Goal: Task Accomplishment & Management: Complete application form

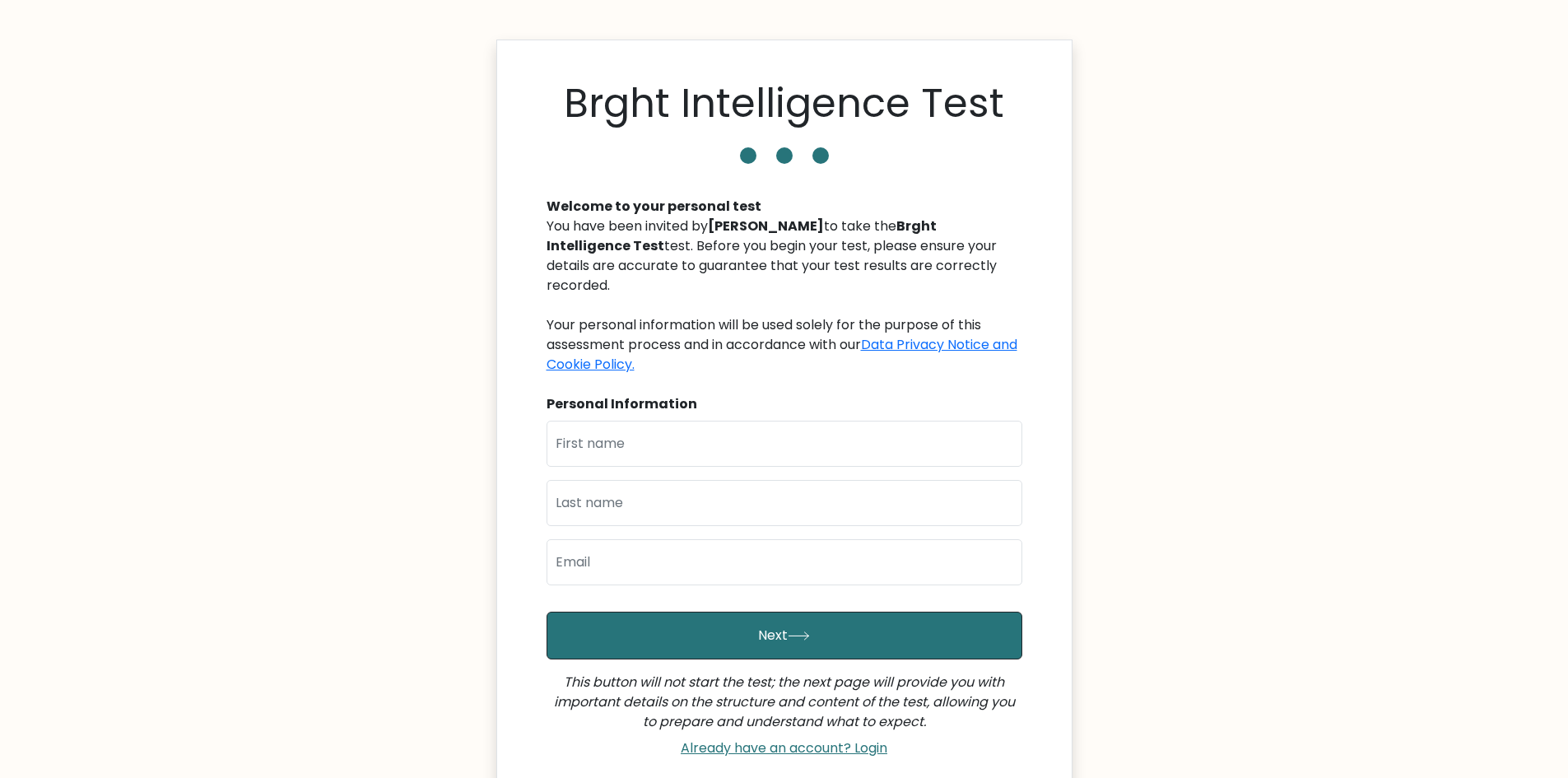
click at [1211, 203] on body "Brght Intelligence Test Welcome to your personal test You have been invited by …" at bounding box center [784, 472] width 1568 height 945
click at [671, 421] on input "text" at bounding box center [784, 443] width 476 height 47
type input "Baby Rose"
click at [656, 480] on input "text" at bounding box center [784, 503] width 476 height 47
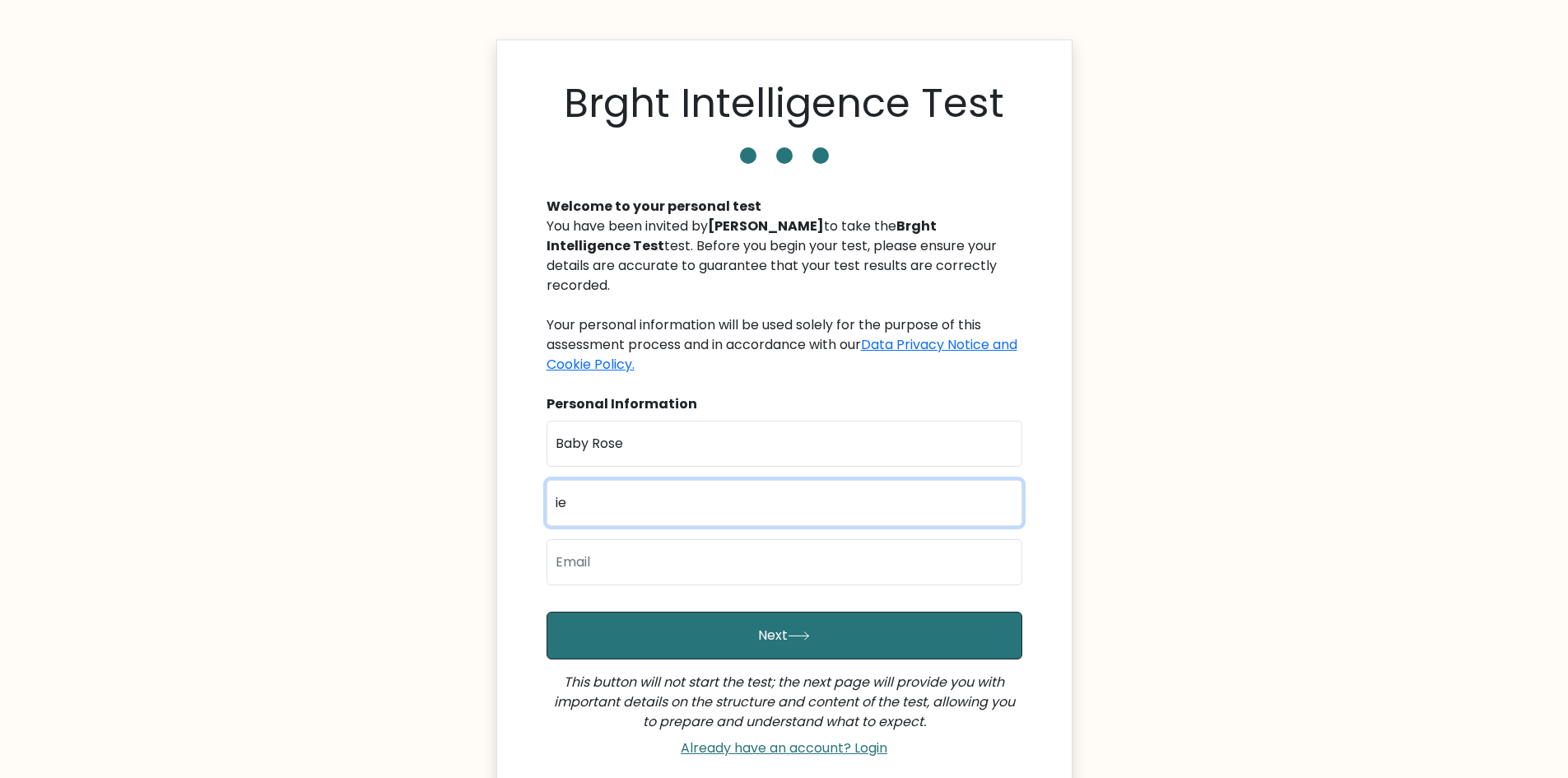
type input "i"
type input "Diesta"
click at [613, 545] on input "email" at bounding box center [784, 562] width 476 height 47
type input "bobbiediesta@gmail.com"
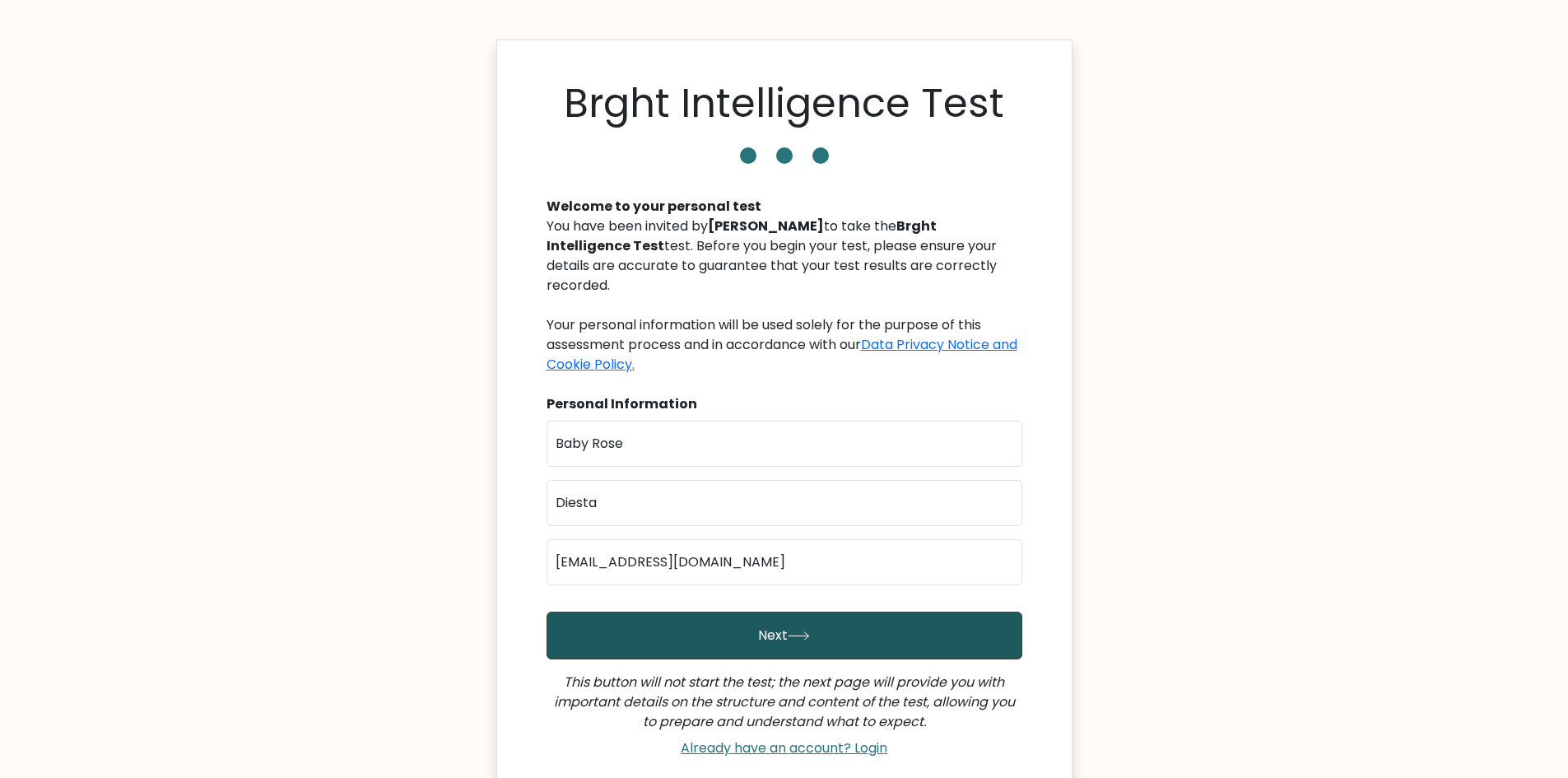
click at [682, 612] on button "Next" at bounding box center [784, 635] width 476 height 48
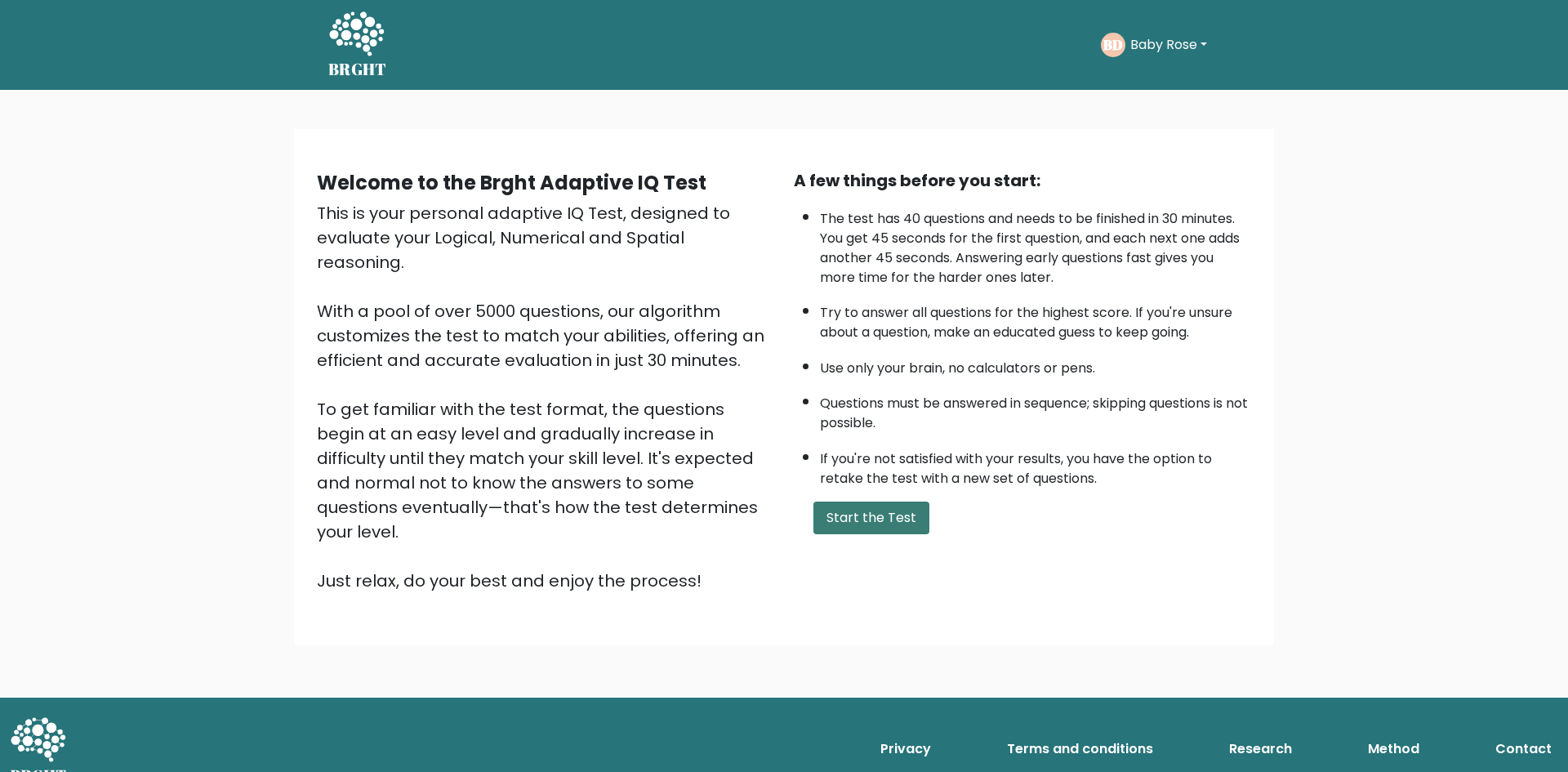
click at [846, 524] on button "Start the Test" at bounding box center [871, 518] width 116 height 32
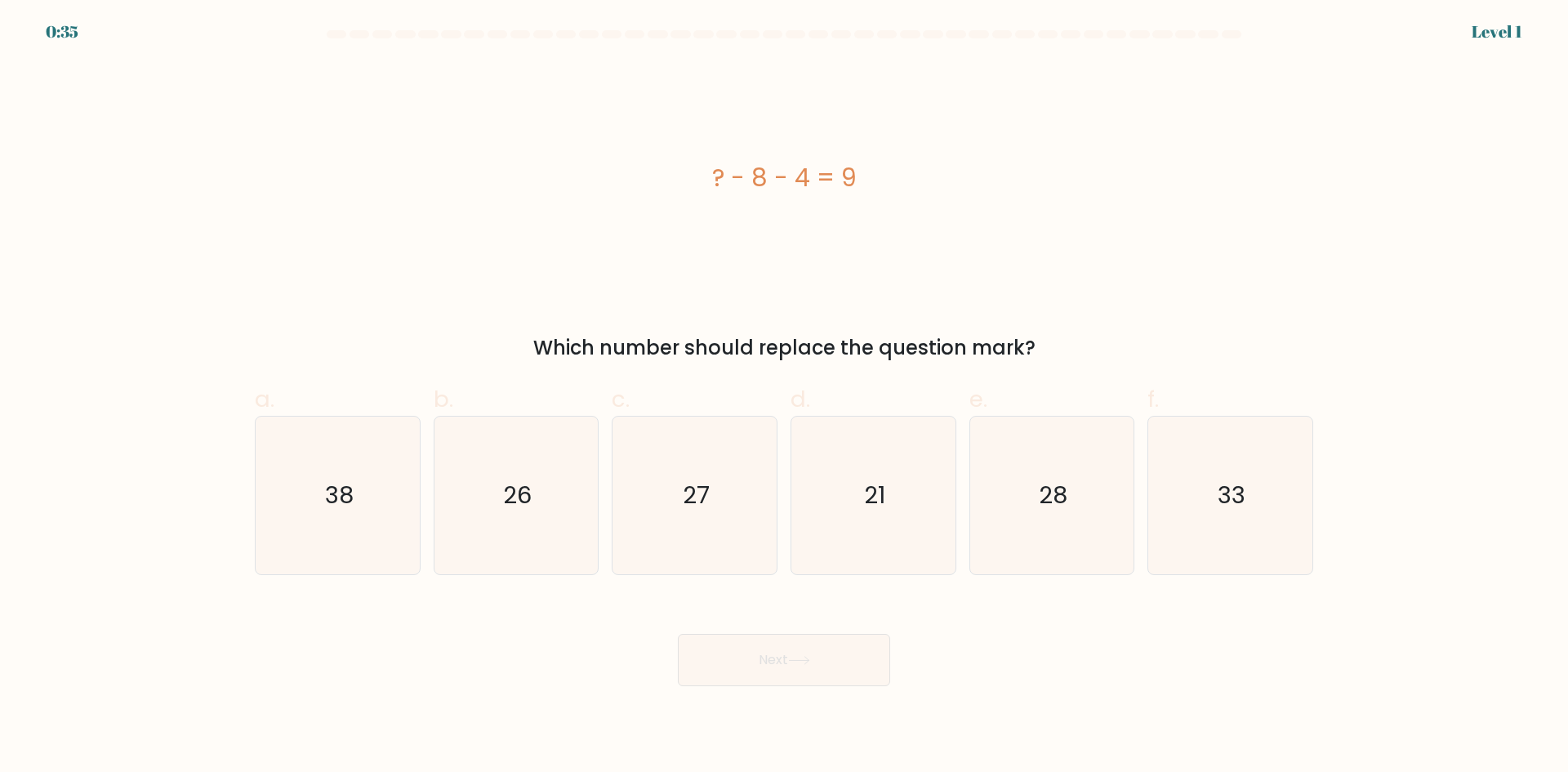
drag, startPoint x: 703, startPoint y: 175, endPoint x: 880, endPoint y: 176, distance: 177.0
click at [880, 176] on div "? - 8 - 4 = 9" at bounding box center [784, 177] width 1059 height 36
copy div "? - 8 - 4 = 9"
click at [870, 477] on icon "21" at bounding box center [873, 495] width 157 height 157
click at [877, 545] on icon "21" at bounding box center [873, 495] width 157 height 157
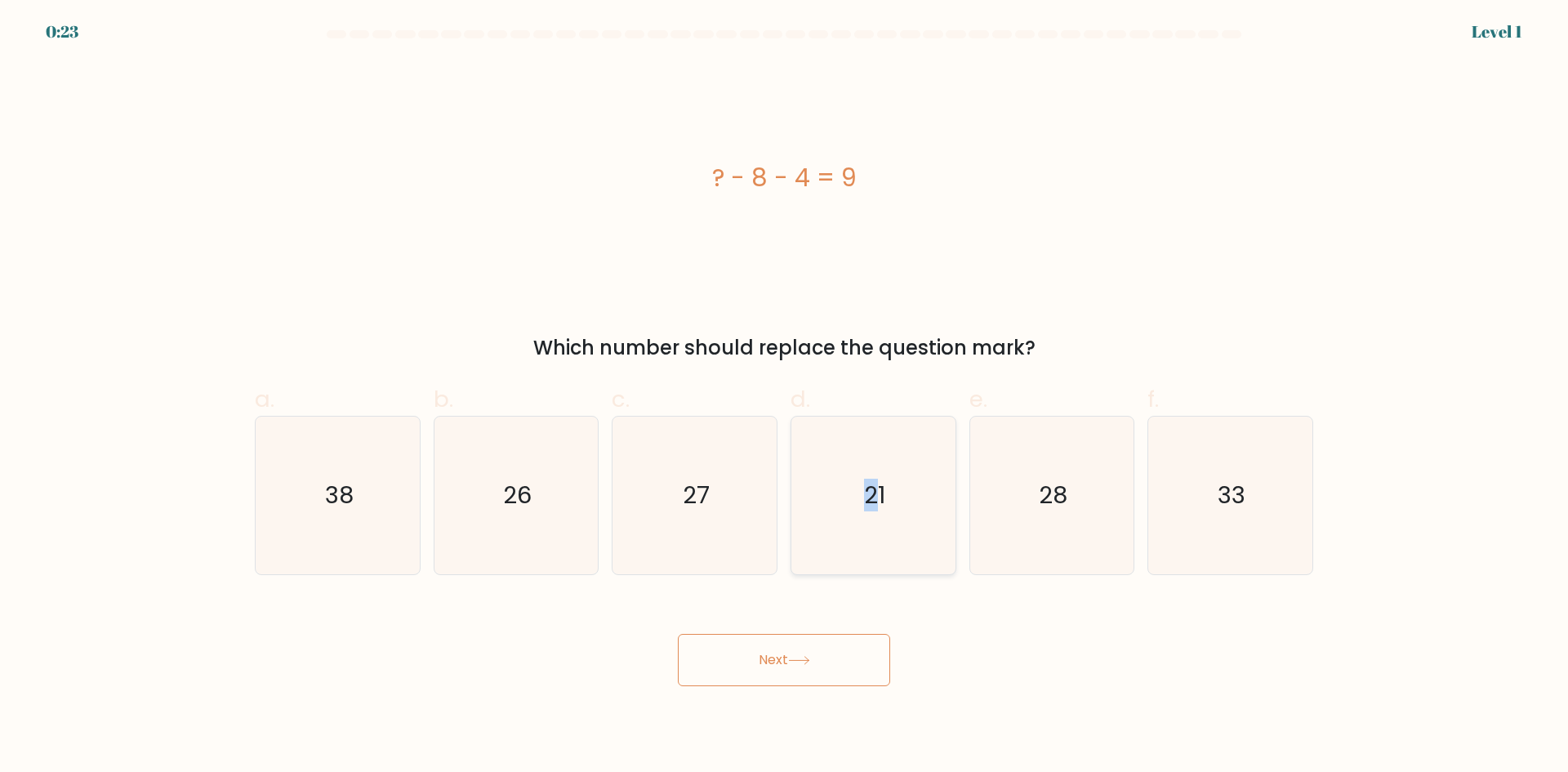
click at [785, 397] on input "d. 21" at bounding box center [784, 391] width 1 height 11
radio input "true"
click at [807, 668] on button "Next" at bounding box center [784, 659] width 212 height 52
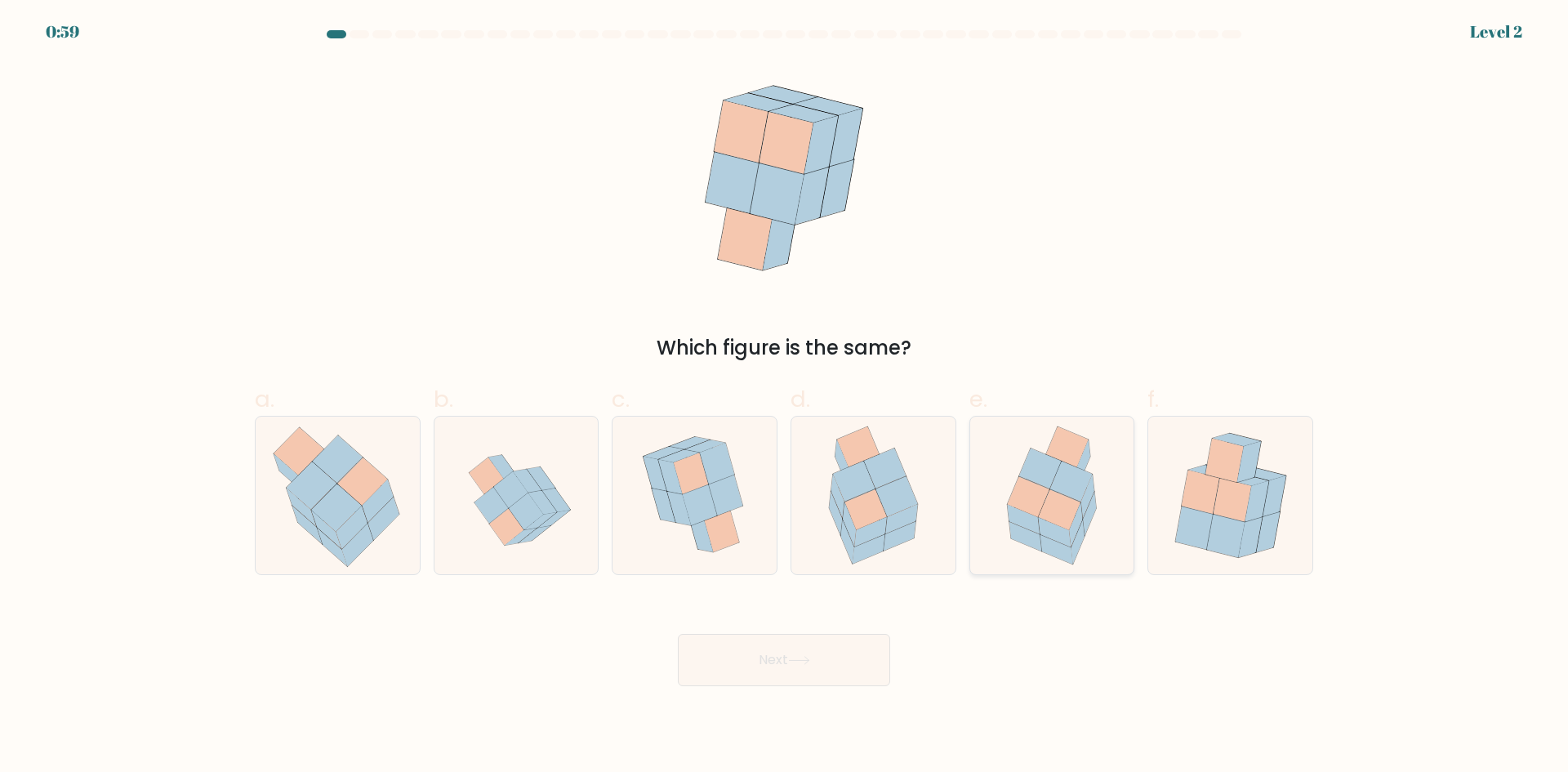
click at [1054, 528] on icon at bounding box center [1055, 531] width 32 height 29
click at [785, 397] on input "e." at bounding box center [784, 391] width 1 height 11
radio input "true"
click at [808, 665] on button "Next" at bounding box center [784, 659] width 212 height 52
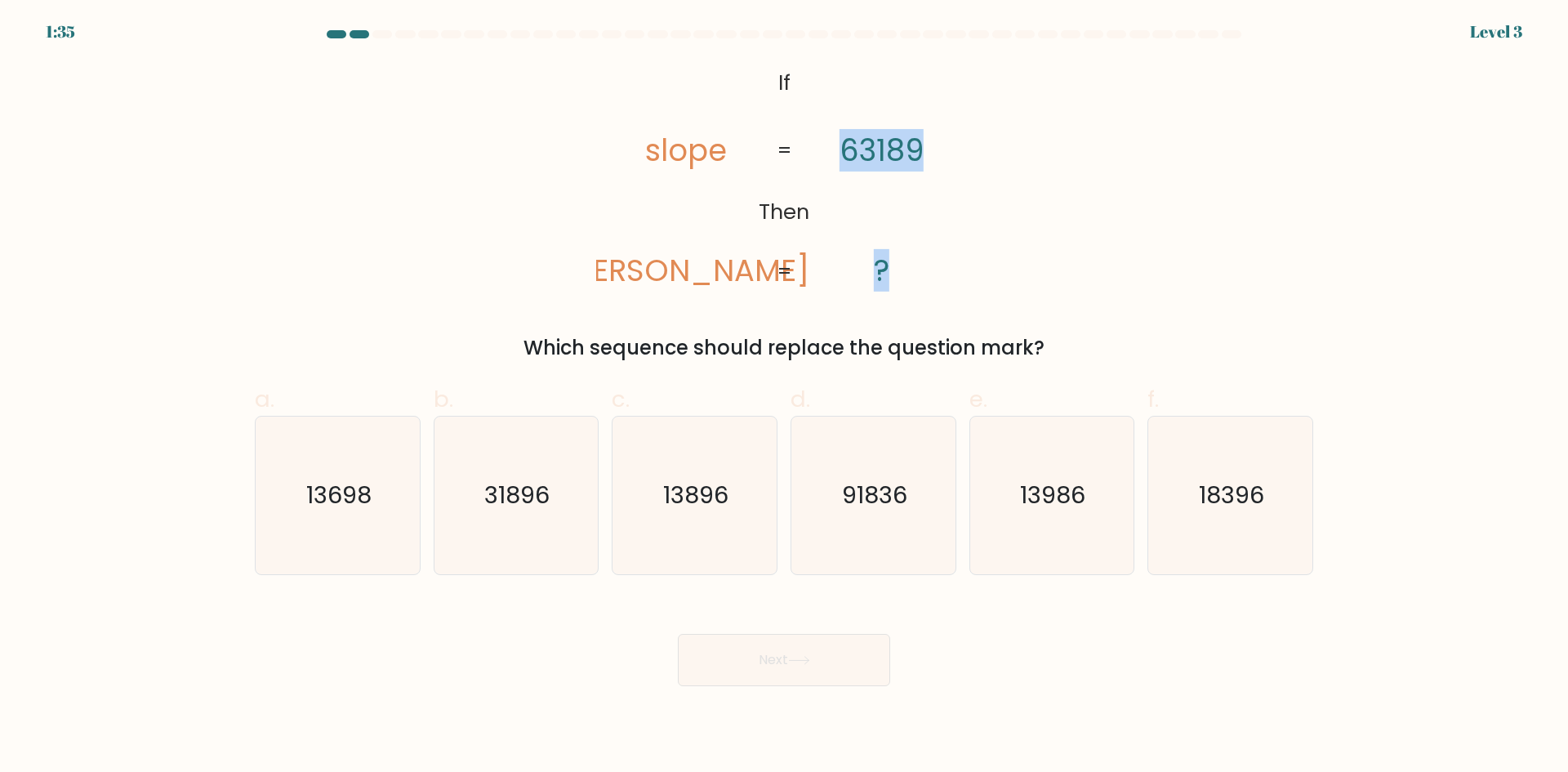
drag, startPoint x: 836, startPoint y: 155, endPoint x: 922, endPoint y: 240, distance: 120.9
click at [930, 245] on icon "@import url('https://fonts.googleapis.com/css?family=Abril+Fatface:400,100,100i…" at bounding box center [784, 178] width 375 height 232
click at [553, 143] on div "@import url('https://fonts.googleapis.com/css?family=Abril+Fatface:400,100,100i…" at bounding box center [784, 212] width 1079 height 301
drag, startPoint x: 597, startPoint y: 64, endPoint x: 899, endPoint y: 261, distance: 360.6
click at [891, 273] on icon "@import url('https://fonts.googleapis.com/css?family=Abril+Fatface:400,100,100i…" at bounding box center [784, 178] width 375 height 232
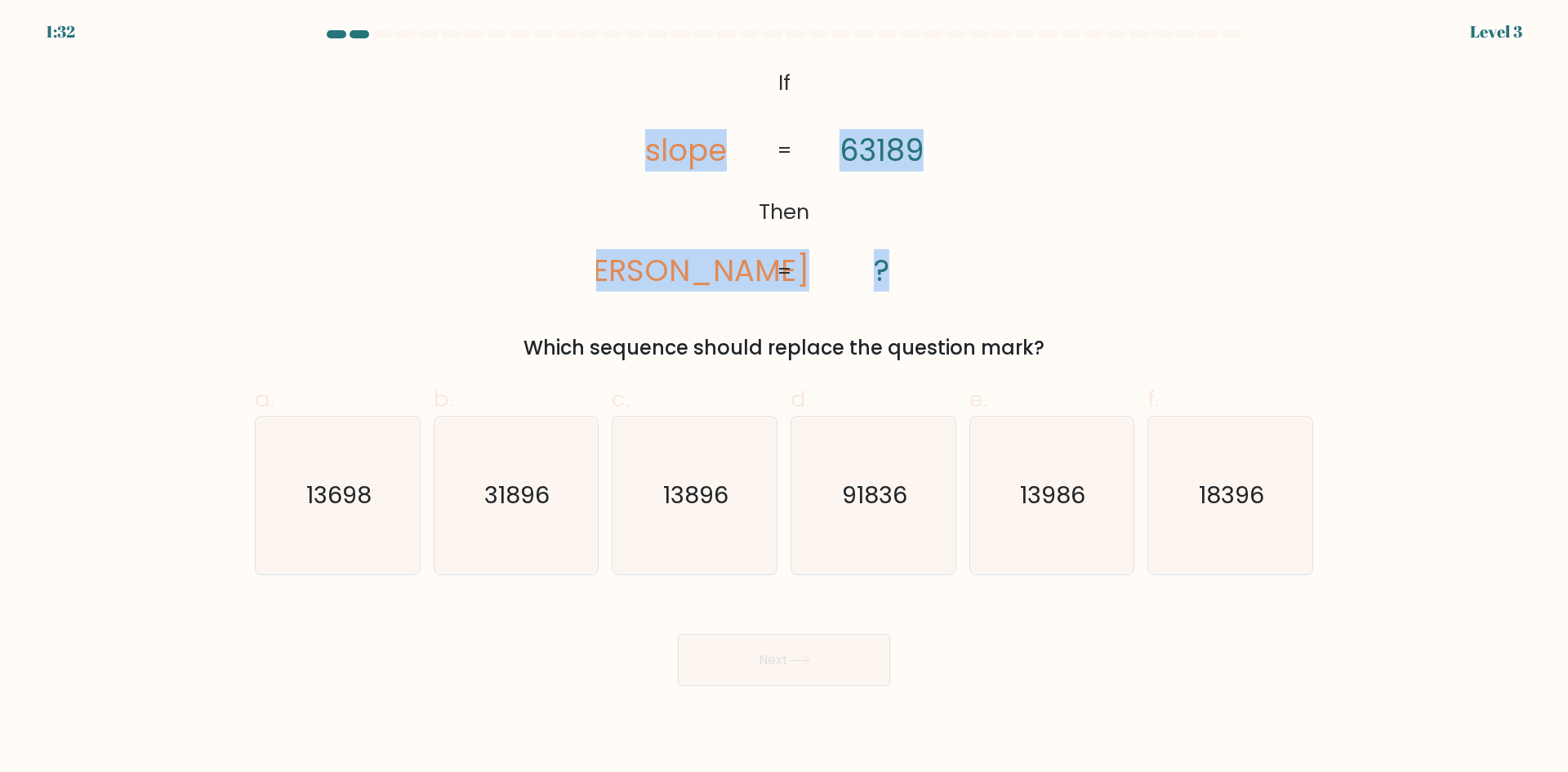
copy icon "slope lopes 63189 ?"
click at [1253, 110] on div "@import url('https://fonts.googleapis.com/css?family=Abril+Fatface:400,100,100i…" at bounding box center [784, 212] width 1079 height 301
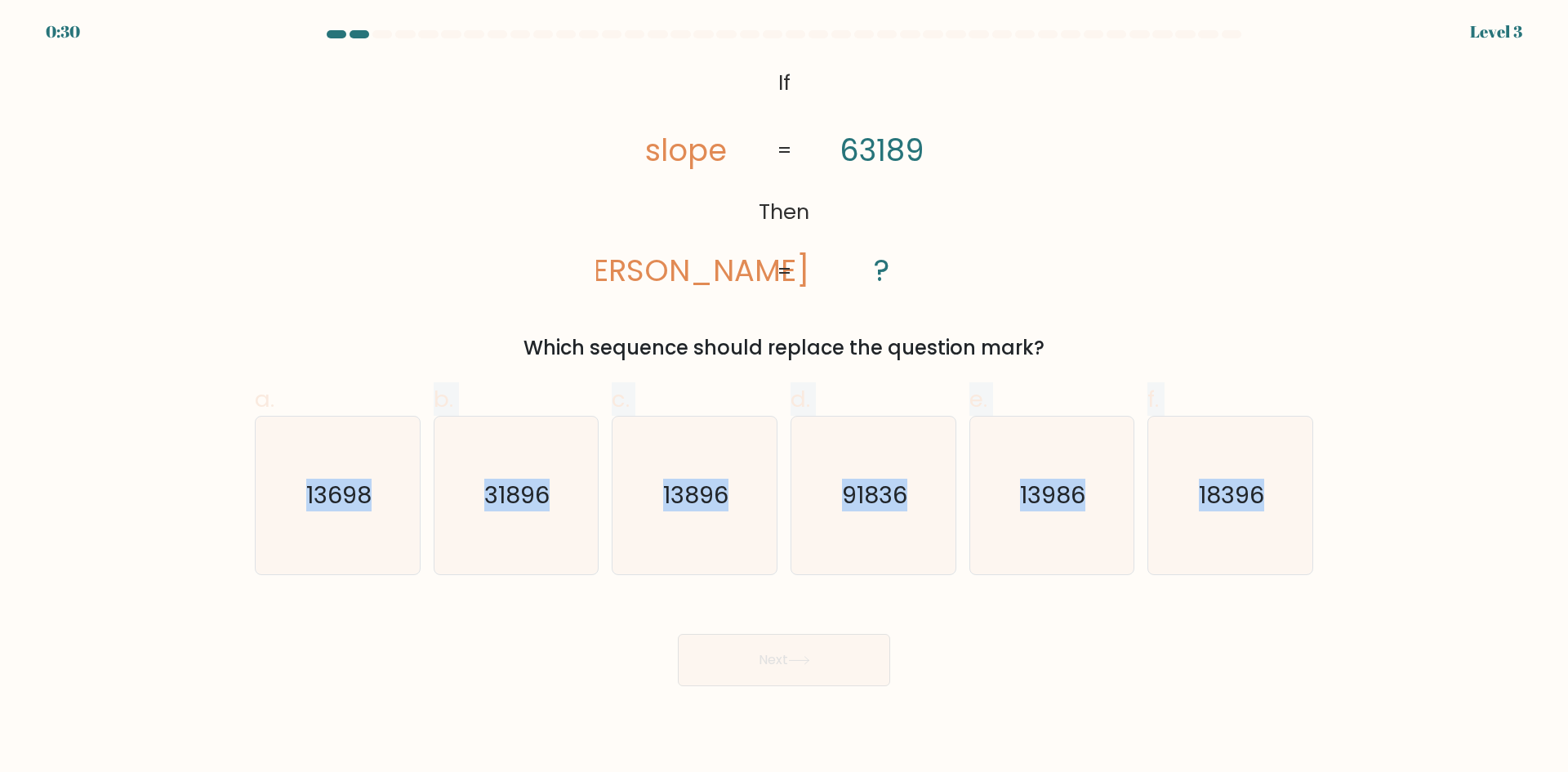
drag, startPoint x: 289, startPoint y: 497, endPoint x: 1320, endPoint y: 496, distance: 1031.0
click at [1320, 496] on div "a. 13698 b. 31896 c." at bounding box center [784, 472] width 1079 height 206
copy div "13698 b. 31896 c. 13896 d. 91836 e. 13986 f. 18396"
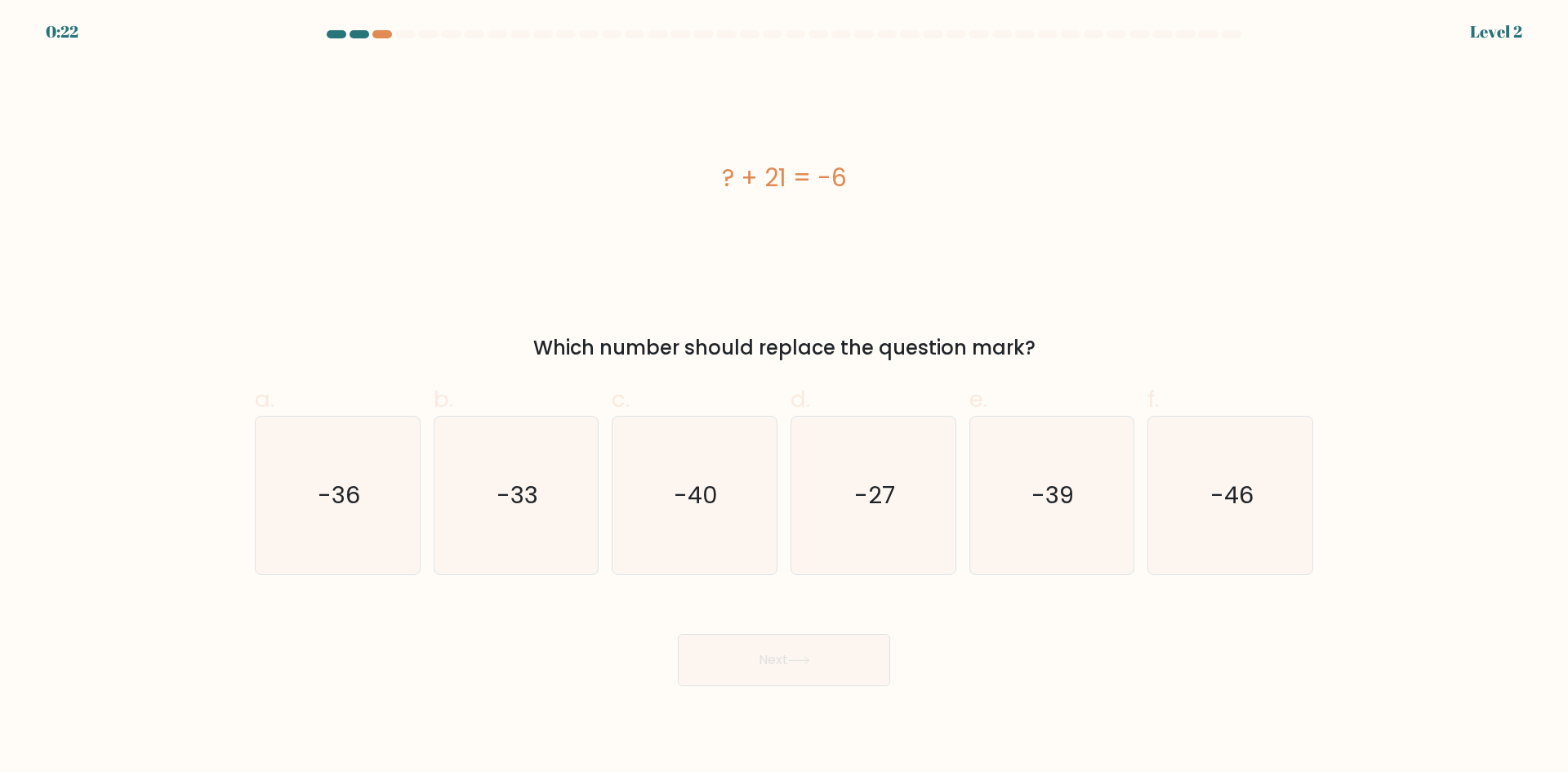
drag, startPoint x: 697, startPoint y: 158, endPoint x: 884, endPoint y: 172, distance: 187.5
click at [884, 172] on div "? + 21 = -6" at bounding box center [784, 178] width 1059 height 232
copy div "? + 21 = -6"
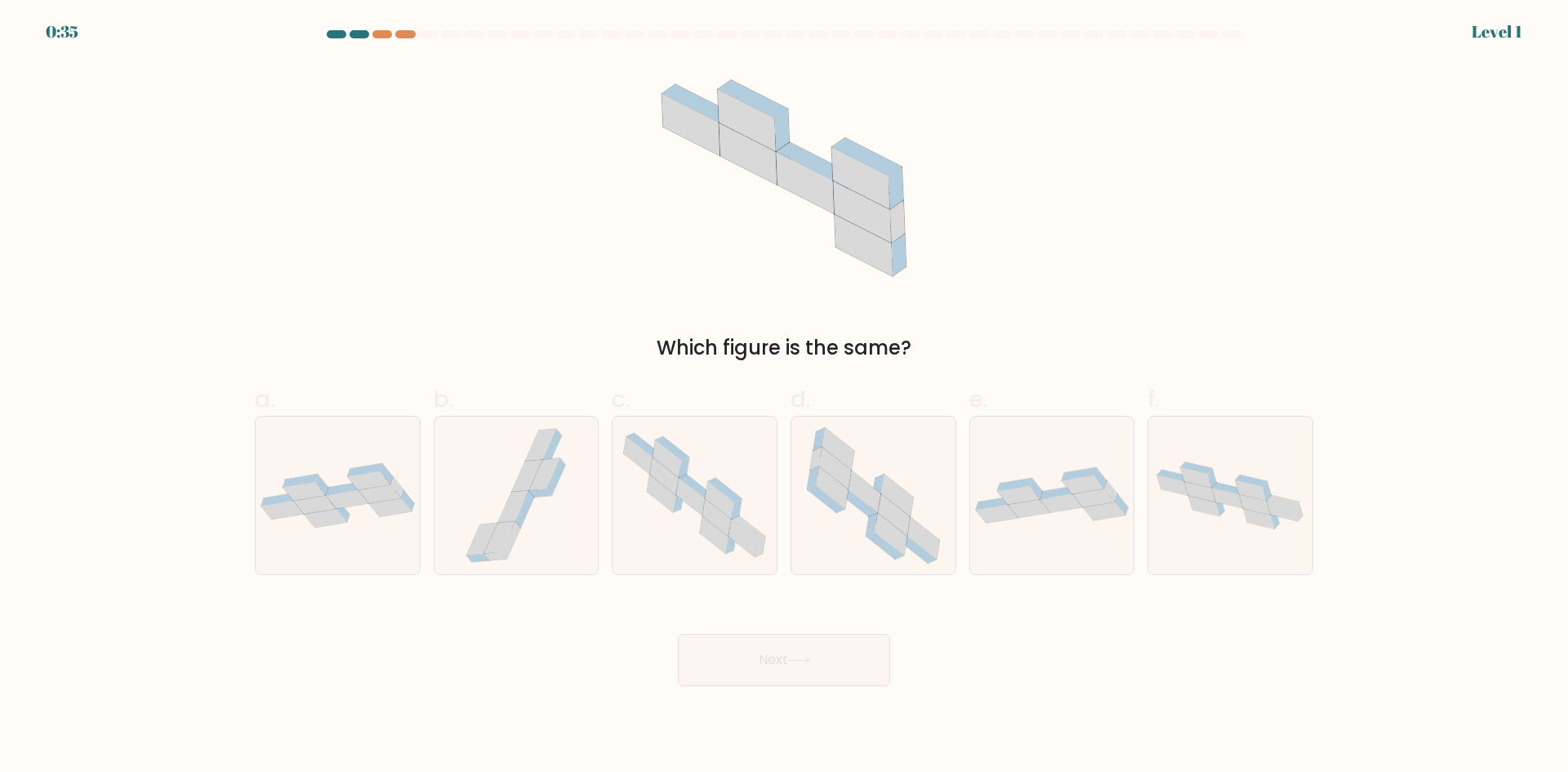
click at [72, 356] on form at bounding box center [784, 358] width 1568 height 656
click at [372, 31] on div at bounding box center [382, 34] width 20 height 8
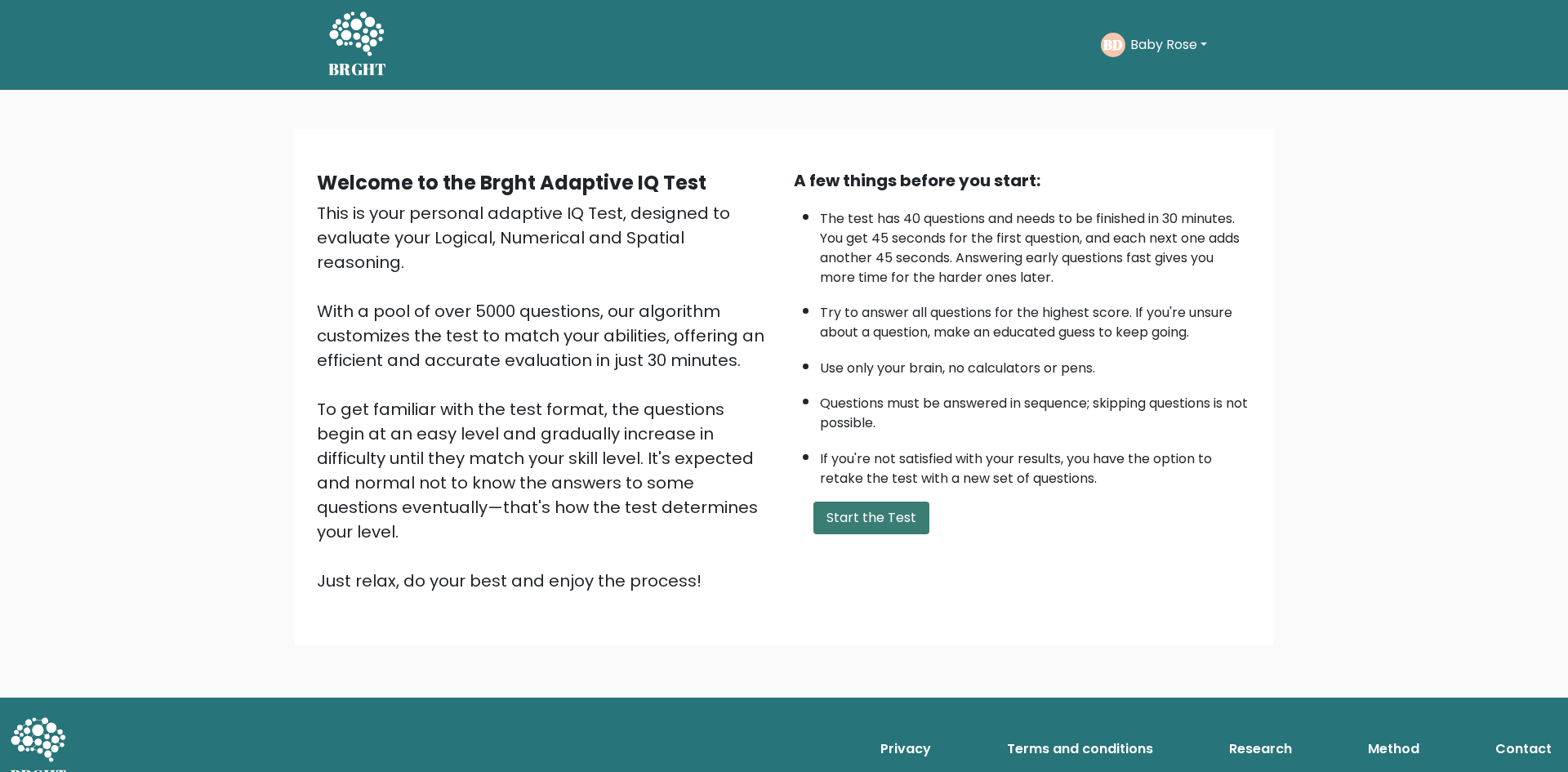
click at [856, 515] on button "Start the Test" at bounding box center [871, 518] width 116 height 32
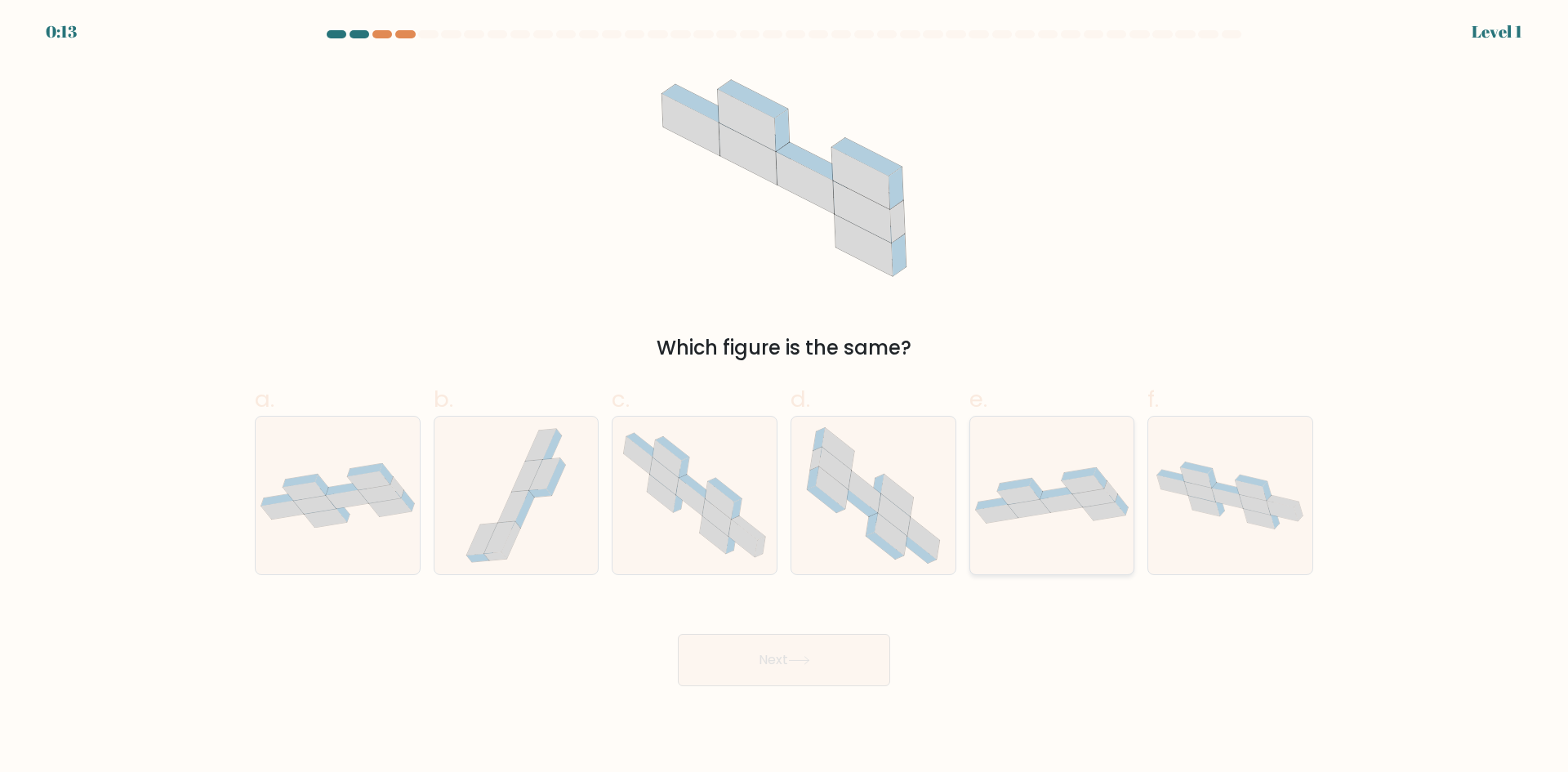
click at [1034, 511] on icon at bounding box center [1029, 508] width 42 height 19
click at [785, 397] on input "e." at bounding box center [784, 391] width 1 height 11
radio input "true"
click at [749, 658] on button "Next" at bounding box center [784, 659] width 212 height 52
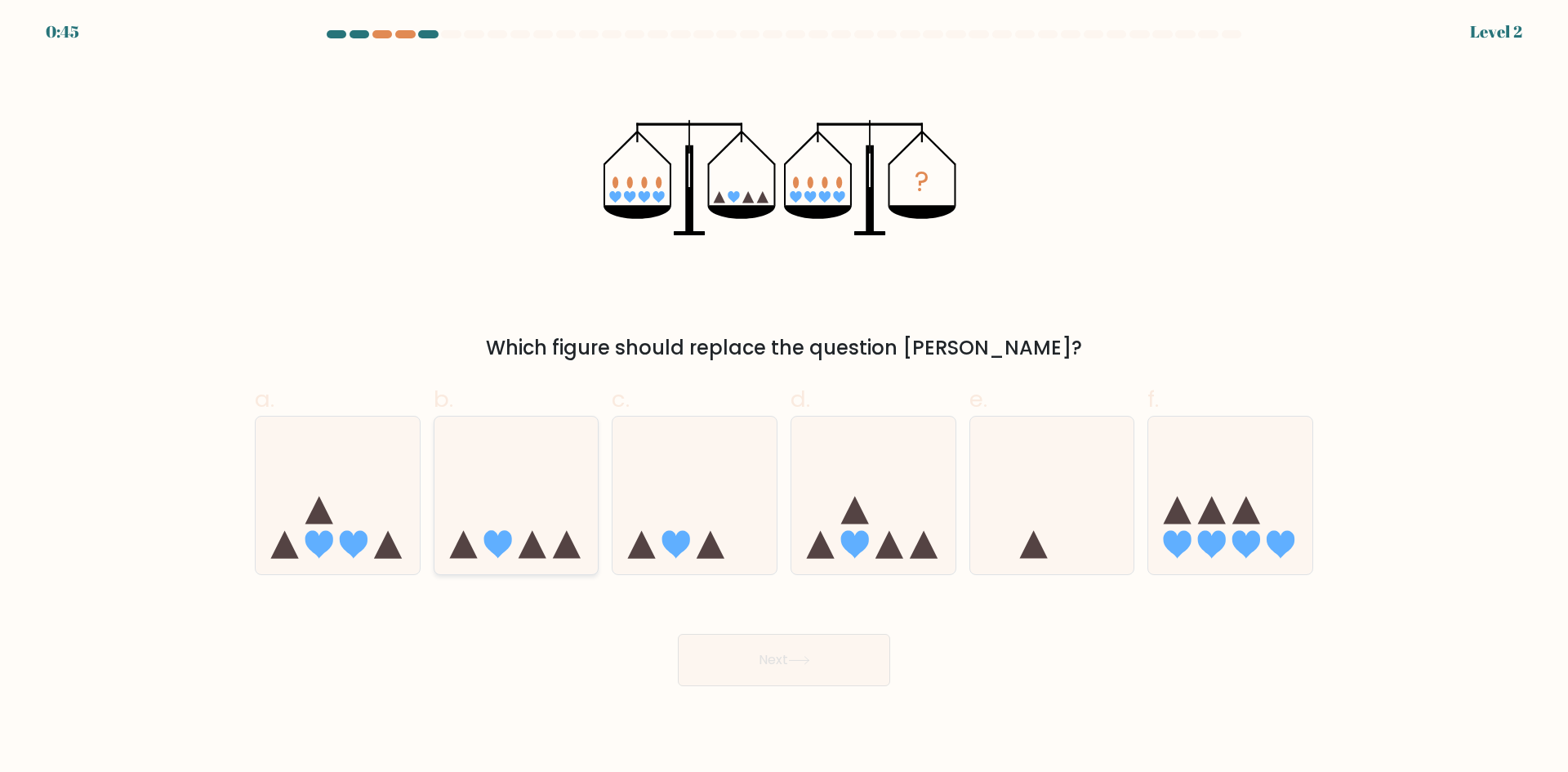
click at [492, 543] on icon at bounding box center [497, 544] width 28 height 28
click at [784, 397] on input "b." at bounding box center [784, 391] width 1 height 11
radio input "true"
click at [791, 662] on button "Next" at bounding box center [784, 659] width 212 height 52
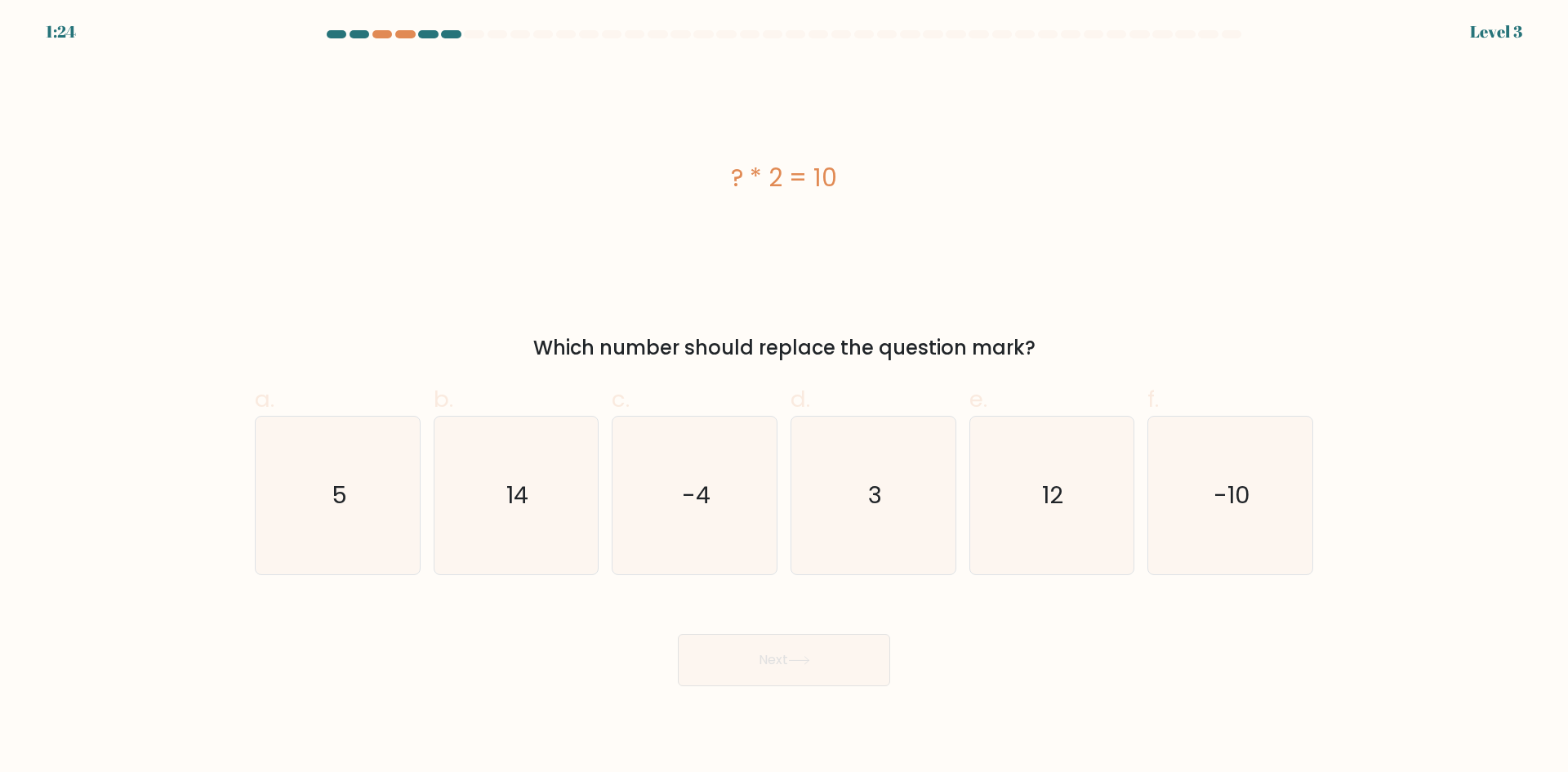
drag, startPoint x: 726, startPoint y: 175, endPoint x: 874, endPoint y: 211, distance: 152.3
click at [874, 211] on div "? * 2 = 10" at bounding box center [784, 178] width 1059 height 232
copy div "? * 2 = 10"
click at [344, 490] on text "5" at bounding box center [340, 494] width 16 height 32
click at [784, 397] on input "a. 5" at bounding box center [784, 391] width 1 height 11
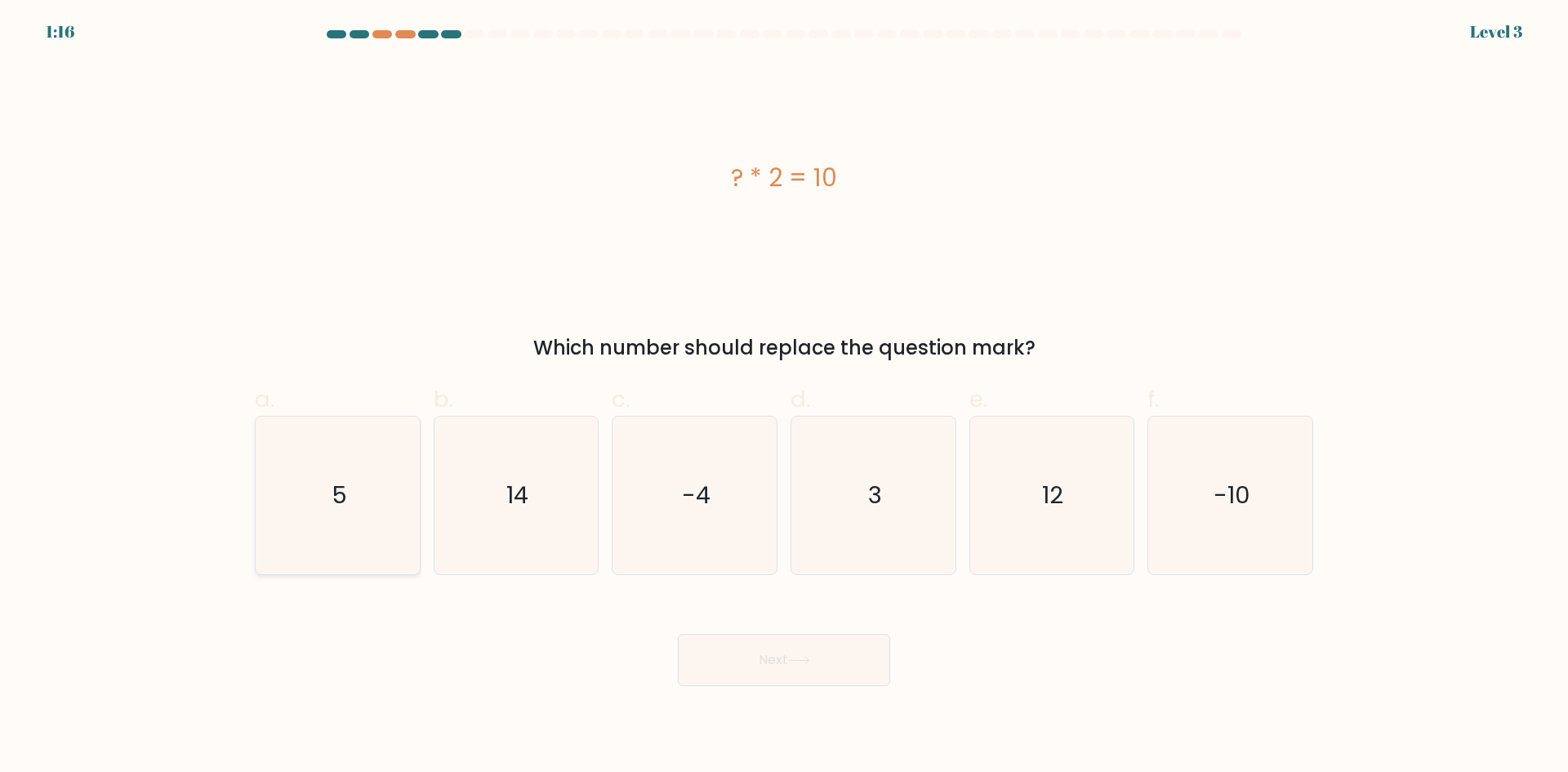
radio input "true"
click at [826, 653] on button "Next" at bounding box center [784, 659] width 212 height 52
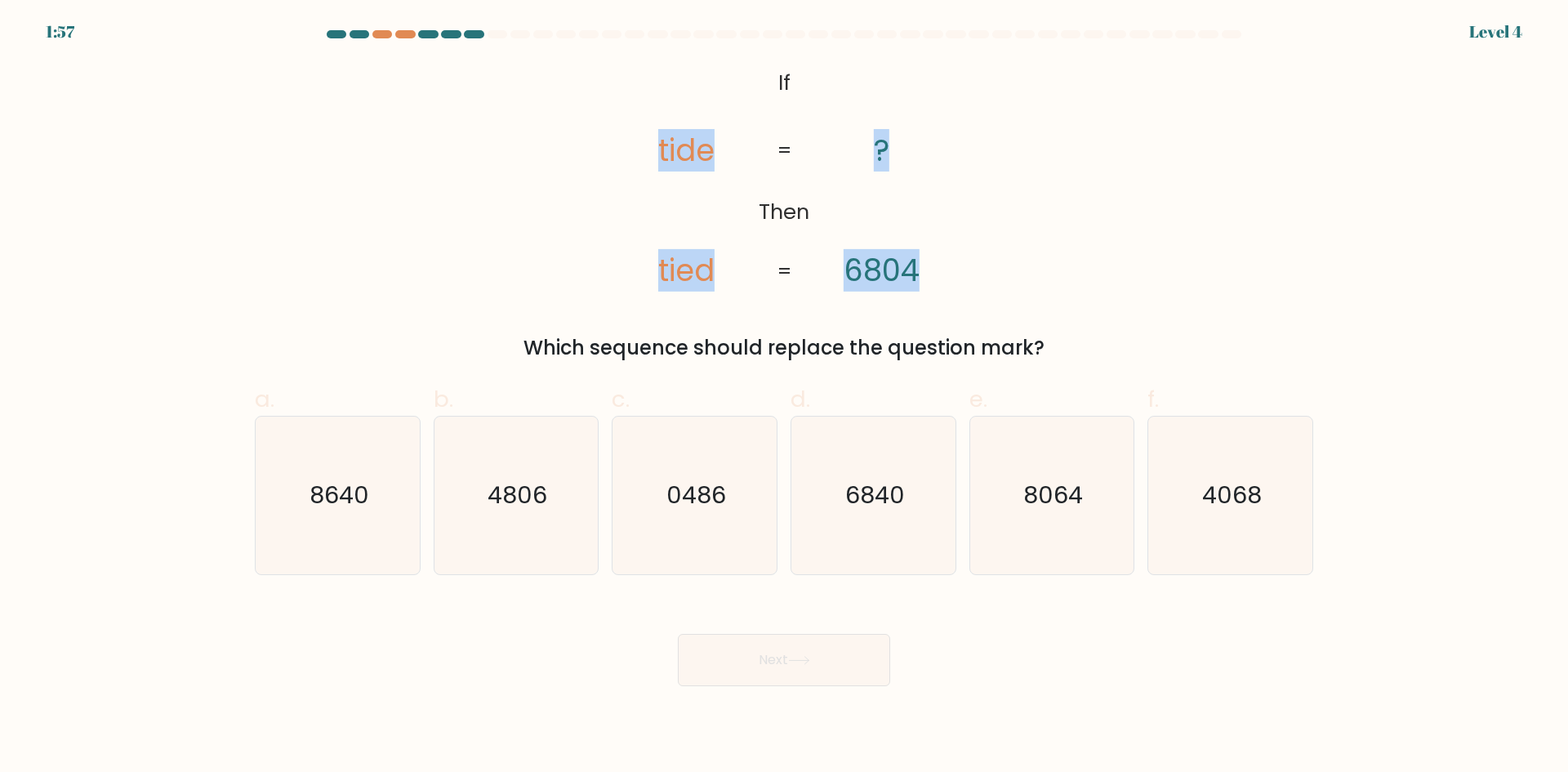
drag, startPoint x: 633, startPoint y: 126, endPoint x: 950, endPoint y: 251, distance: 340.8
click at [950, 251] on icon "@import url('https://fonts.googleapis.com/css?family=Abril+Fatface:400,100,100i…" at bounding box center [784, 178] width 375 height 232
copy icon "tide tied ? 6804"
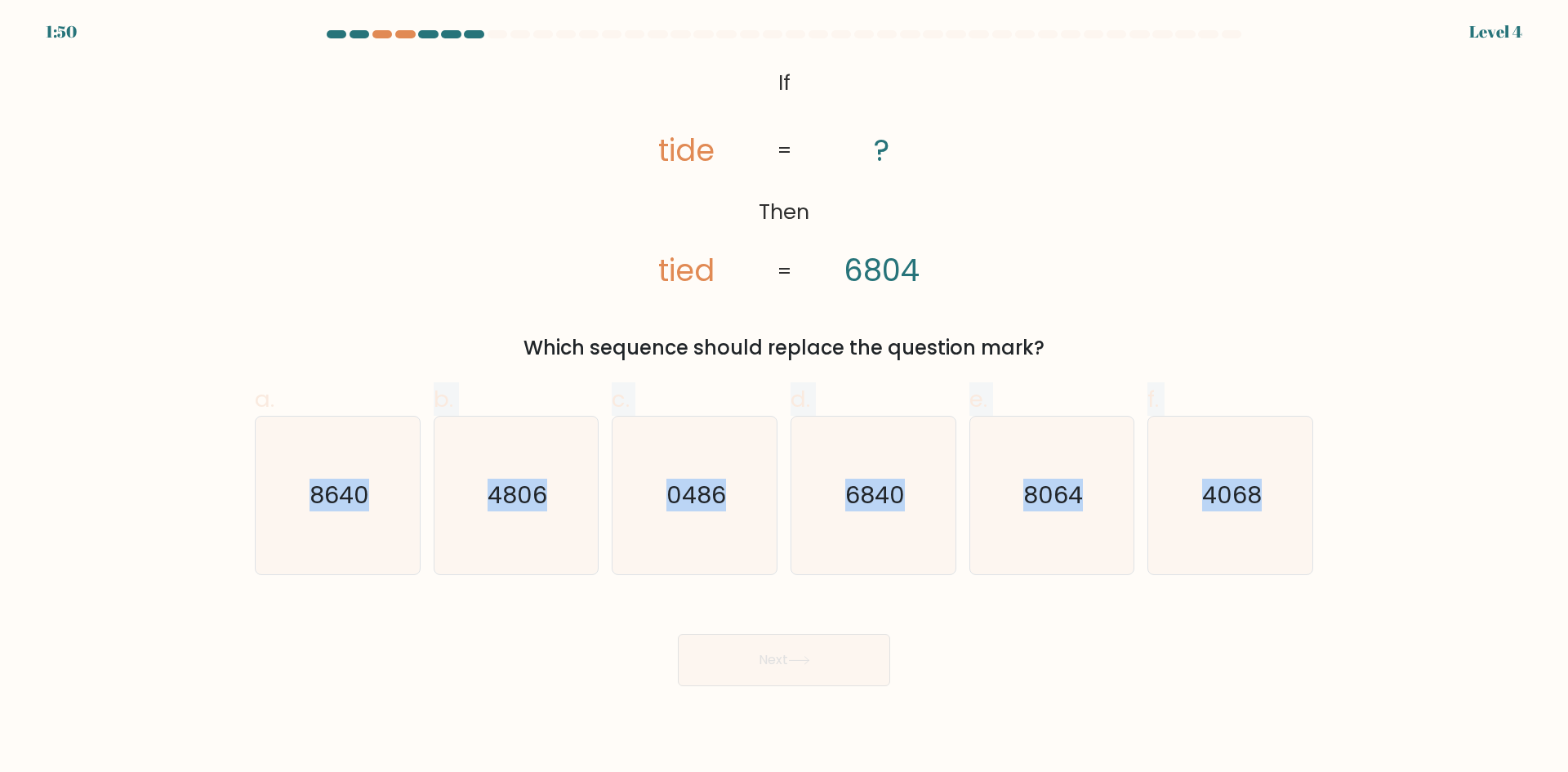
drag, startPoint x: 298, startPoint y: 489, endPoint x: 1316, endPoint y: 462, distance: 1018.4
click at [1329, 452] on form "If ?" at bounding box center [784, 358] width 1568 height 656
copy div "8640 b. 4806 c. 0486 d. 6840 e. 8064 f. 4068"
click at [865, 529] on icon "6840" at bounding box center [873, 495] width 157 height 157
click at [785, 397] on input "d. 6840" at bounding box center [784, 391] width 1 height 11
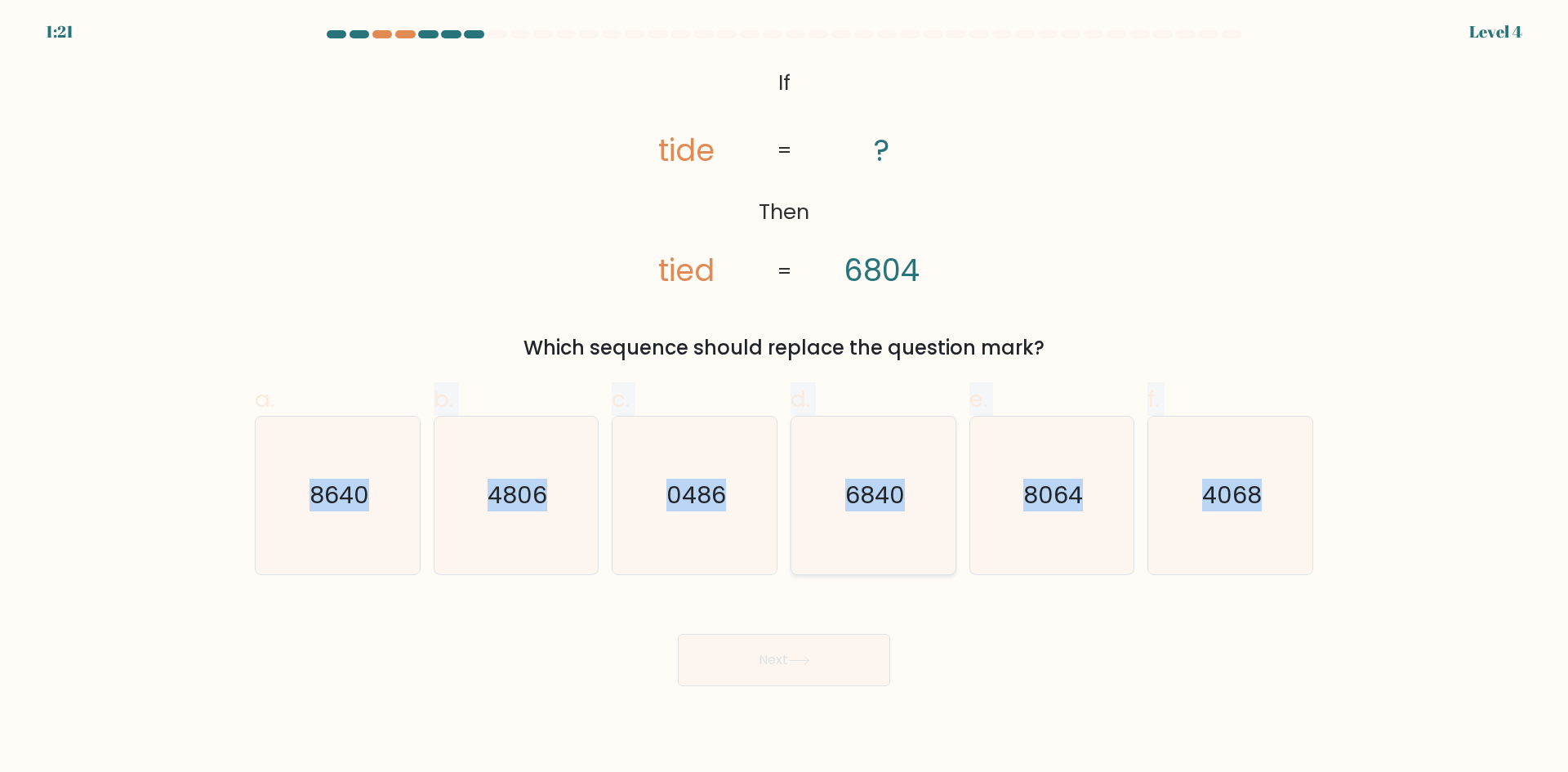
radio input "true"
click at [824, 656] on button "Next" at bounding box center [784, 659] width 212 height 52
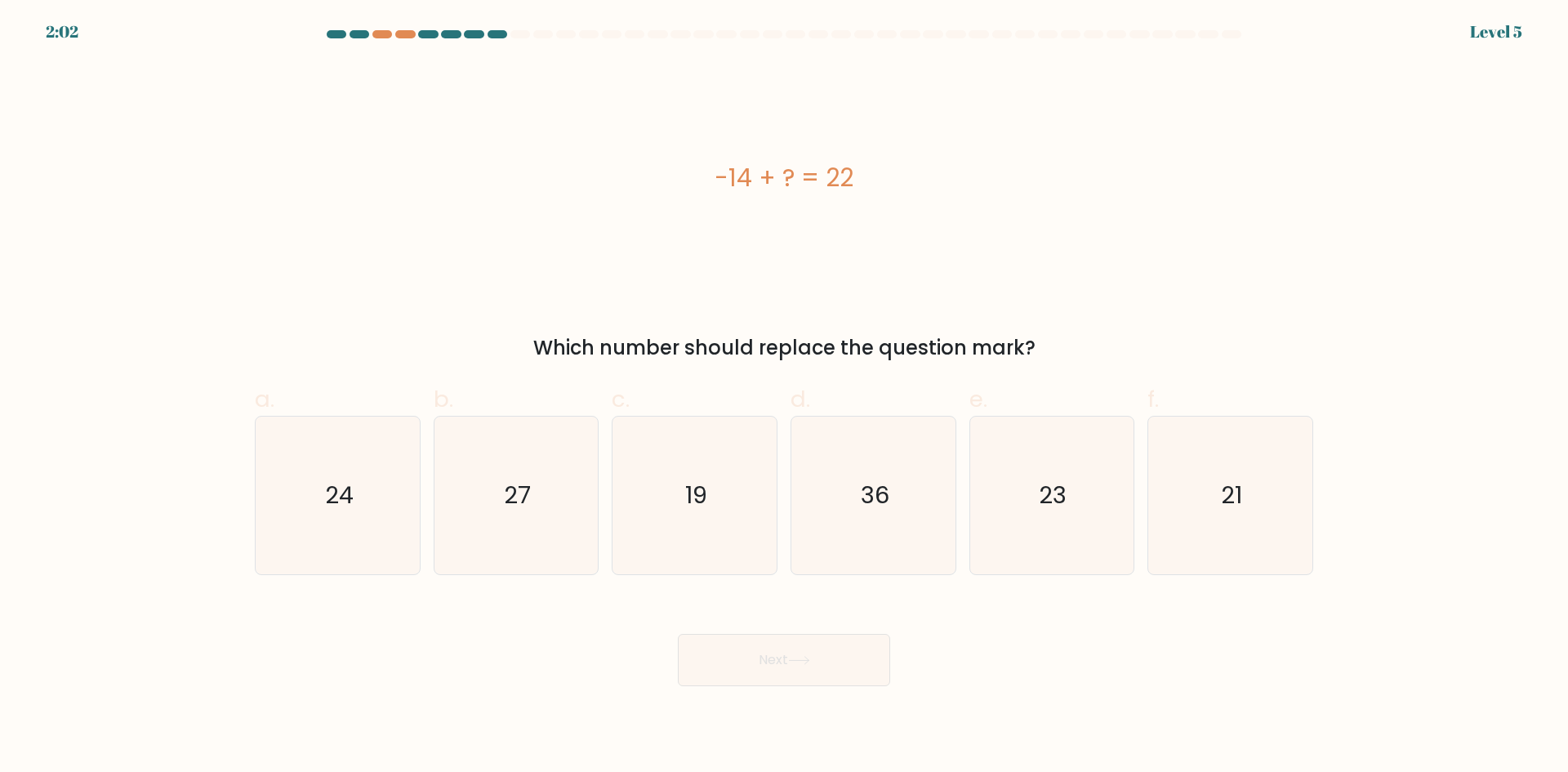
drag, startPoint x: 694, startPoint y: 167, endPoint x: 1012, endPoint y: 197, distance: 319.4
click at [1012, 197] on div "-14 + ? = 22" at bounding box center [784, 178] width 1059 height 232
copy div "-14 + ? = 22"
click at [853, 502] on icon "36" at bounding box center [873, 495] width 157 height 157
click at [785, 397] on input "d. 36" at bounding box center [784, 391] width 1 height 11
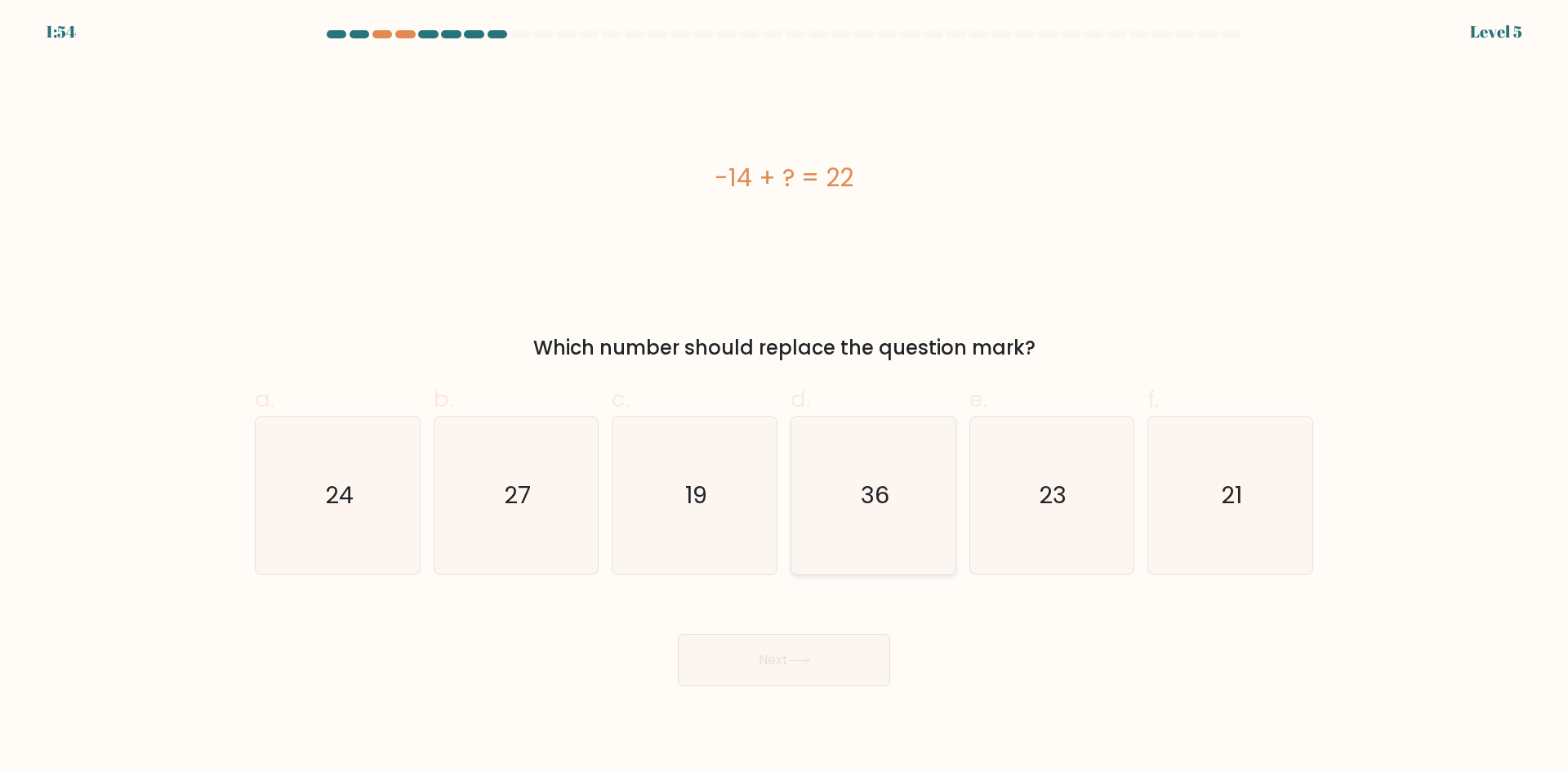
radio input "true"
click at [834, 651] on button "Next" at bounding box center [784, 659] width 212 height 52
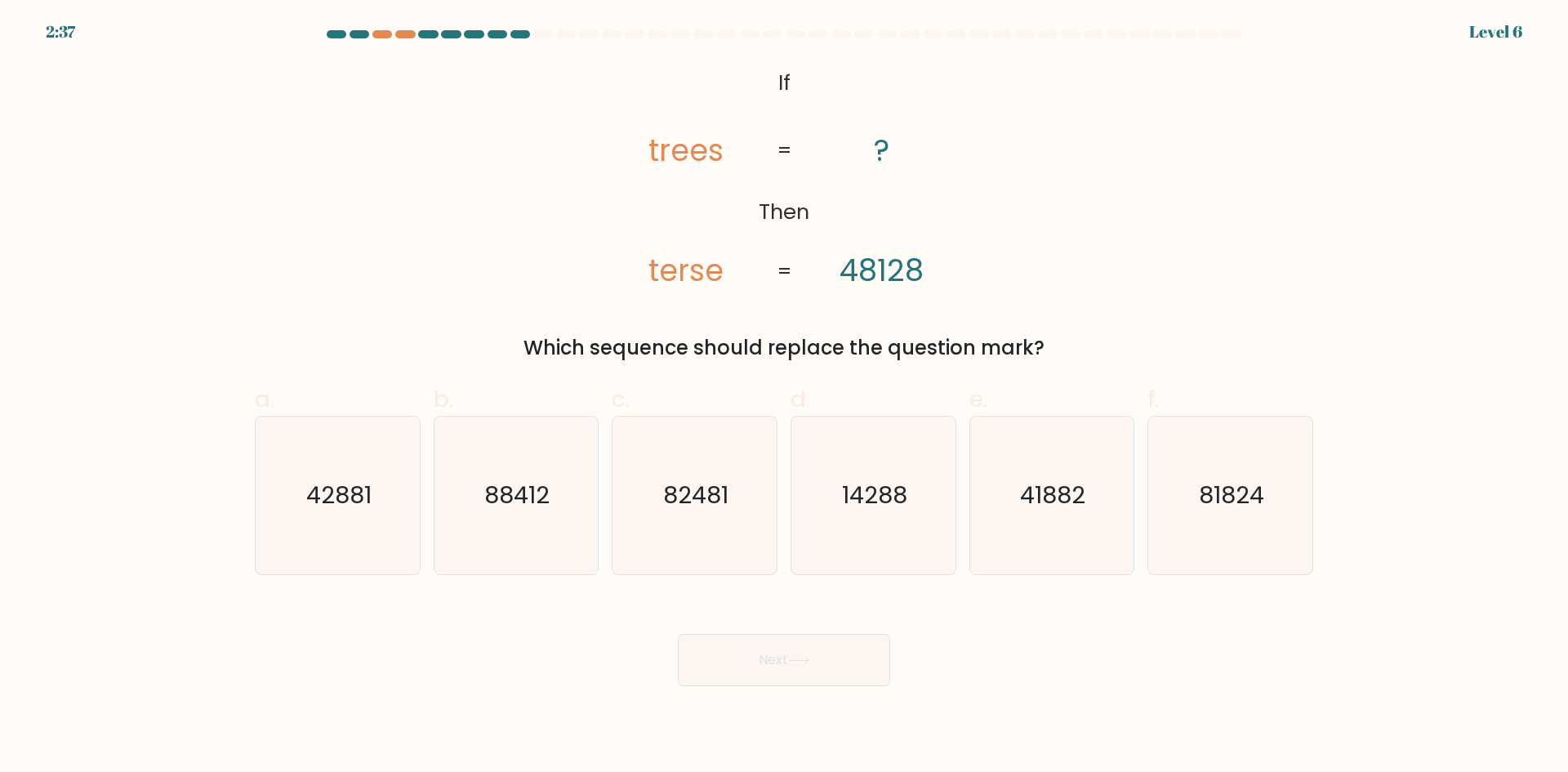
click at [1179, 647] on div "Next" at bounding box center [784, 639] width 1079 height 91
drag, startPoint x: 635, startPoint y: 66, endPoint x: 991, endPoint y: 277, distance: 413.8
click at [974, 277] on div "@import url('https://fonts.googleapis.com/css?family=Abril+Fatface:400,100,100i…" at bounding box center [784, 212] width 1079 height 301
copy icon "trees terse ? 48128"
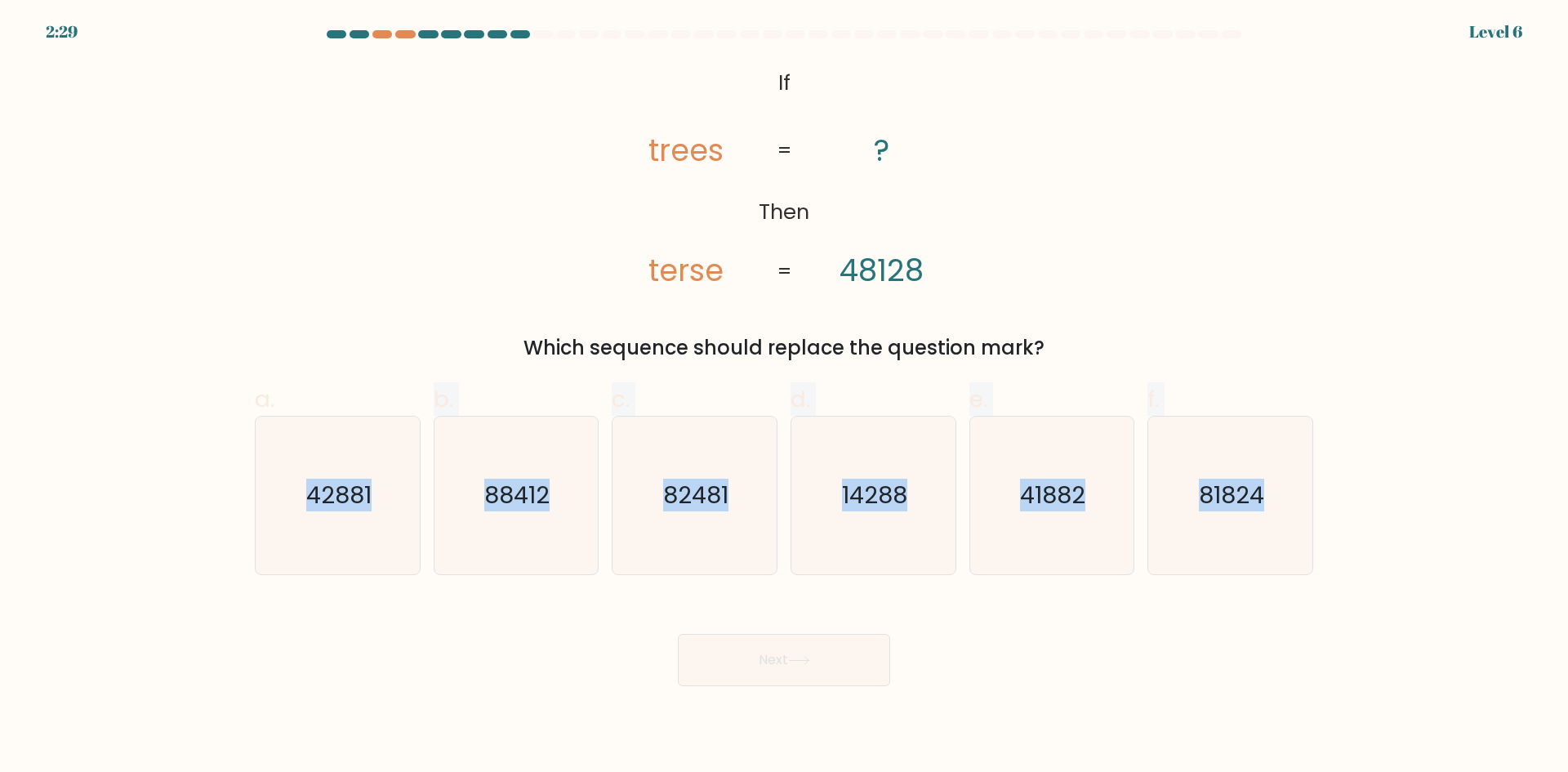
drag, startPoint x: 281, startPoint y: 492, endPoint x: 1457, endPoint y: 522, distance: 1176.4
click at [1457, 522] on form "If ?" at bounding box center [784, 358] width 1568 height 656
copy div "42881 b. 88412 c. 82481 d. 14288 e. 41882 f. 81824"
click at [700, 552] on icon "82481" at bounding box center [695, 495] width 157 height 157
click at [784, 397] on input "c. 82481" at bounding box center [784, 391] width 1 height 11
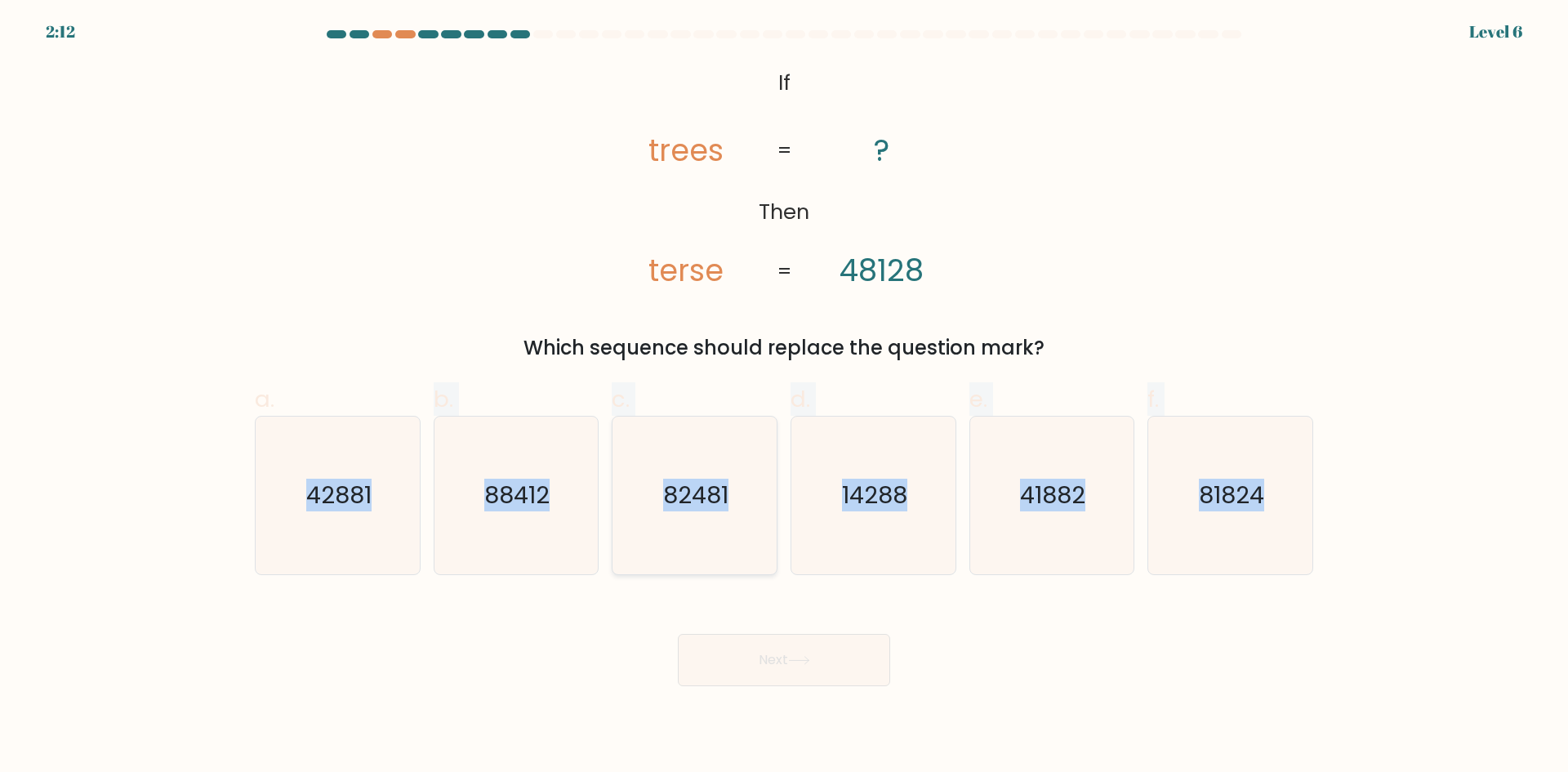
radio input "true"
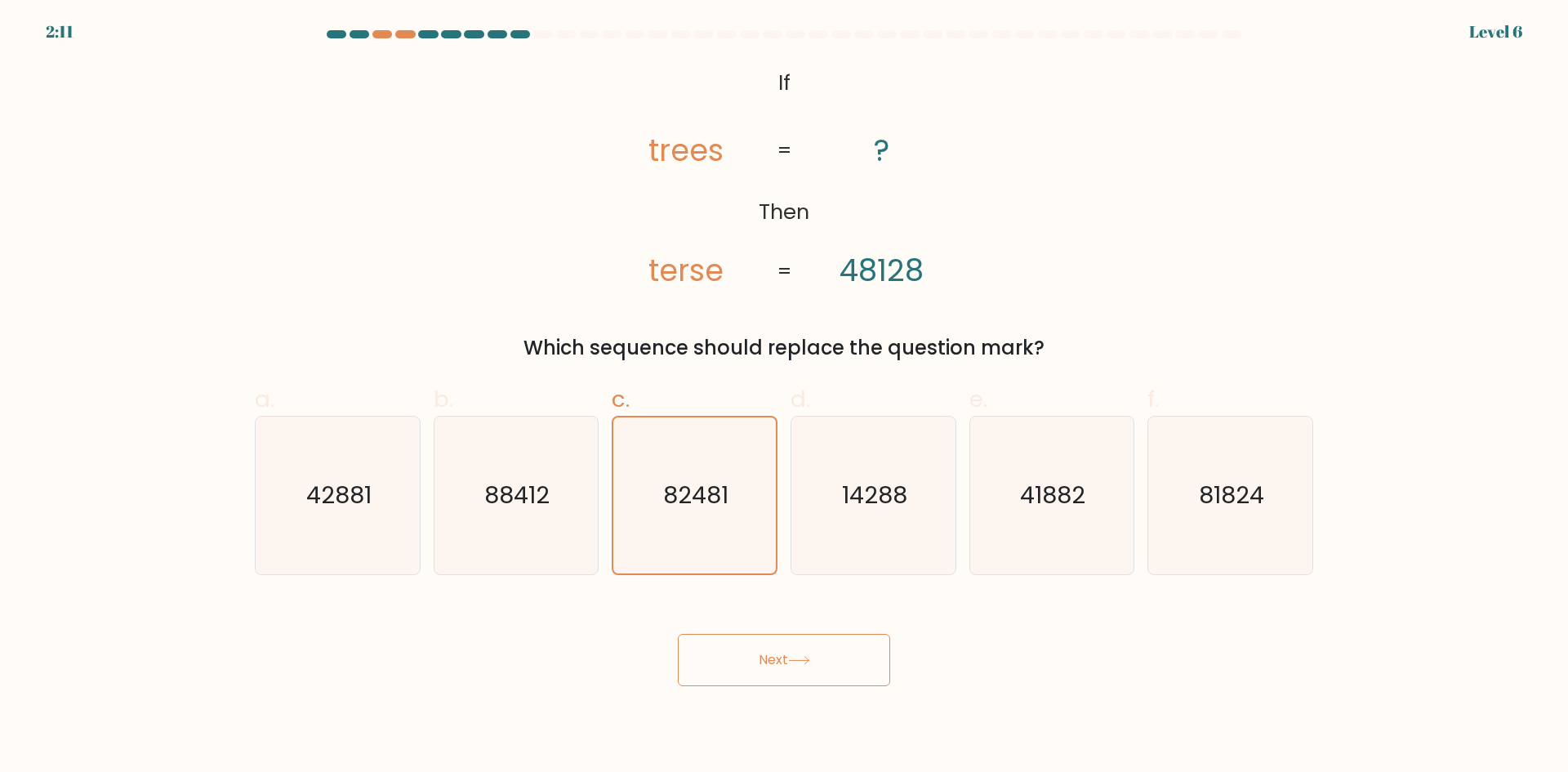
click at [848, 672] on button "Next" at bounding box center [784, 659] width 212 height 52
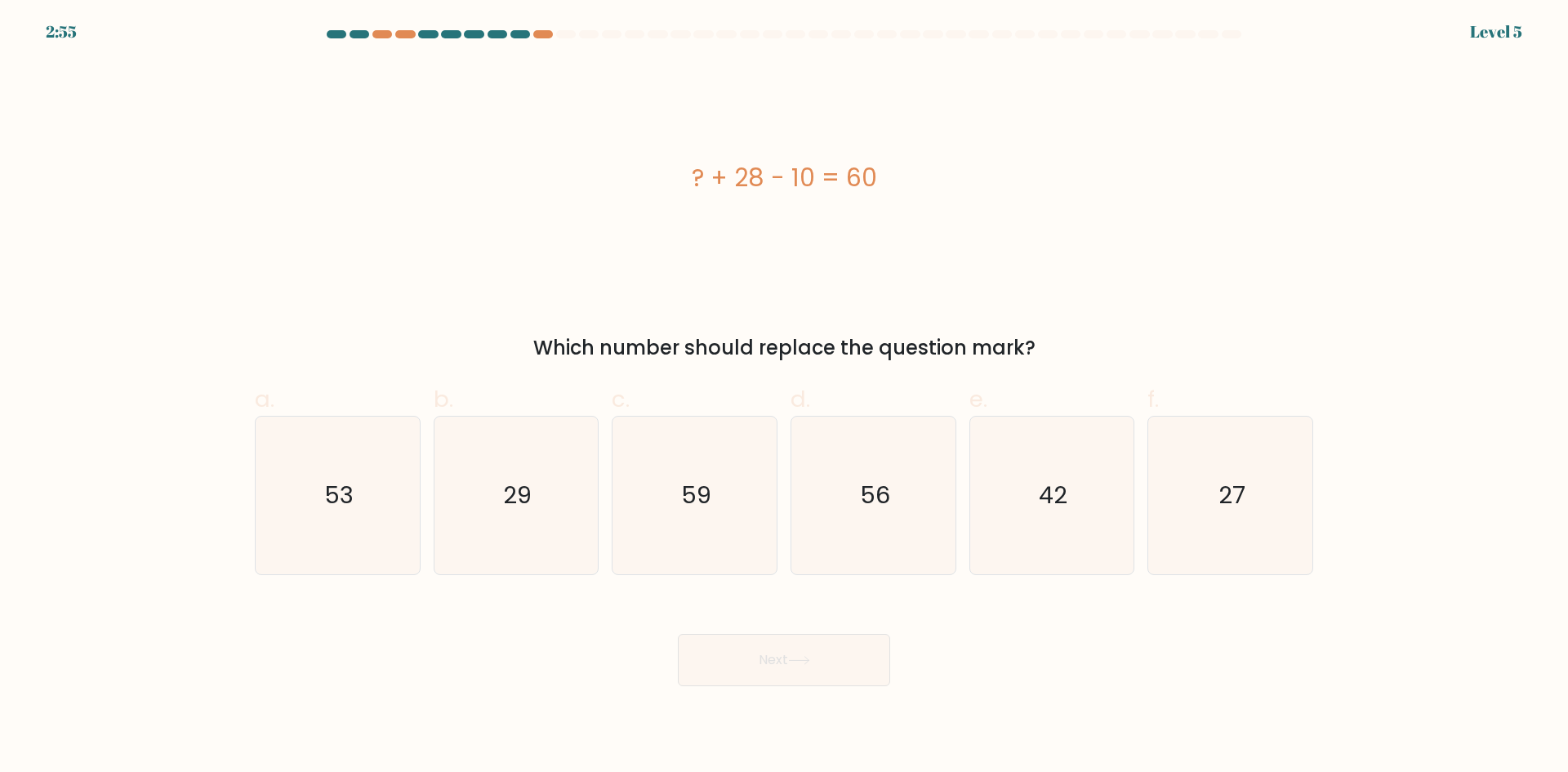
drag, startPoint x: 631, startPoint y: 158, endPoint x: 924, endPoint y: 186, distance: 294.3
click at [924, 186] on div "? + 28 - 10 = 60" at bounding box center [784, 178] width 1059 height 232
copy div "? + 28 - 10 = 60"
click at [1039, 494] on text "42" at bounding box center [1053, 494] width 28 height 32
click at [785, 397] on input "e. 42" at bounding box center [784, 391] width 1 height 11
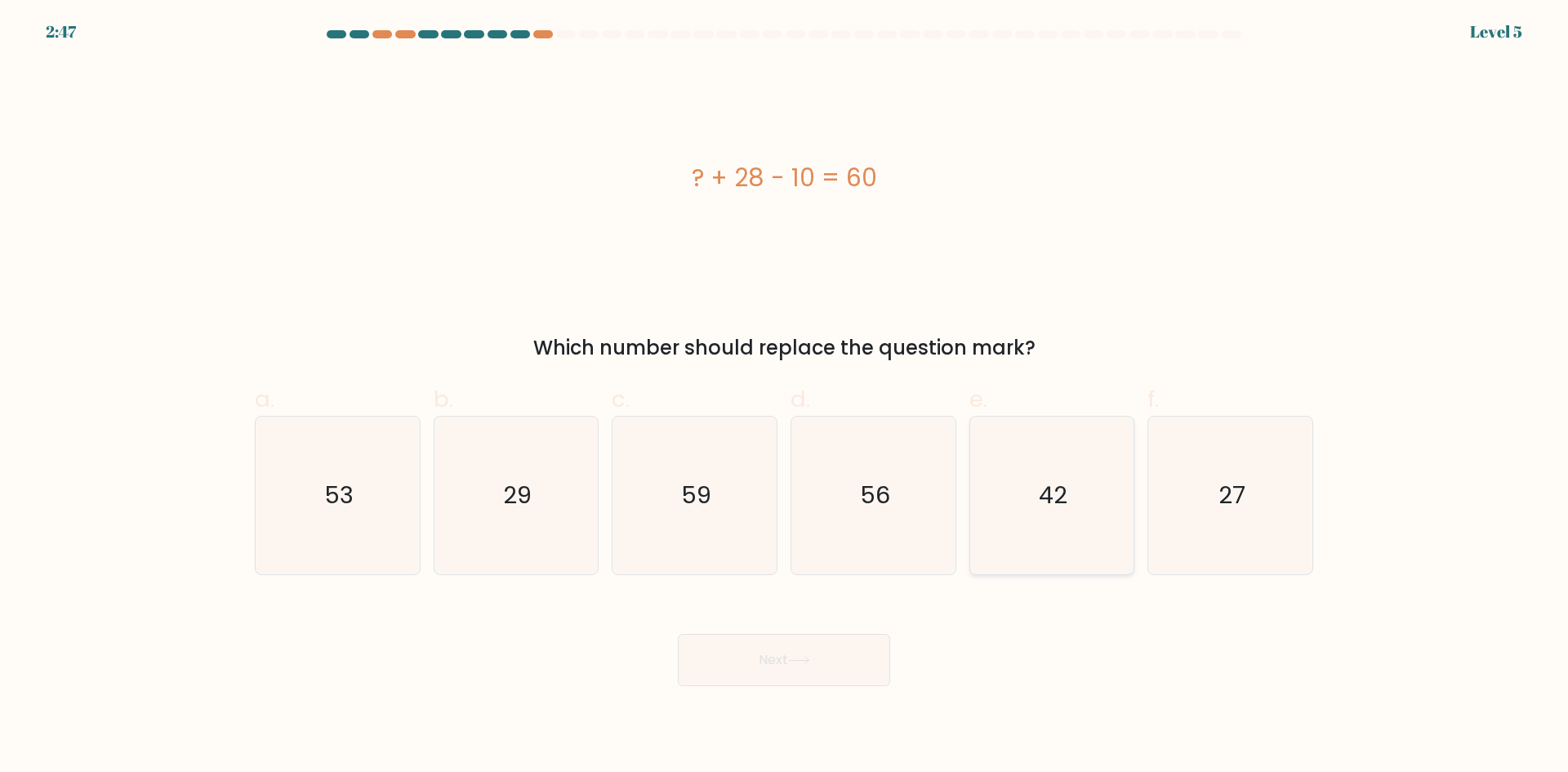
radio input "true"
click at [849, 681] on button "Next" at bounding box center [784, 659] width 212 height 52
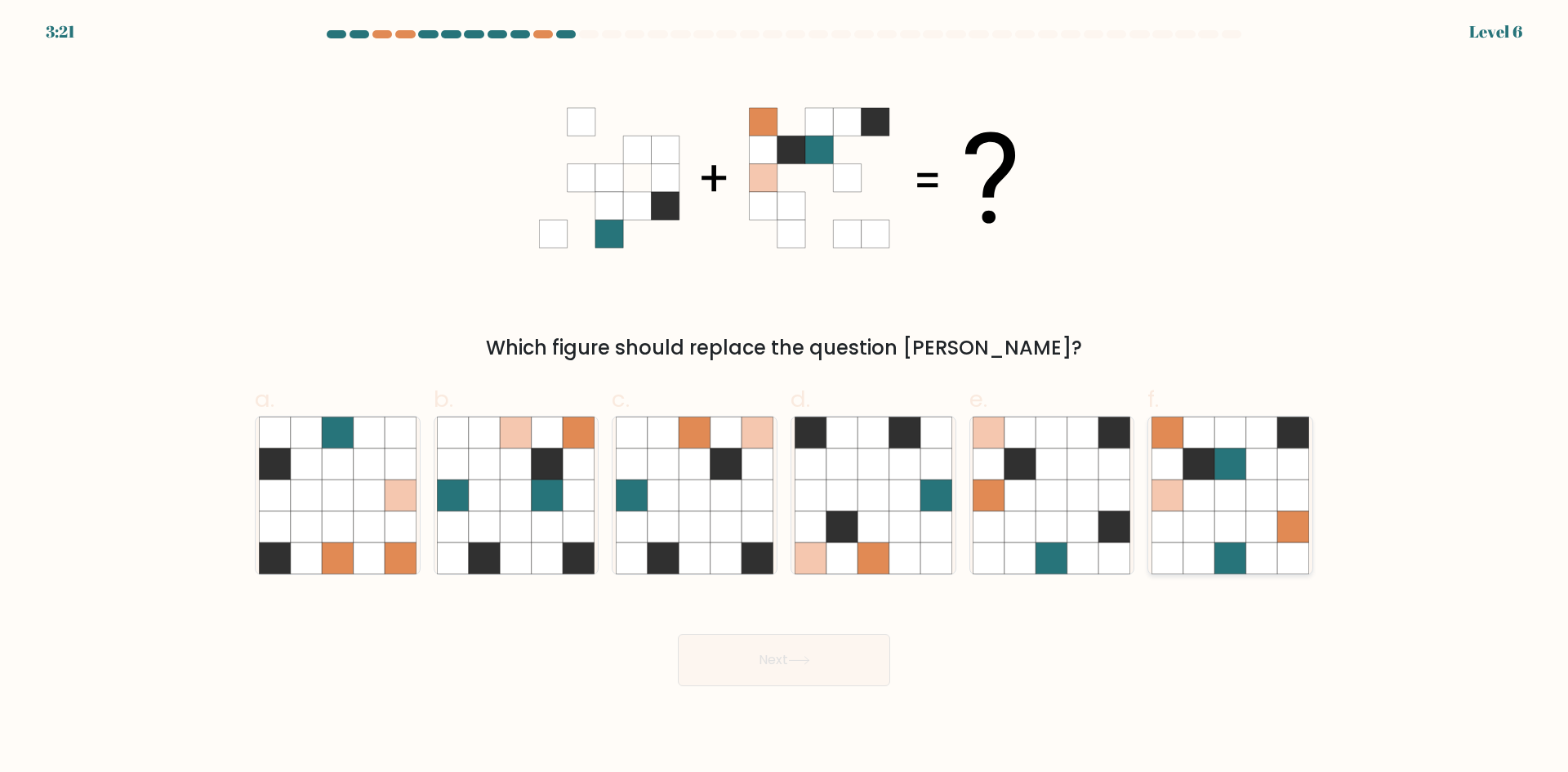
click at [1234, 515] on icon at bounding box center [1230, 526] width 31 height 31
click at [785, 397] on input "f." at bounding box center [784, 391] width 1 height 11
radio input "true"
click at [836, 666] on button "Next" at bounding box center [784, 659] width 212 height 52
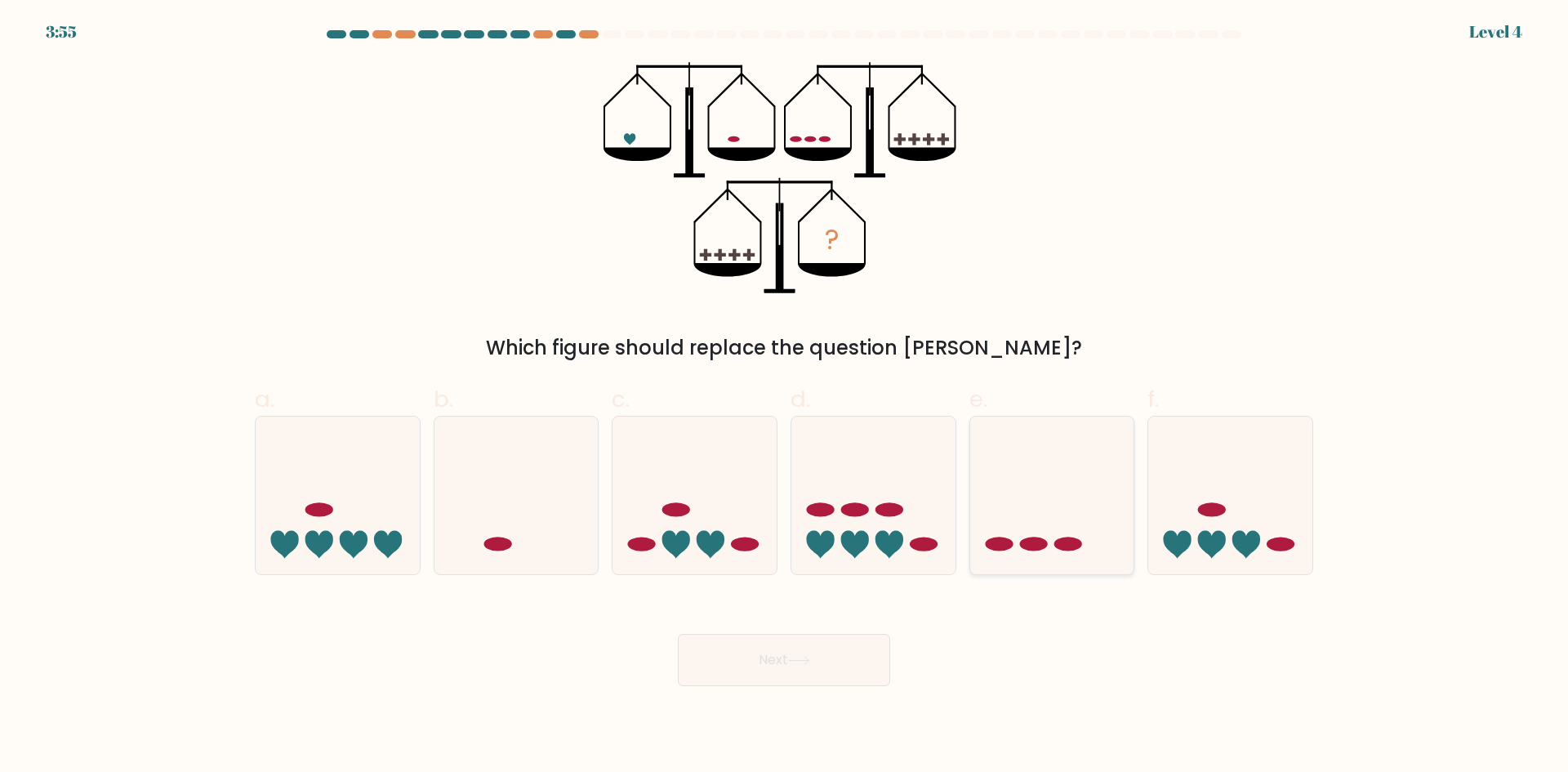
click at [1043, 503] on icon at bounding box center [1052, 495] width 164 height 136
click at [785, 397] on input "e." at bounding box center [784, 391] width 1 height 11
radio input "true"
click at [830, 665] on button "Next" at bounding box center [784, 659] width 212 height 52
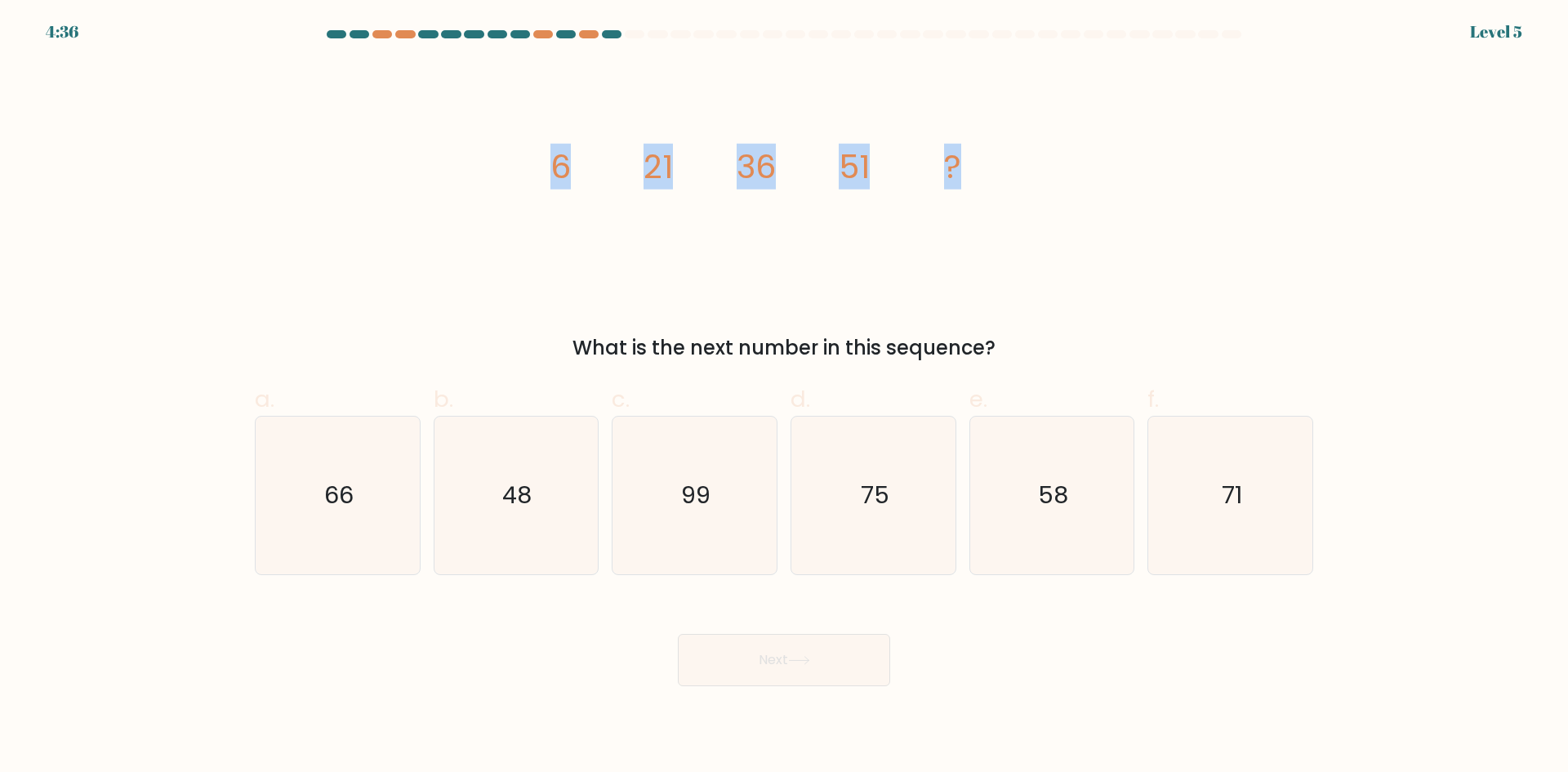
drag, startPoint x: 487, startPoint y: 169, endPoint x: 1069, endPoint y: 173, distance: 582.0
click at [1074, 172] on div "image/svg+xml 6 21 36 51 ? What is the next number in this sequence?" at bounding box center [784, 212] width 1079 height 301
copy g "6 21 36 51 ?"
click at [349, 525] on icon "66" at bounding box center [338, 495] width 157 height 157
click at [784, 397] on input "a. 66" at bounding box center [784, 391] width 1 height 11
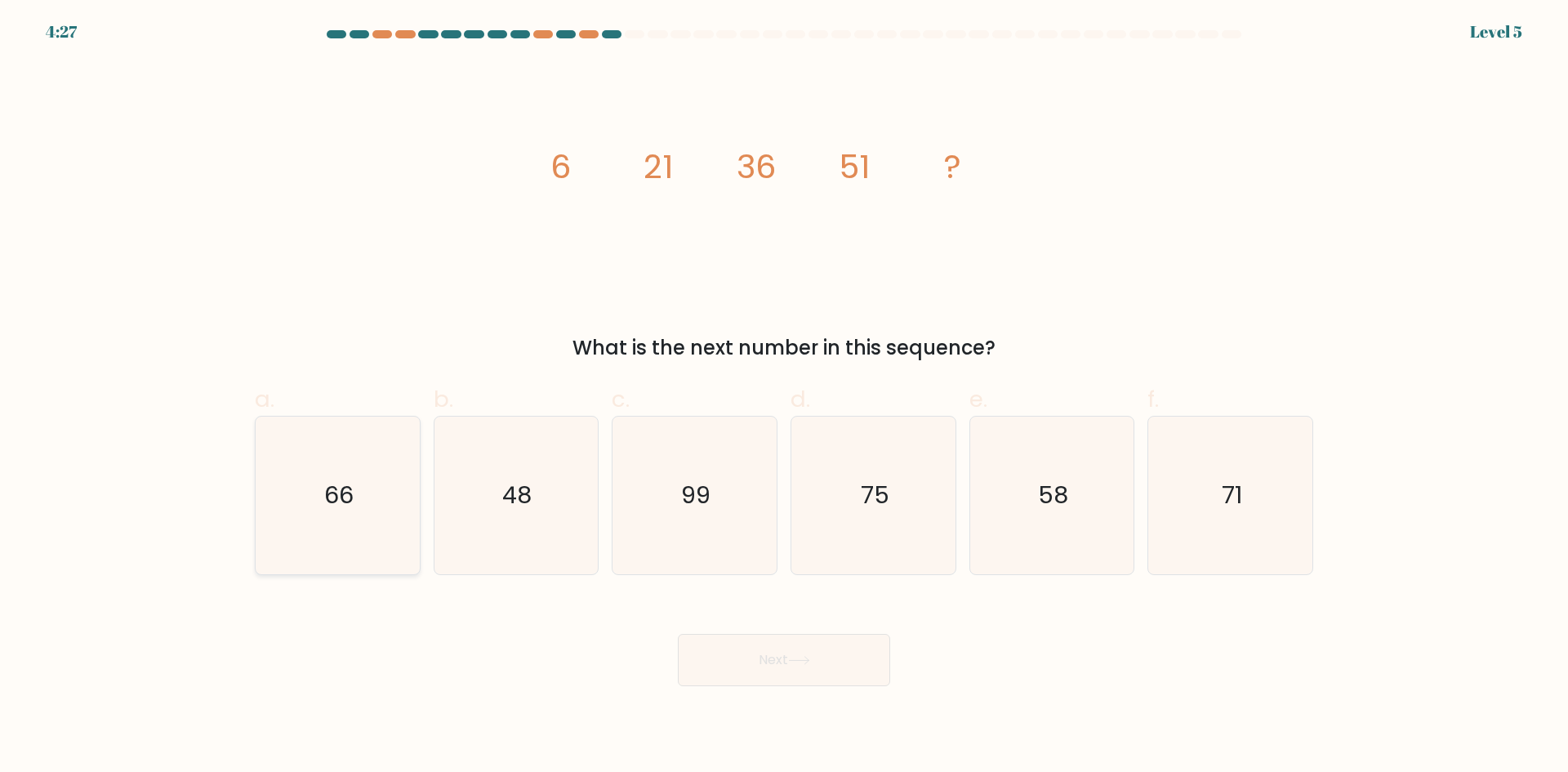
radio input "true"
click at [707, 651] on button "Next" at bounding box center [784, 659] width 212 height 52
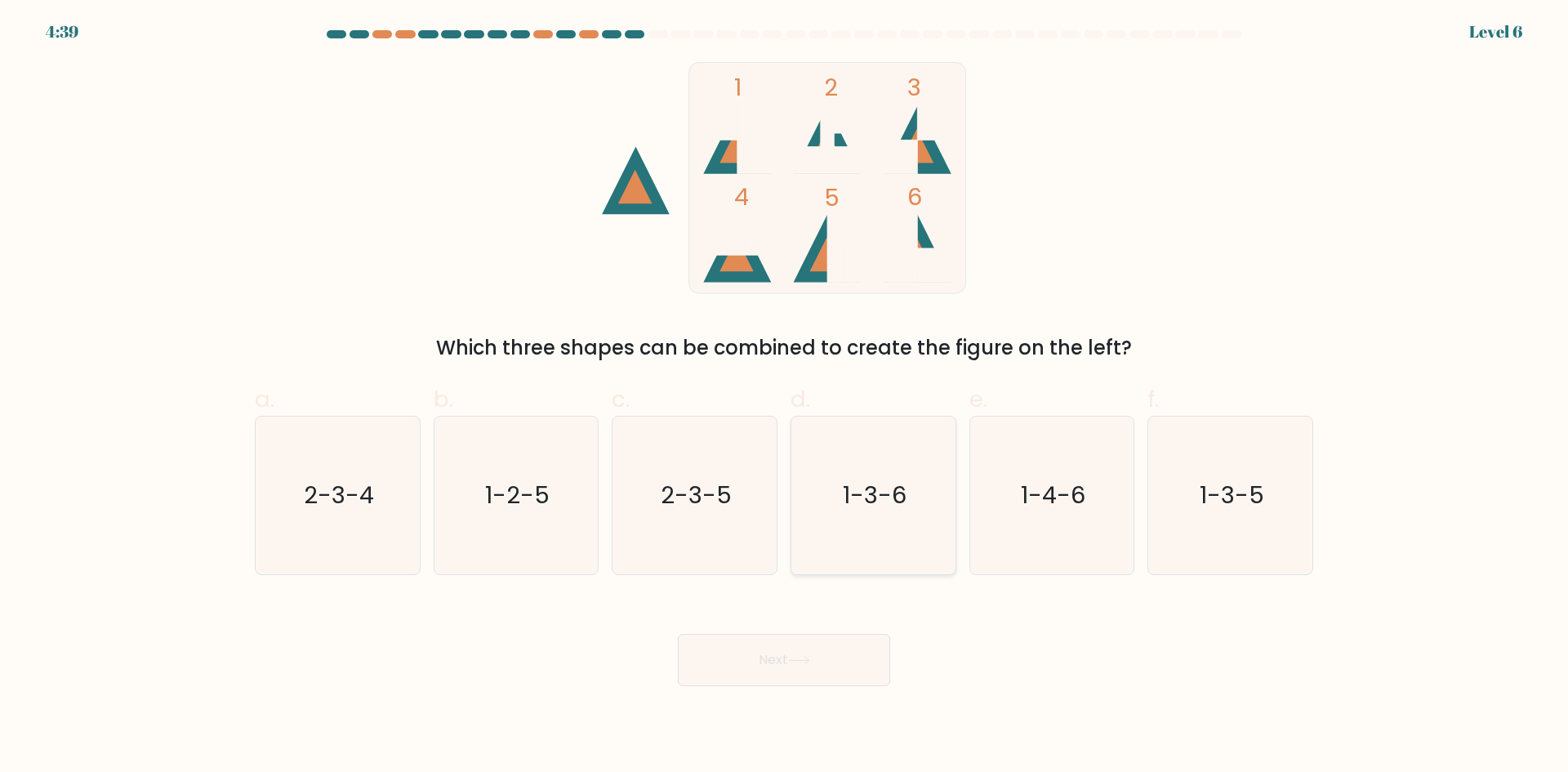
click at [858, 499] on text "1-3-6" at bounding box center [874, 494] width 64 height 32
click at [785, 397] on input "d. 1-3-6" at bounding box center [784, 391] width 1 height 11
radio input "true"
click at [830, 645] on button "Next" at bounding box center [784, 659] width 212 height 52
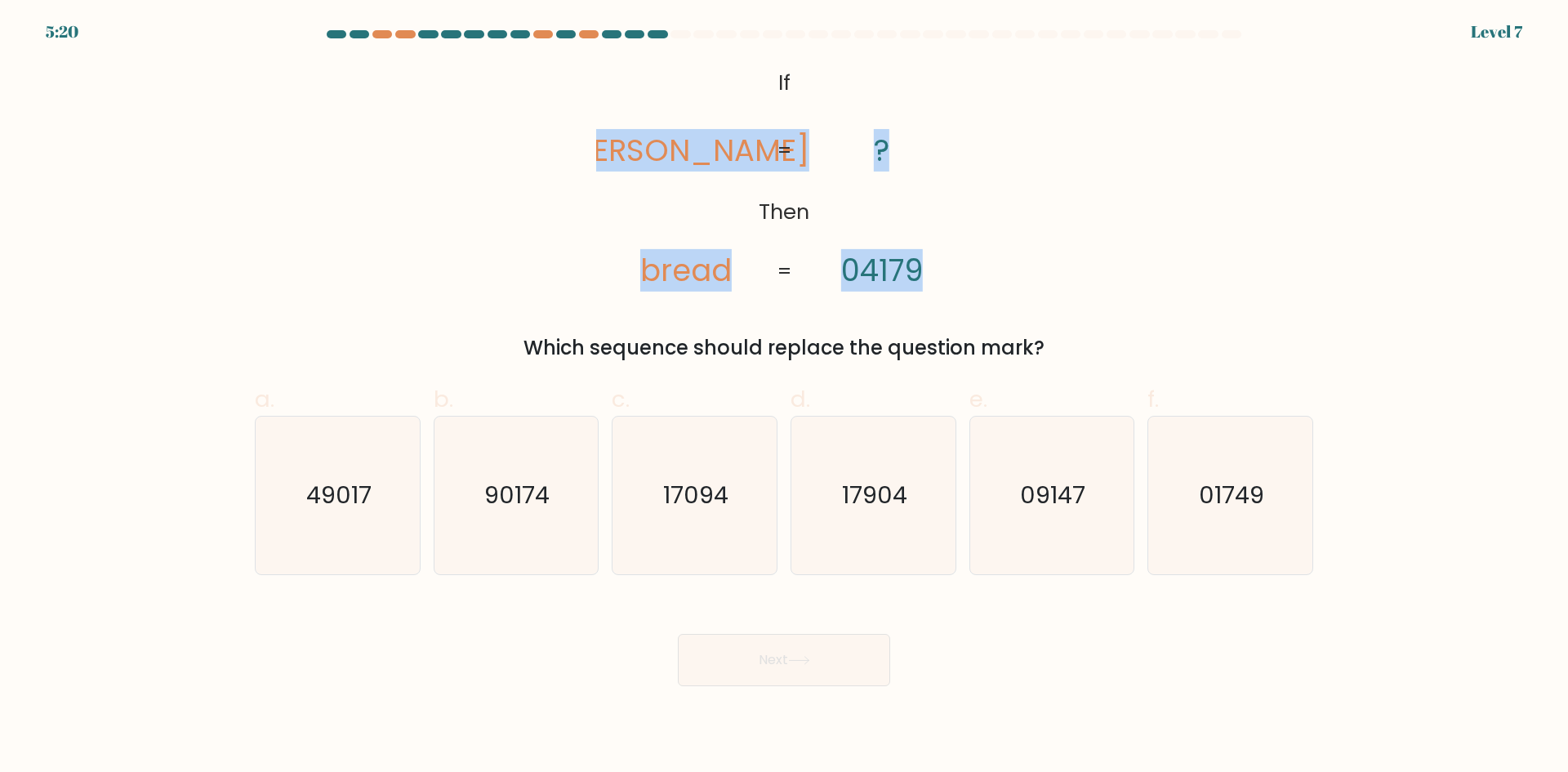
drag, startPoint x: 593, startPoint y: 72, endPoint x: 947, endPoint y: 278, distance: 409.6
click at [947, 278] on div "@import url('https://fonts.googleapis.com/css?family=Abril+Fatface:400,100,100i…" at bounding box center [784, 212] width 1079 height 301
copy icon "beard bread ? 04179"
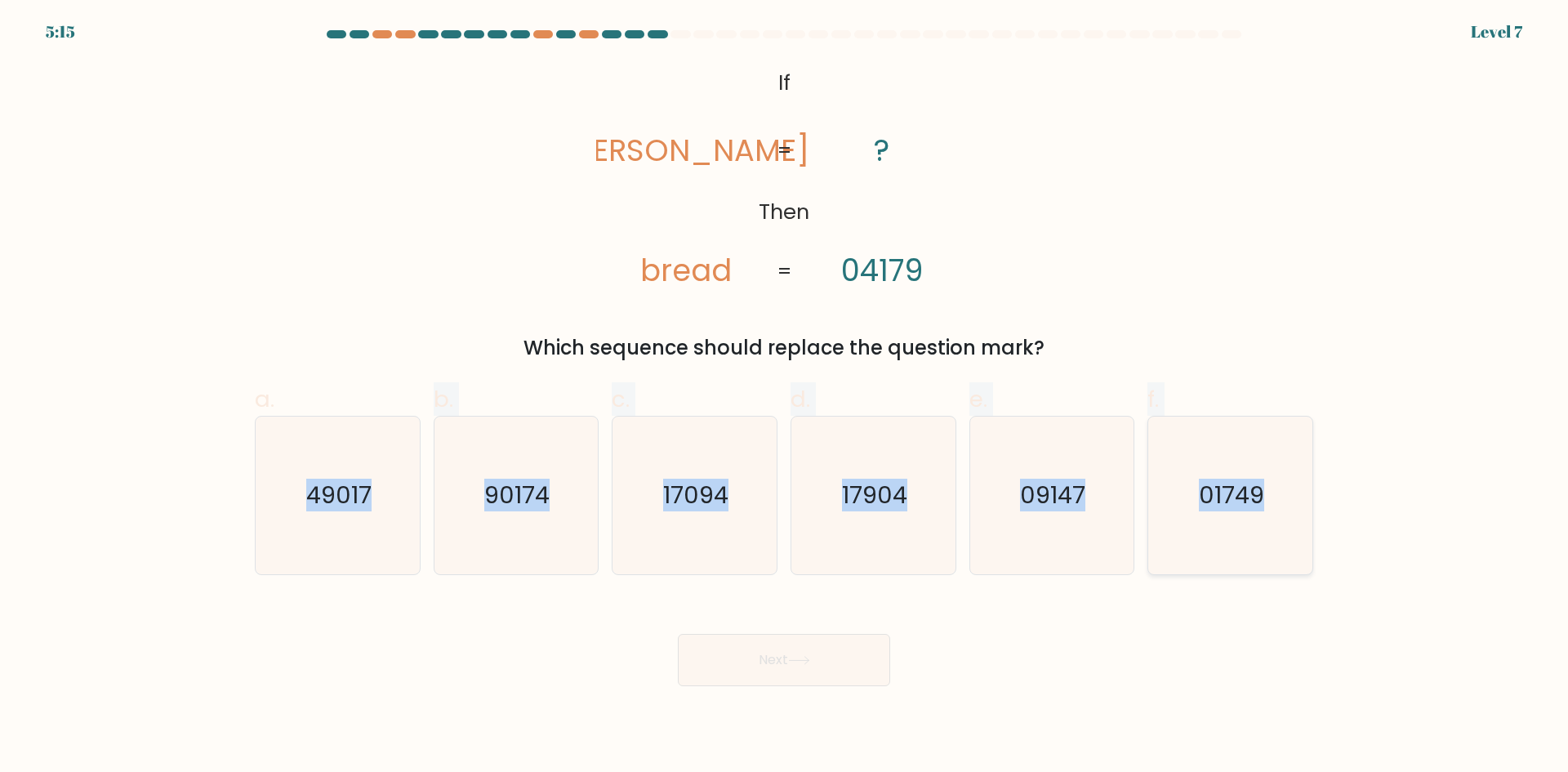
drag, startPoint x: 291, startPoint y: 506, endPoint x: 1286, endPoint y: 505, distance: 995.0
click at [1297, 502] on div "a. 49017 b. 90174" at bounding box center [784, 472] width 1072 height 206
copy div "49017 b. 90174 c. 17094 d. 17904 e. 09147 f. 01749"
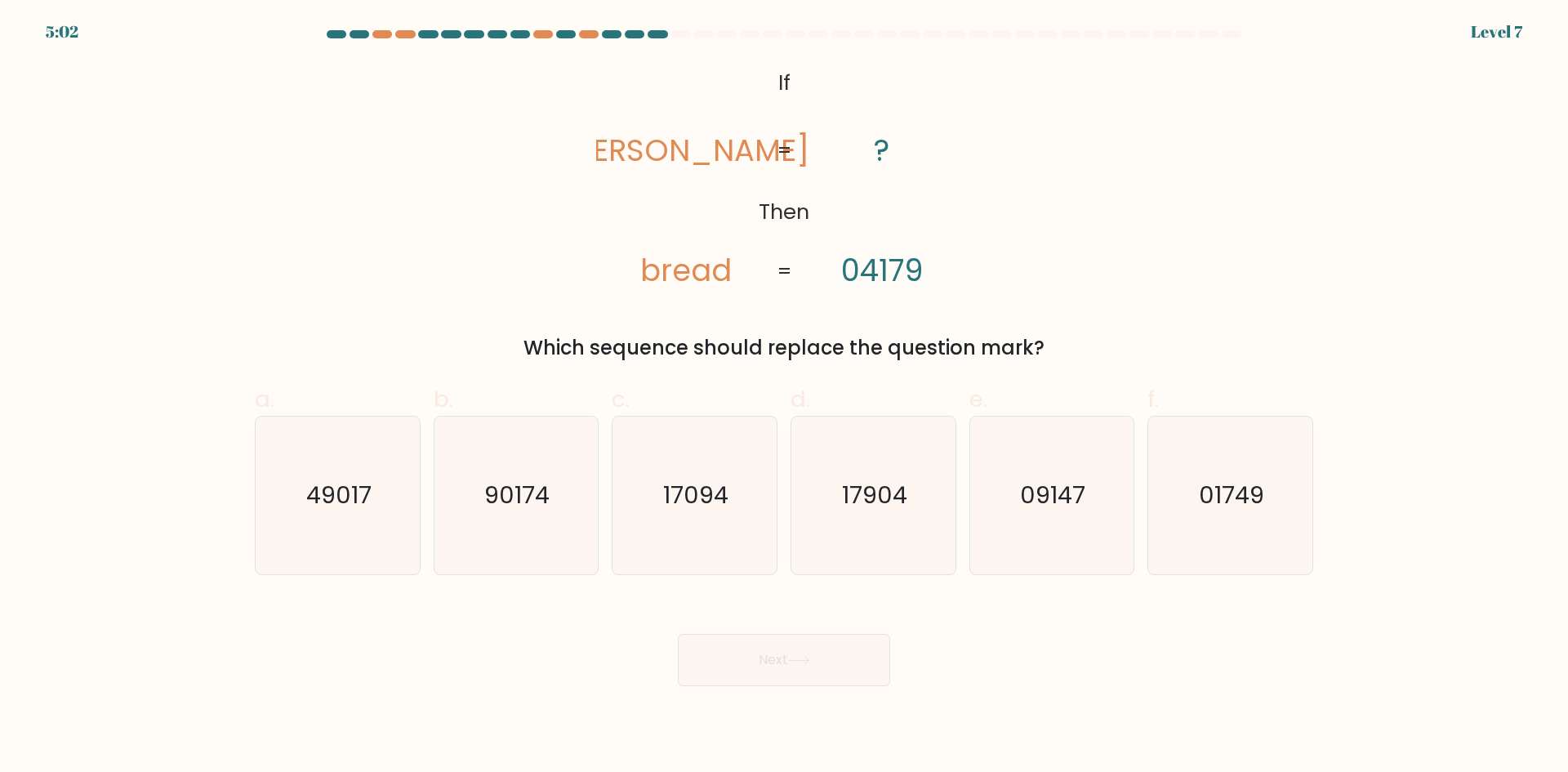
click at [1081, 608] on div "Next" at bounding box center [784, 639] width 1079 height 91
click at [676, 525] on icon "17094" at bounding box center [695, 495] width 157 height 157
click at [784, 397] on input "c. 17094" at bounding box center [784, 391] width 1 height 11
radio input "true"
click at [758, 649] on button "Next" at bounding box center [784, 659] width 212 height 52
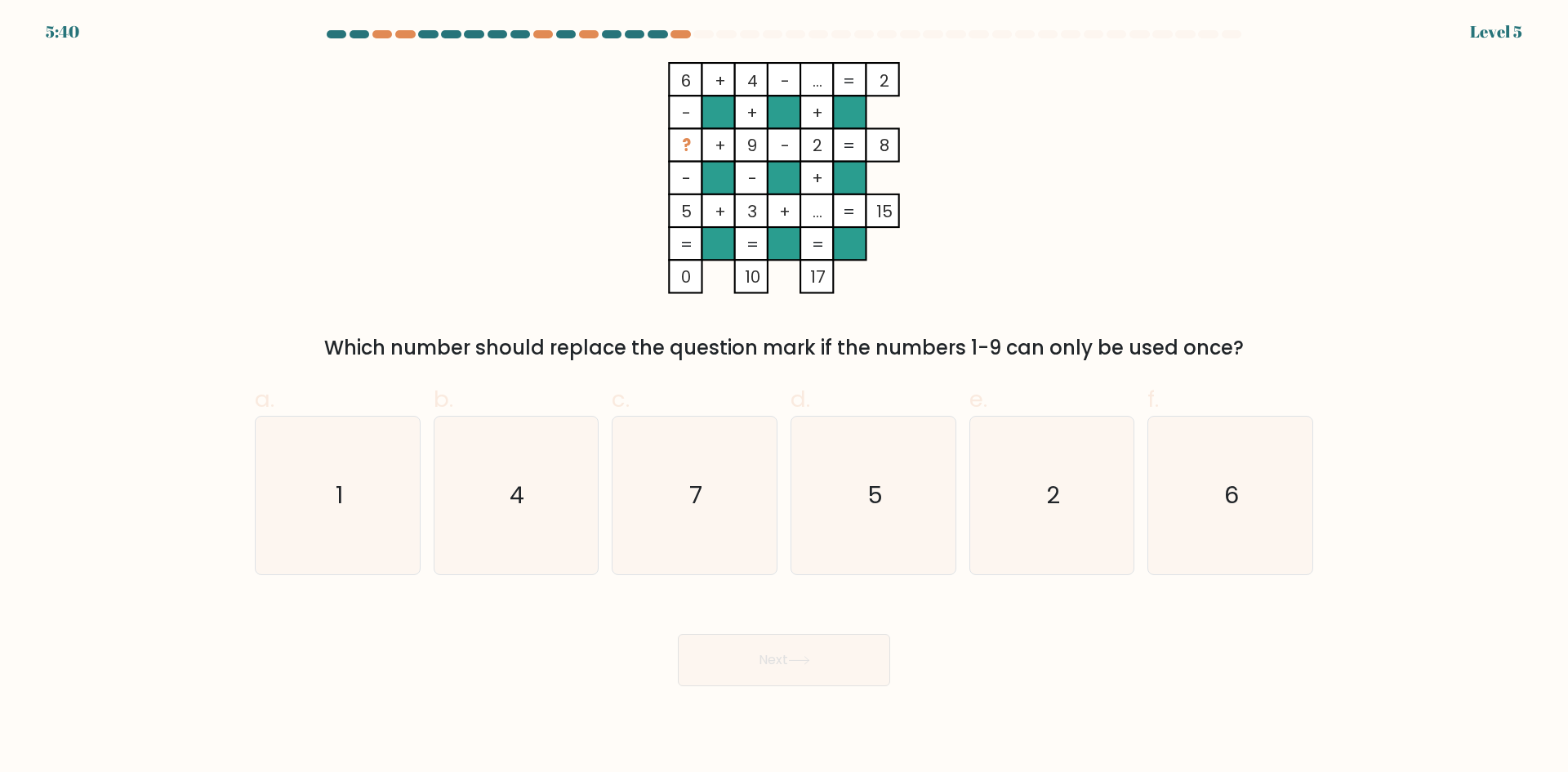
drag, startPoint x: 1392, startPoint y: 535, endPoint x: 1348, endPoint y: 500, distance: 56.2
click at [1392, 535] on form at bounding box center [784, 358] width 1568 height 656
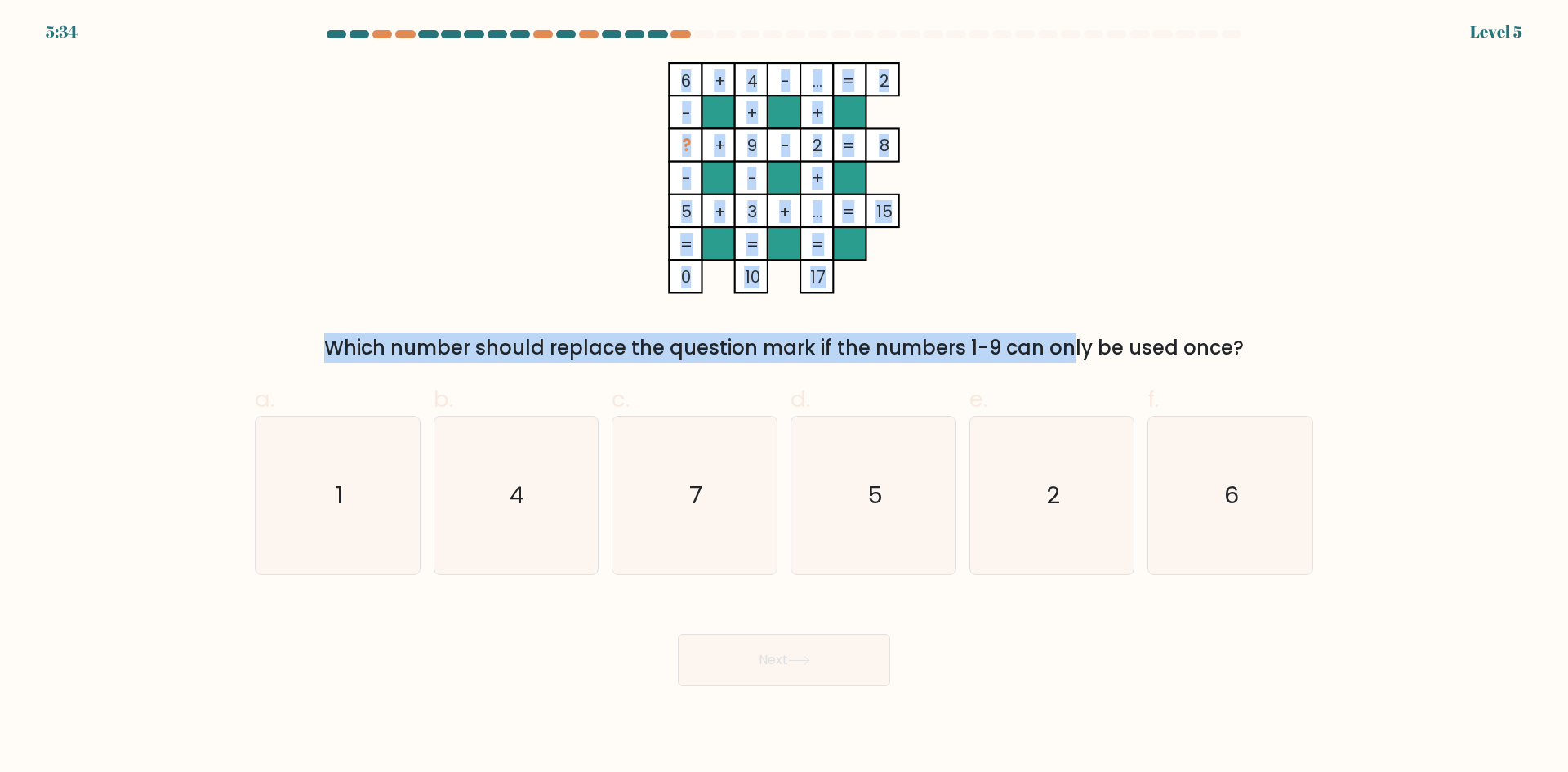
drag, startPoint x: 661, startPoint y: 83, endPoint x: 933, endPoint y: 294, distance: 344.2
click at [933, 294] on div "6 + 4 - ... 2 - + + ? + 9 - 2 8 - - + 5 + 3 + ... = 15 = = = = 0 10 17 = Which …" at bounding box center [784, 212] width 1079 height 301
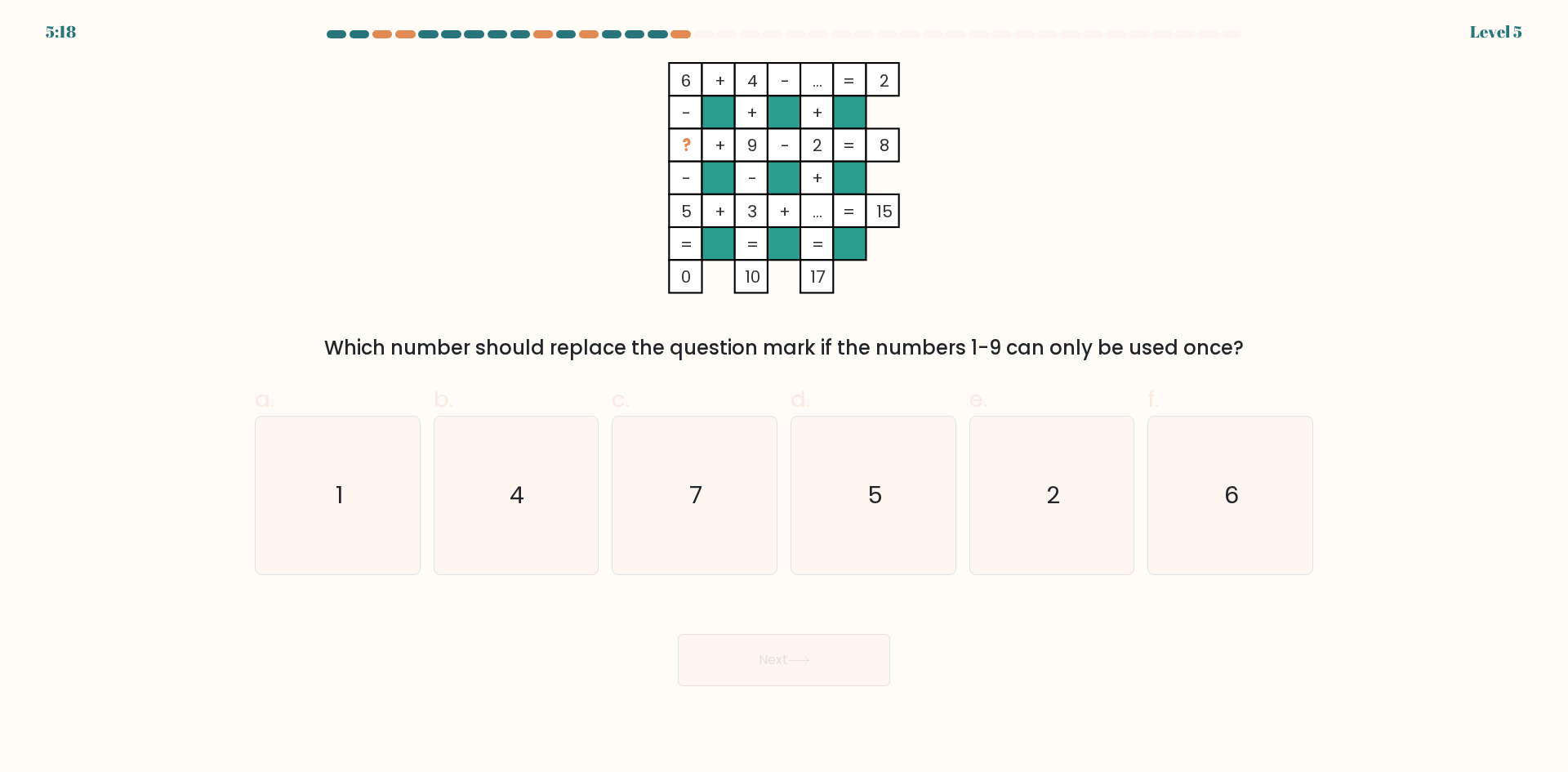
click at [1029, 314] on div "6 + 4 - ... 2 - + + ? + 9 - 2 8 - - + 5 + 3 + ... = 15 = = = = 0 10 17 = Which …" at bounding box center [784, 212] width 1079 height 301
drag, startPoint x: 315, startPoint y: 521, endPoint x: 1348, endPoint y: 497, distance: 1033.3
click at [1348, 497] on form at bounding box center [784, 358] width 1568 height 656
click at [934, 628] on div "Next" at bounding box center [784, 639] width 1079 height 91
click at [1395, 647] on form at bounding box center [784, 358] width 1568 height 656
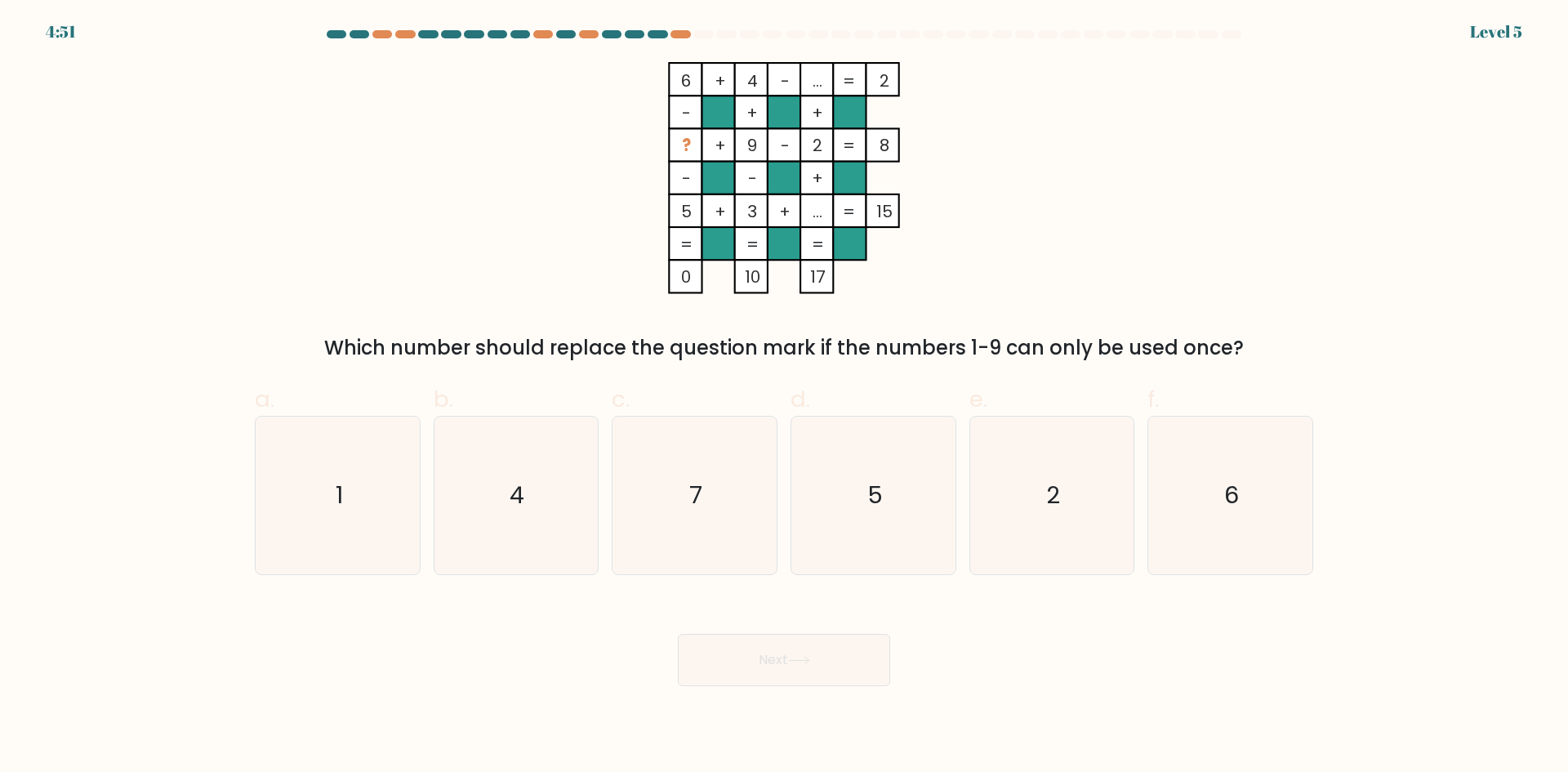
drag, startPoint x: 671, startPoint y: 58, endPoint x: 1333, endPoint y: 347, distance: 722.3
click at [1333, 347] on form at bounding box center [784, 358] width 1568 height 656
click at [939, 642] on div "Next" at bounding box center [784, 639] width 1079 height 91
drag, startPoint x: 530, startPoint y: 511, endPoint x: 1253, endPoint y: 495, distance: 723.2
click at [1253, 495] on div "a. 1 b. 4 c. 7 d." at bounding box center [784, 472] width 1072 height 206
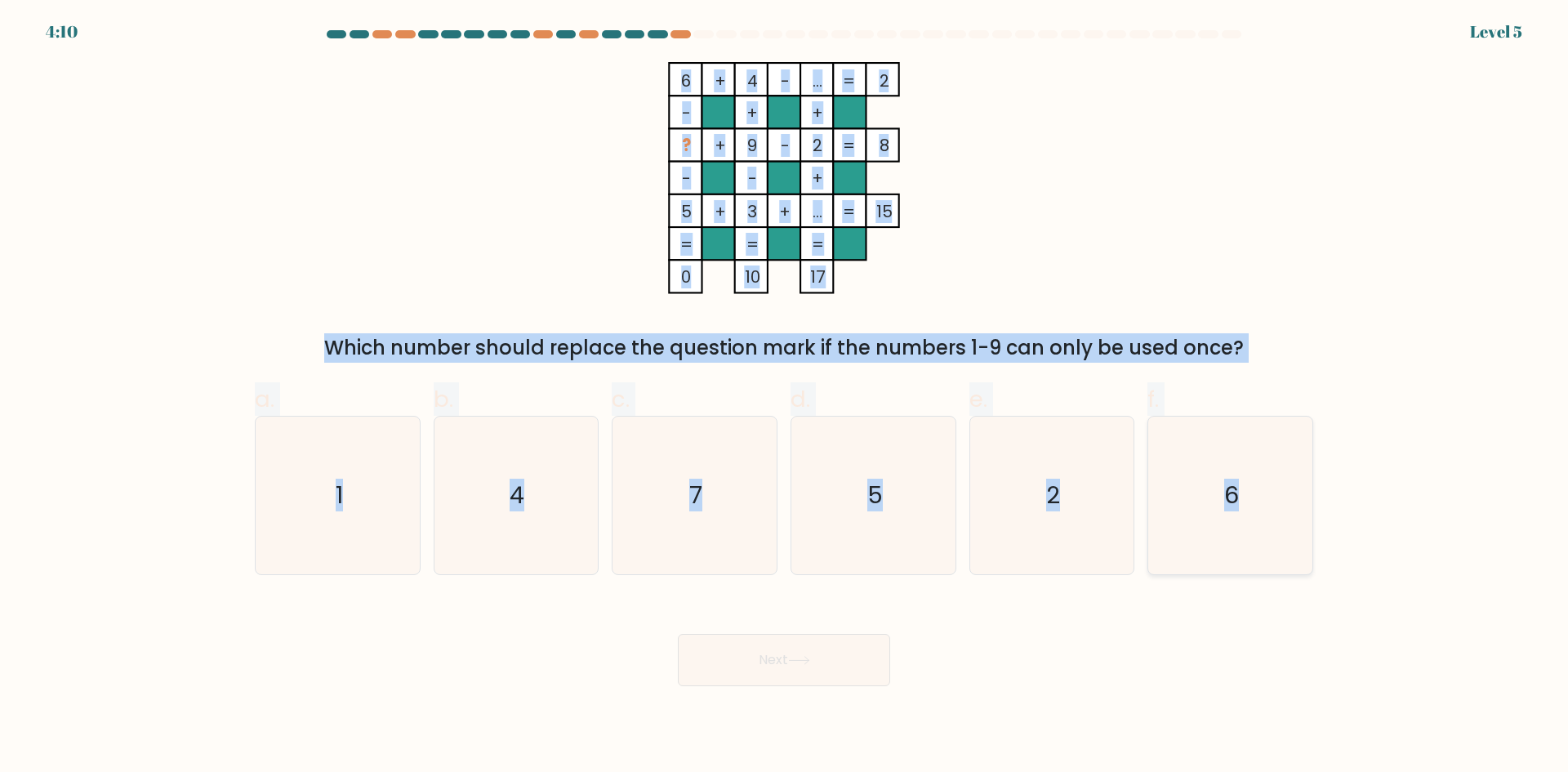
drag, startPoint x: 638, startPoint y: 63, endPoint x: 1313, endPoint y: 516, distance: 812.9
click at [1313, 516] on form at bounding box center [784, 358] width 1568 height 656
click at [1044, 496] on icon "2" at bounding box center [1051, 495] width 157 height 157
click at [785, 397] on input "e. 2" at bounding box center [784, 391] width 1 height 11
radio input "true"
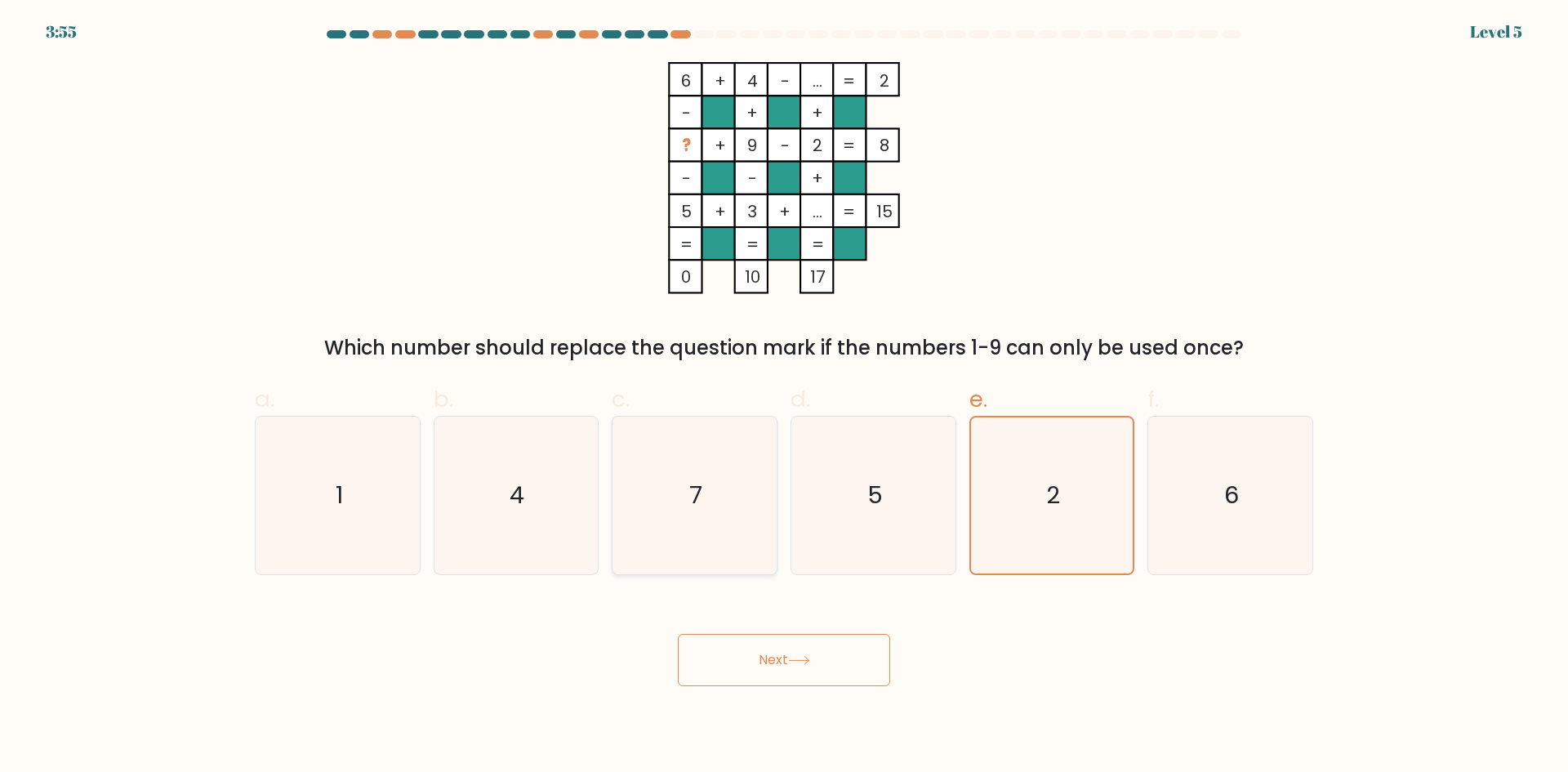
click at [643, 547] on icon "7" at bounding box center [695, 495] width 157 height 157
click at [784, 397] on input "c. 7" at bounding box center [784, 391] width 1 height 11
radio input "true"
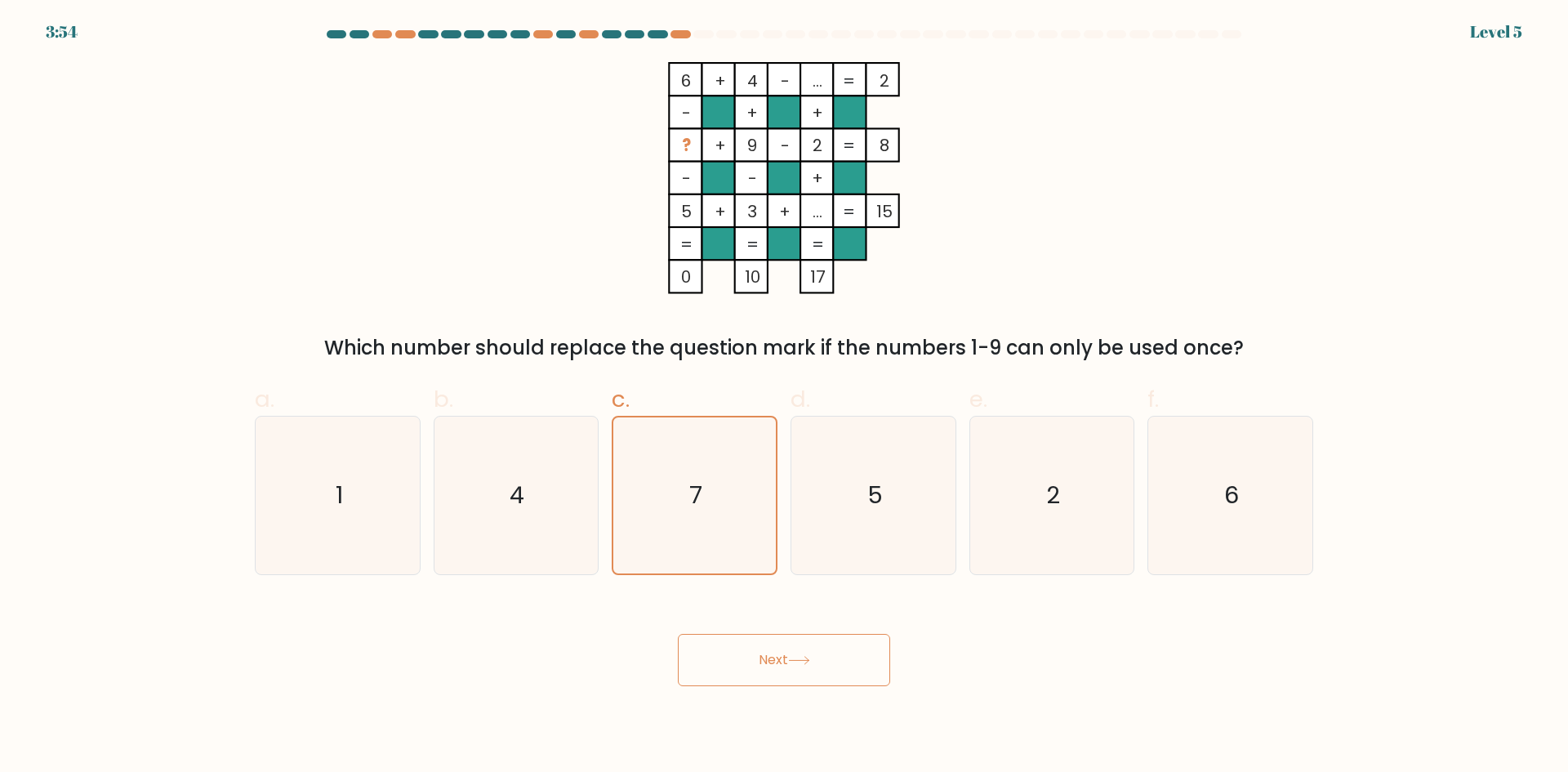
click at [756, 653] on button "Next" at bounding box center [784, 659] width 212 height 52
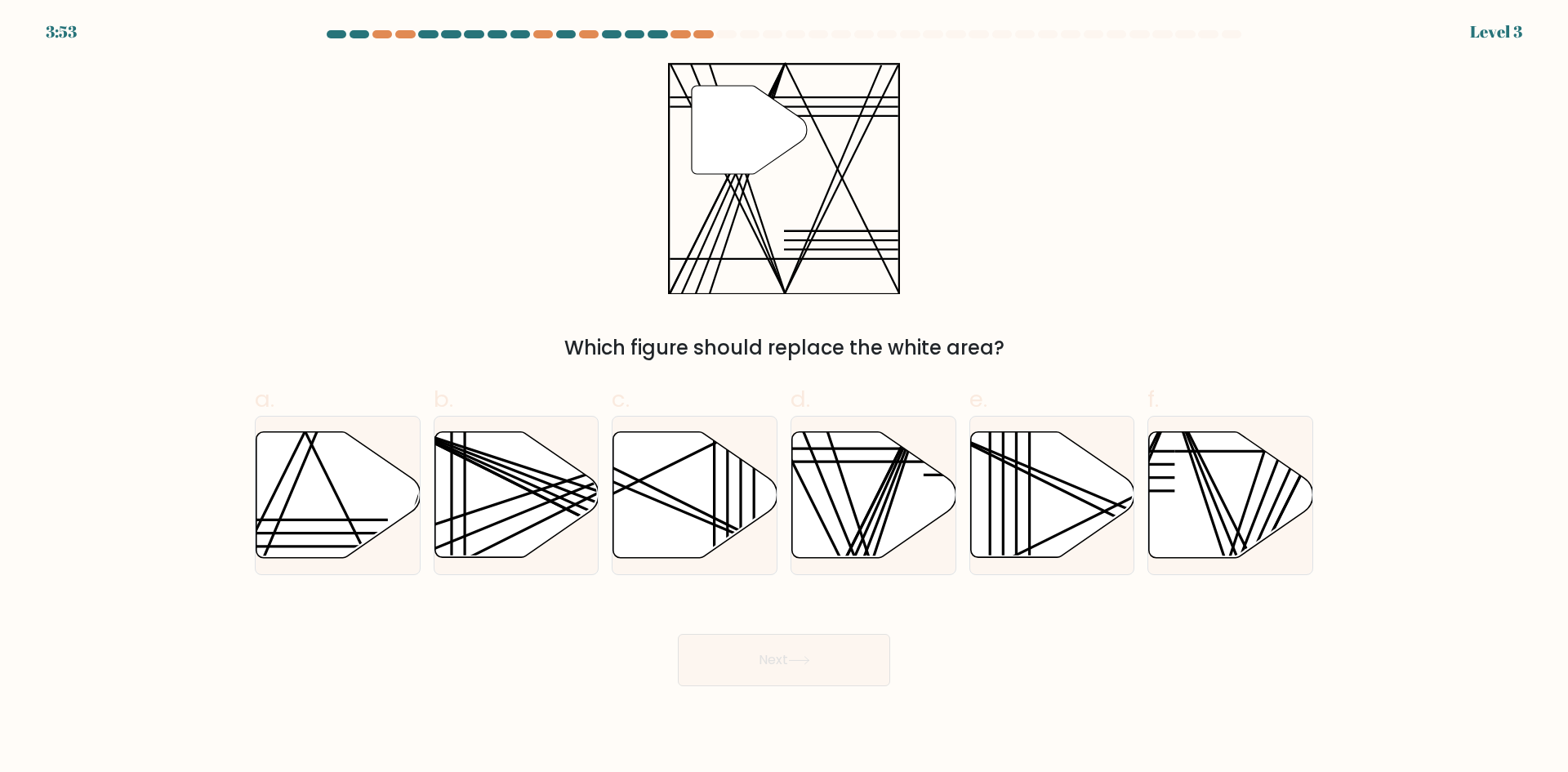
click at [758, 663] on button "Next" at bounding box center [784, 659] width 212 height 52
click at [1146, 200] on div "" Which figure should replace the white area?" at bounding box center [784, 212] width 1079 height 301
click at [838, 494] on icon at bounding box center [874, 495] width 164 height 126
click at [785, 397] on input "d." at bounding box center [784, 391] width 1 height 11
radio input "true"
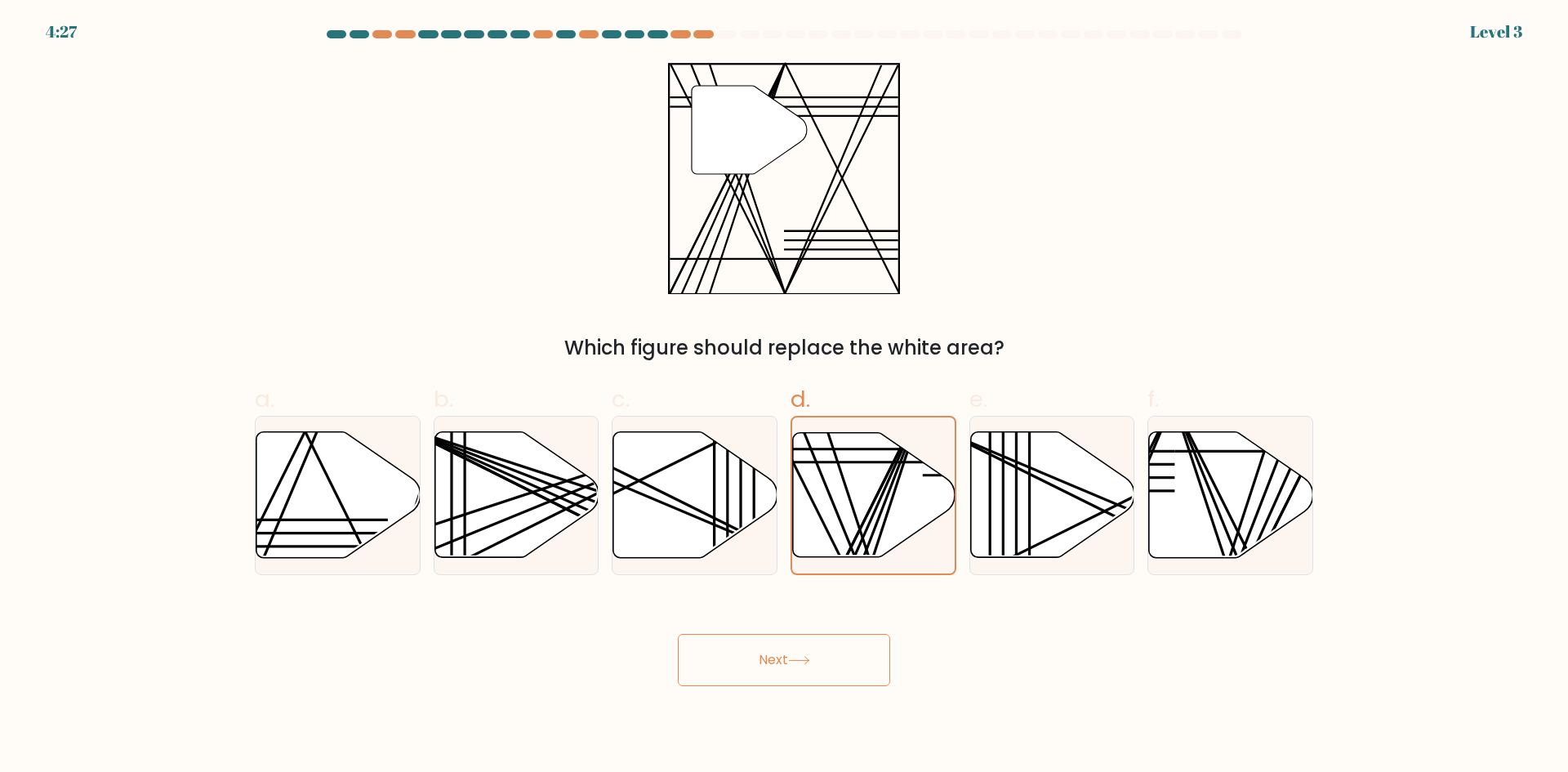
click at [821, 648] on button "Next" at bounding box center [784, 659] width 212 height 52
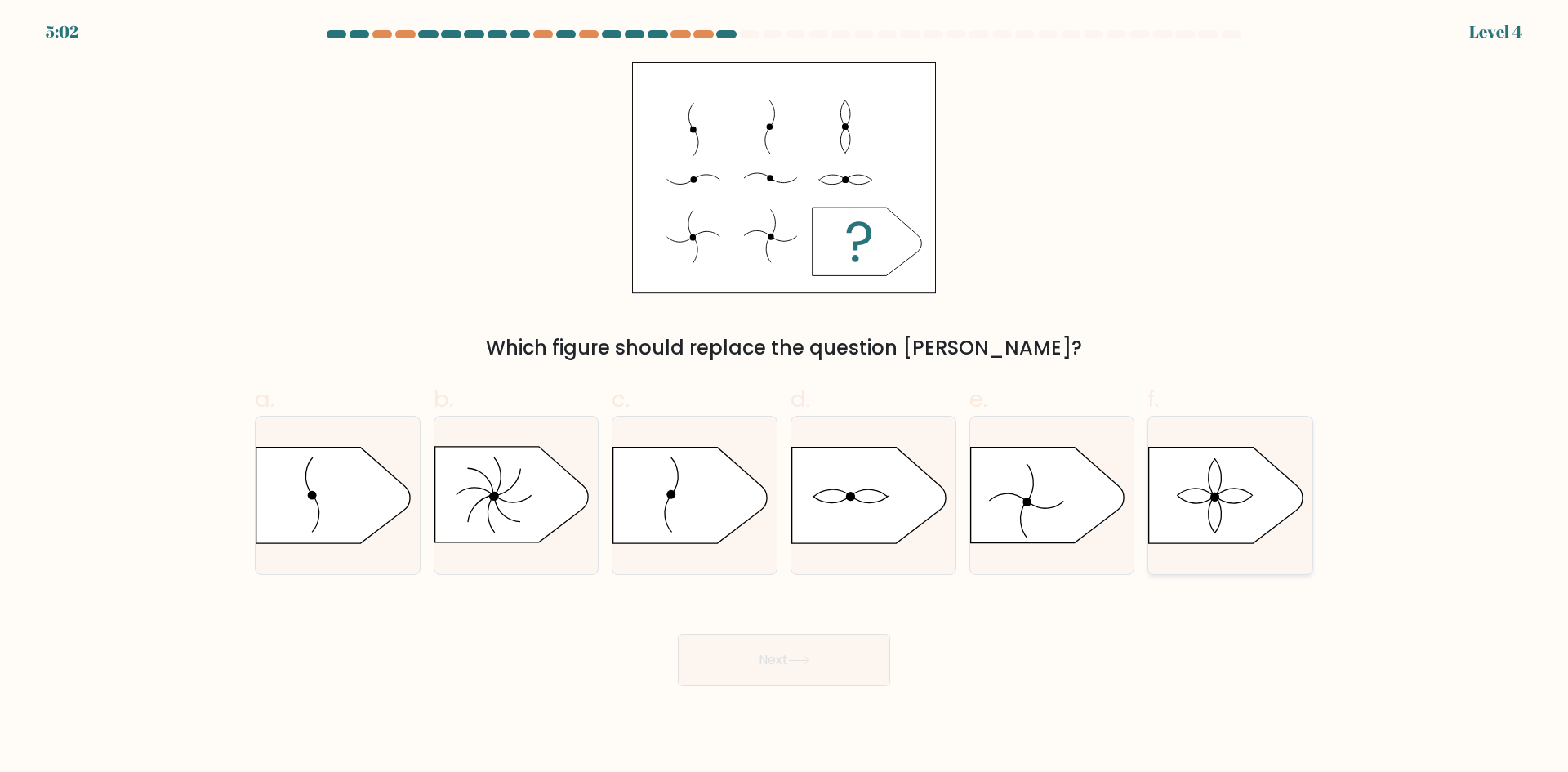
click at [1185, 473] on icon at bounding box center [1226, 495] width 153 height 95
click at [785, 397] on input "f." at bounding box center [784, 391] width 1 height 11
radio input "true"
click at [805, 653] on button "Next" at bounding box center [784, 659] width 212 height 52
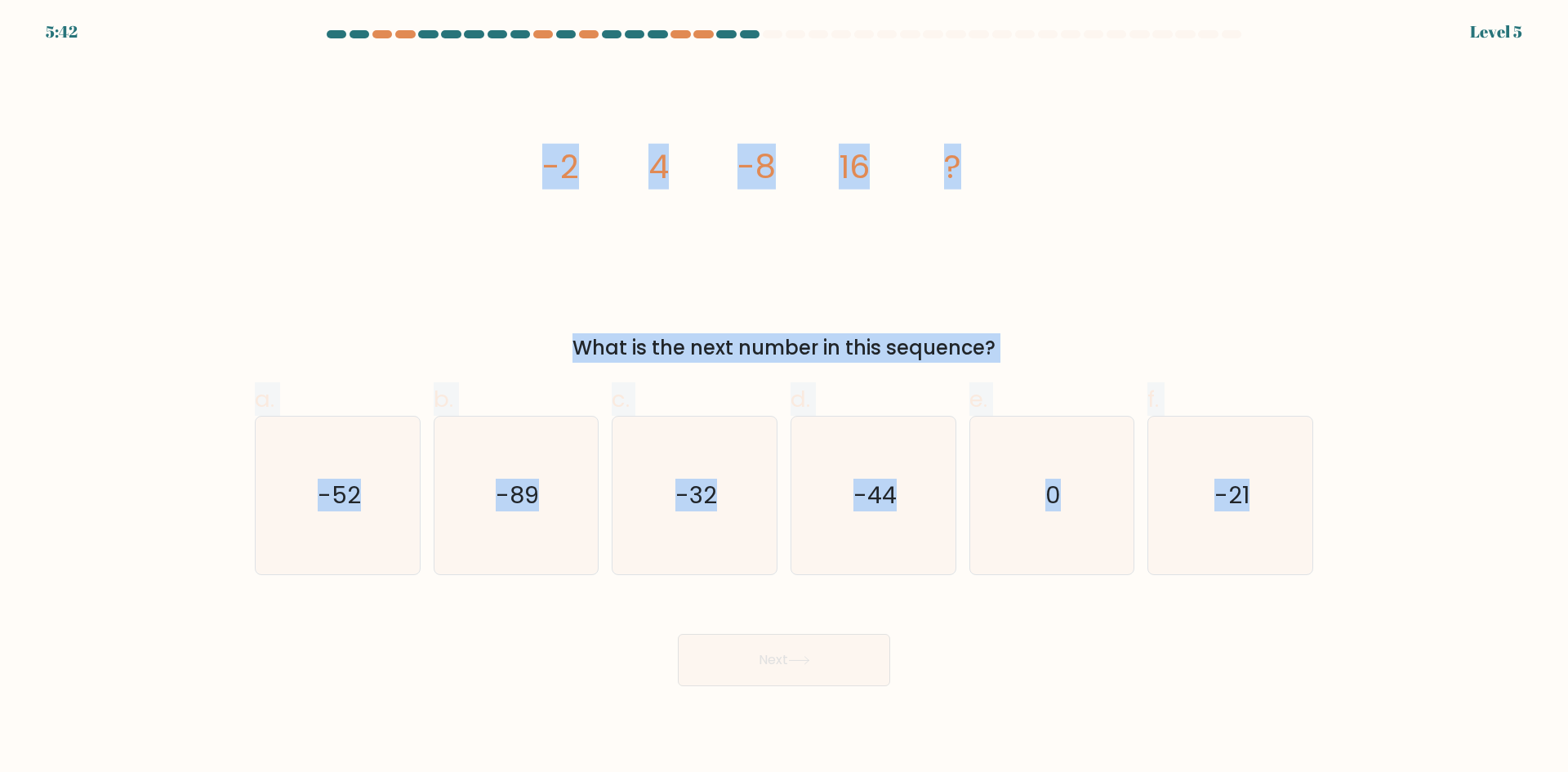
drag, startPoint x: 540, startPoint y: 171, endPoint x: 1340, endPoint y: 520, distance: 872.8
click at [1340, 520] on form at bounding box center [784, 358] width 1568 height 656
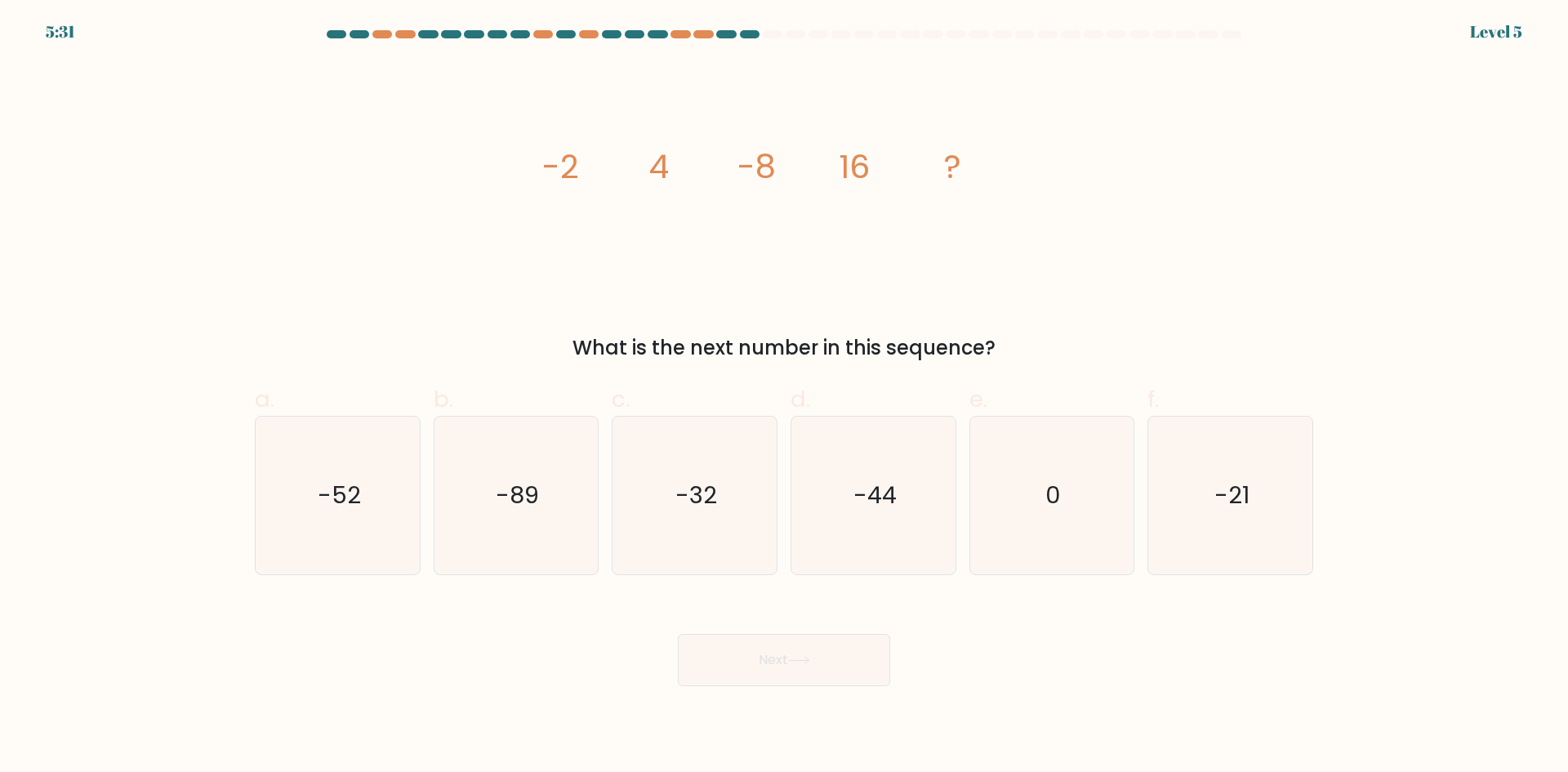
click at [1138, 634] on div "Next" at bounding box center [784, 639] width 1079 height 91
click at [701, 515] on icon "-32" at bounding box center [695, 495] width 157 height 157
click at [784, 397] on input "c. -32" at bounding box center [784, 391] width 1 height 11
radio input "true"
click at [765, 643] on button "Next" at bounding box center [784, 659] width 212 height 52
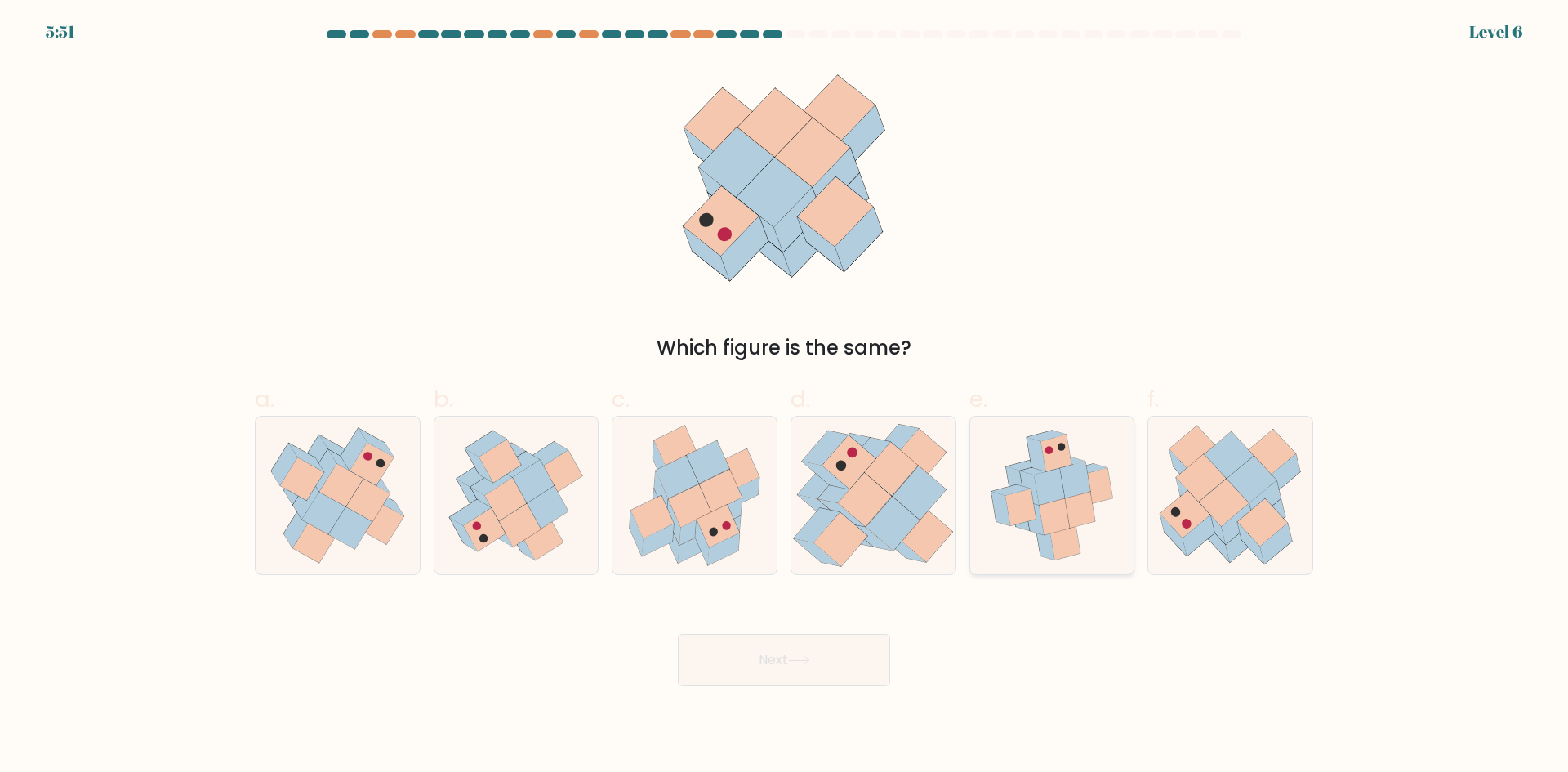
click at [1056, 509] on icon at bounding box center [1054, 516] width 30 height 36
click at [785, 397] on input "e." at bounding box center [784, 391] width 1 height 11
radio input "true"
click at [795, 659] on icon at bounding box center [799, 660] width 22 height 9
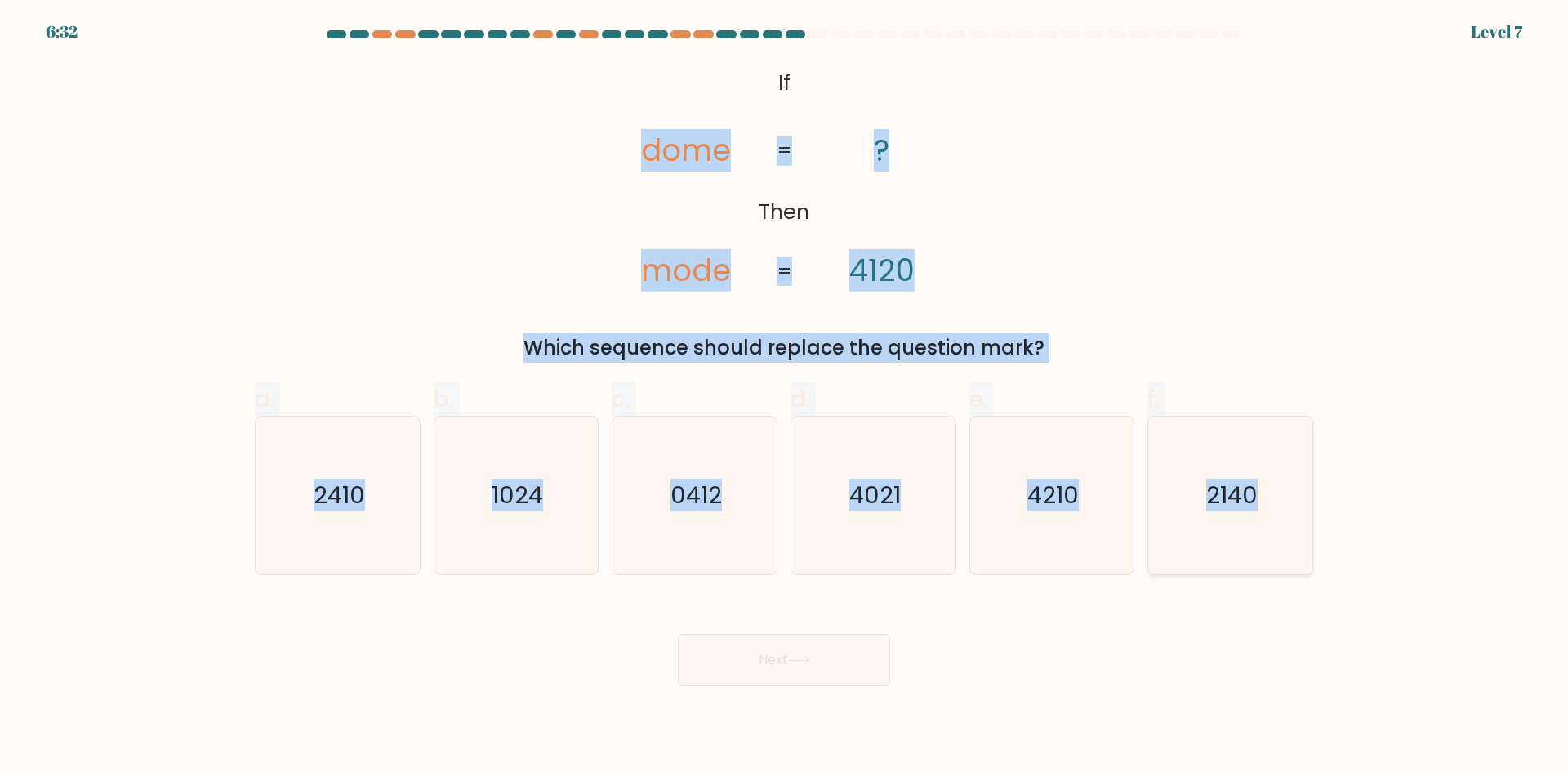
drag, startPoint x: 597, startPoint y: 66, endPoint x: 1264, endPoint y: 536, distance: 816.0
click at [1287, 545] on form "If ?" at bounding box center [784, 358] width 1568 height 656
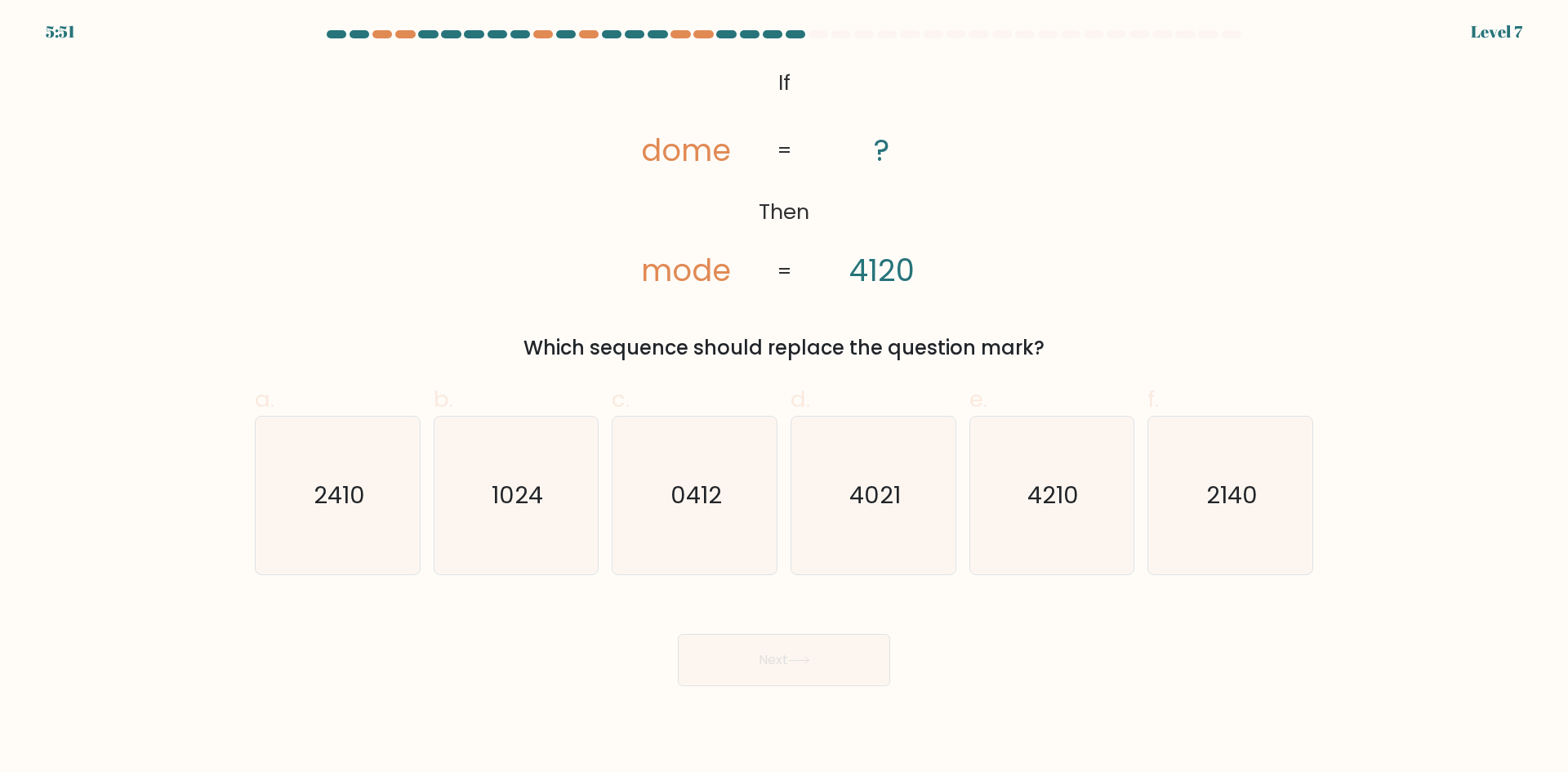
click at [1147, 633] on div "Next" at bounding box center [784, 639] width 1079 height 91
click at [340, 545] on icon "2410" at bounding box center [338, 495] width 157 height 157
click at [784, 397] on input "a. 2410" at bounding box center [784, 391] width 1 height 11
radio input "true"
click at [794, 674] on button "Next" at bounding box center [784, 659] width 212 height 52
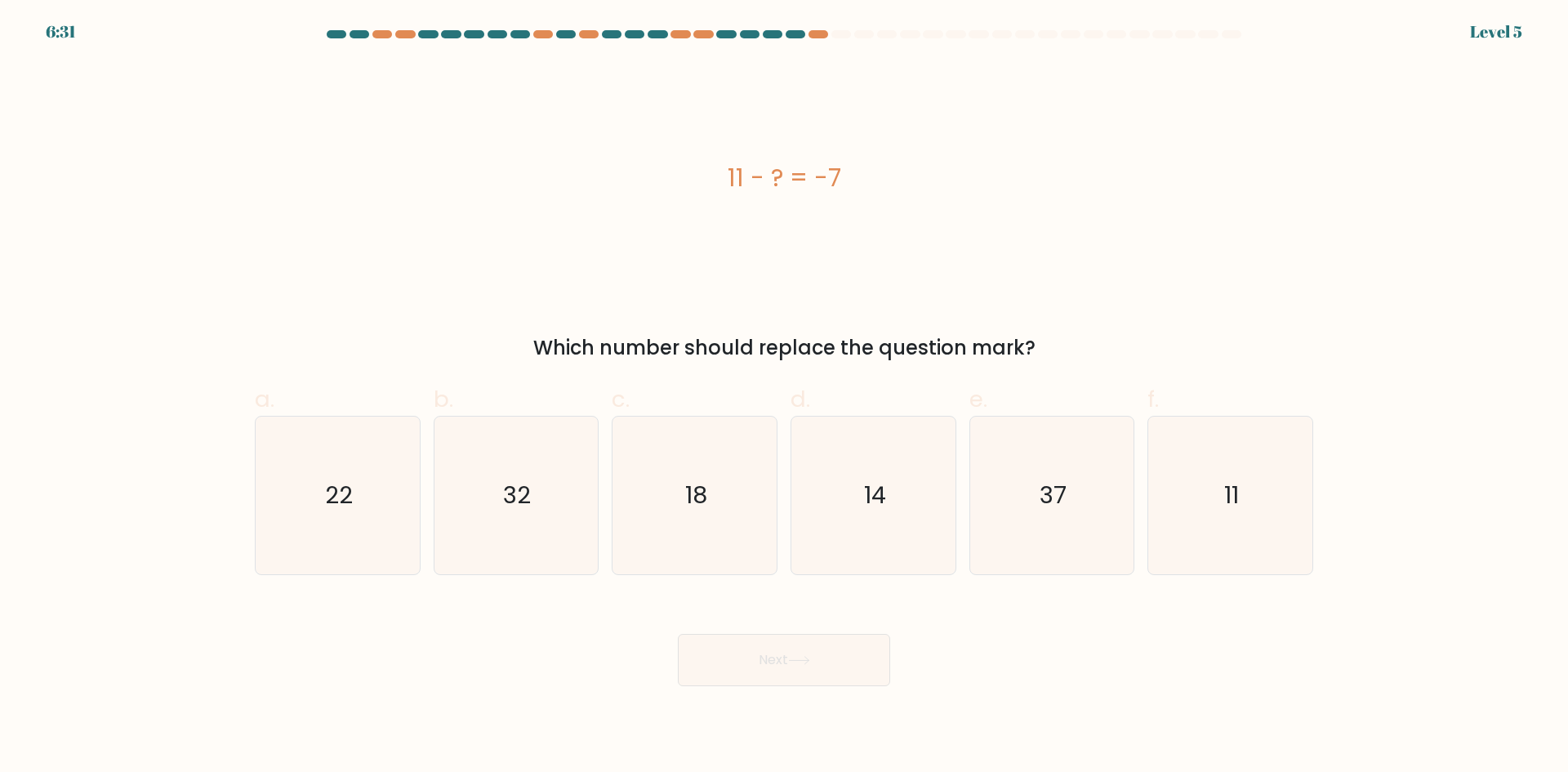
drag, startPoint x: 711, startPoint y: 164, endPoint x: 891, endPoint y: 164, distance: 180.0
click at [891, 164] on div "11 - ? = -7" at bounding box center [784, 177] width 1059 height 36
click at [724, 546] on icon "18" at bounding box center [695, 495] width 157 height 157
click at [784, 397] on input "c. 18" at bounding box center [784, 391] width 1 height 11
radio input "true"
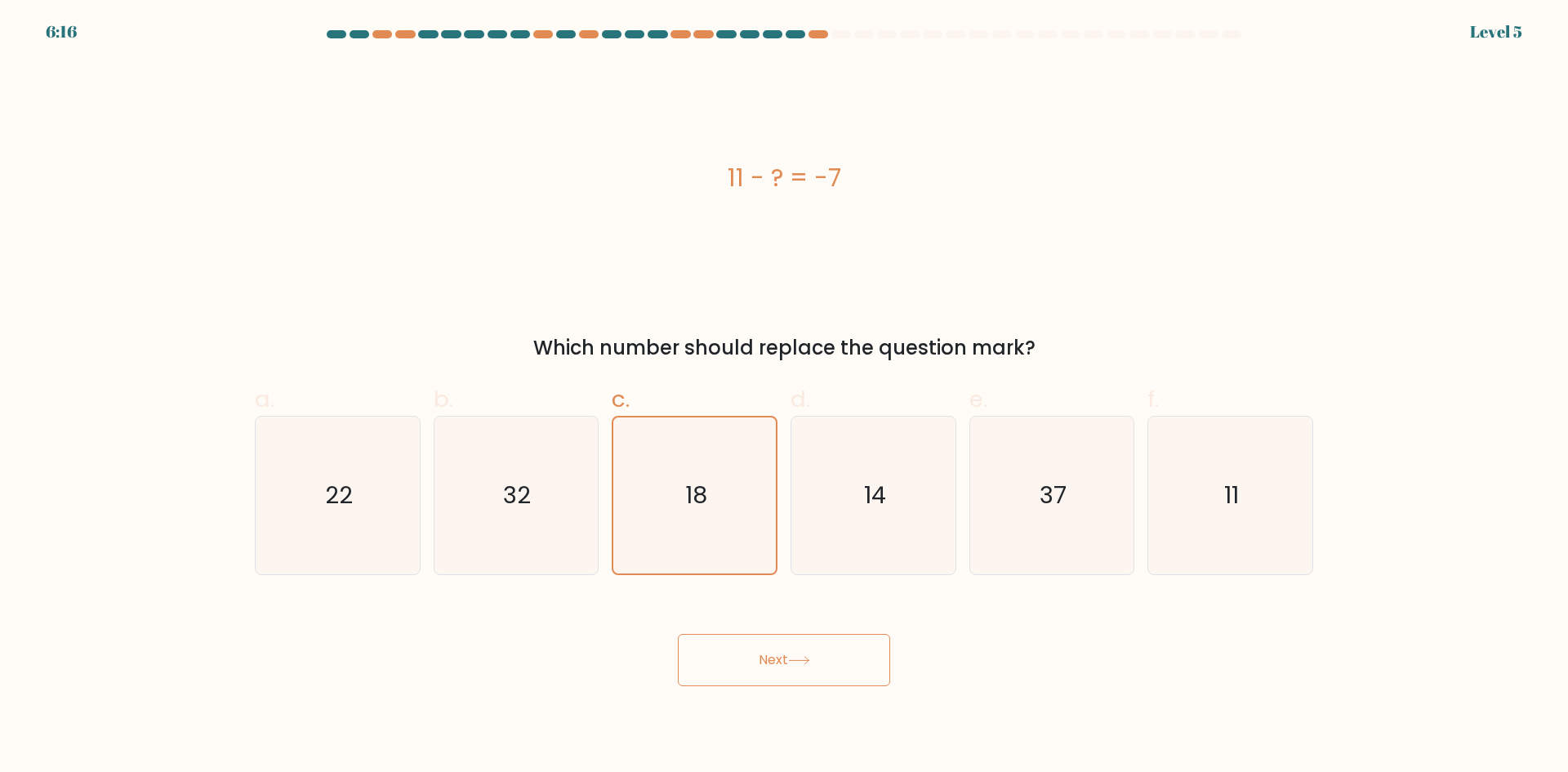
click at [750, 647] on button "Next" at bounding box center [784, 659] width 212 height 52
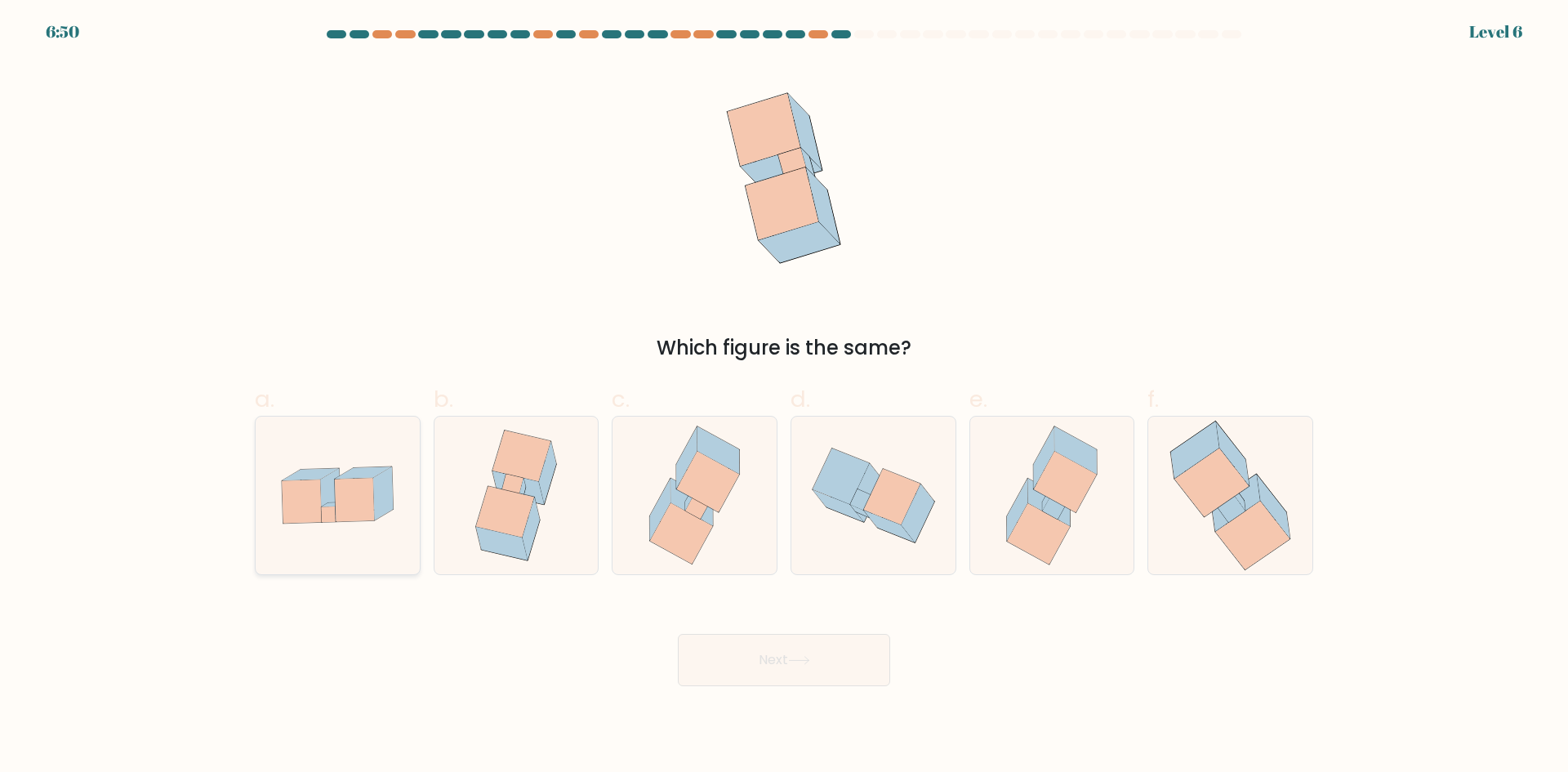
click at [345, 525] on icon at bounding box center [337, 494] width 164 height 113
click at [784, 397] on input "a." at bounding box center [784, 391] width 1 height 11
radio input "true"
click at [646, 505] on icon at bounding box center [695, 495] width 133 height 157
click at [784, 397] on input "c." at bounding box center [784, 391] width 1 height 11
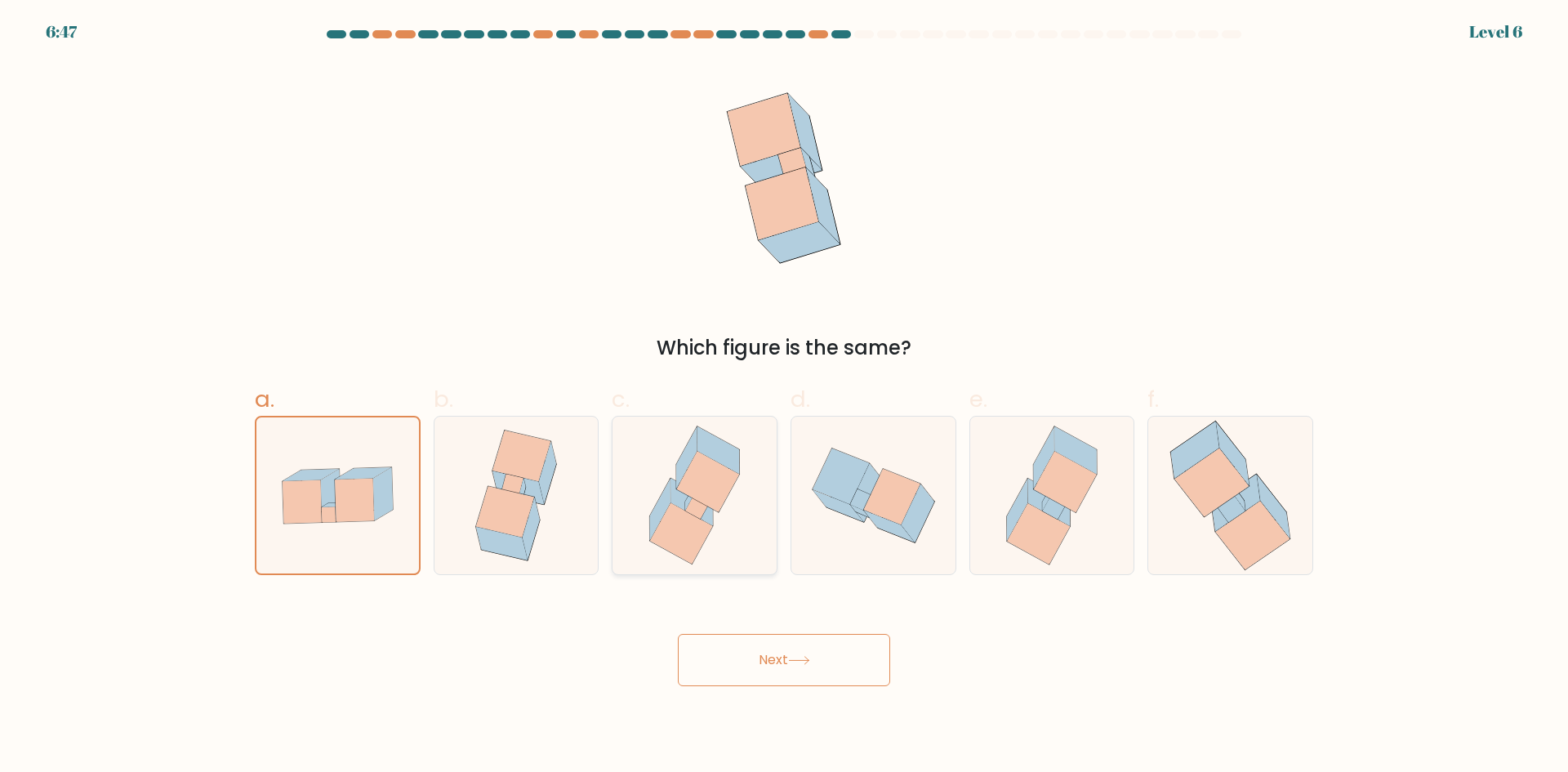
radio input "true"
click at [342, 529] on icon at bounding box center [337, 494] width 164 height 113
click at [784, 397] on input "a." at bounding box center [784, 391] width 1 height 11
radio input "true"
click at [709, 655] on button "Next" at bounding box center [784, 659] width 212 height 52
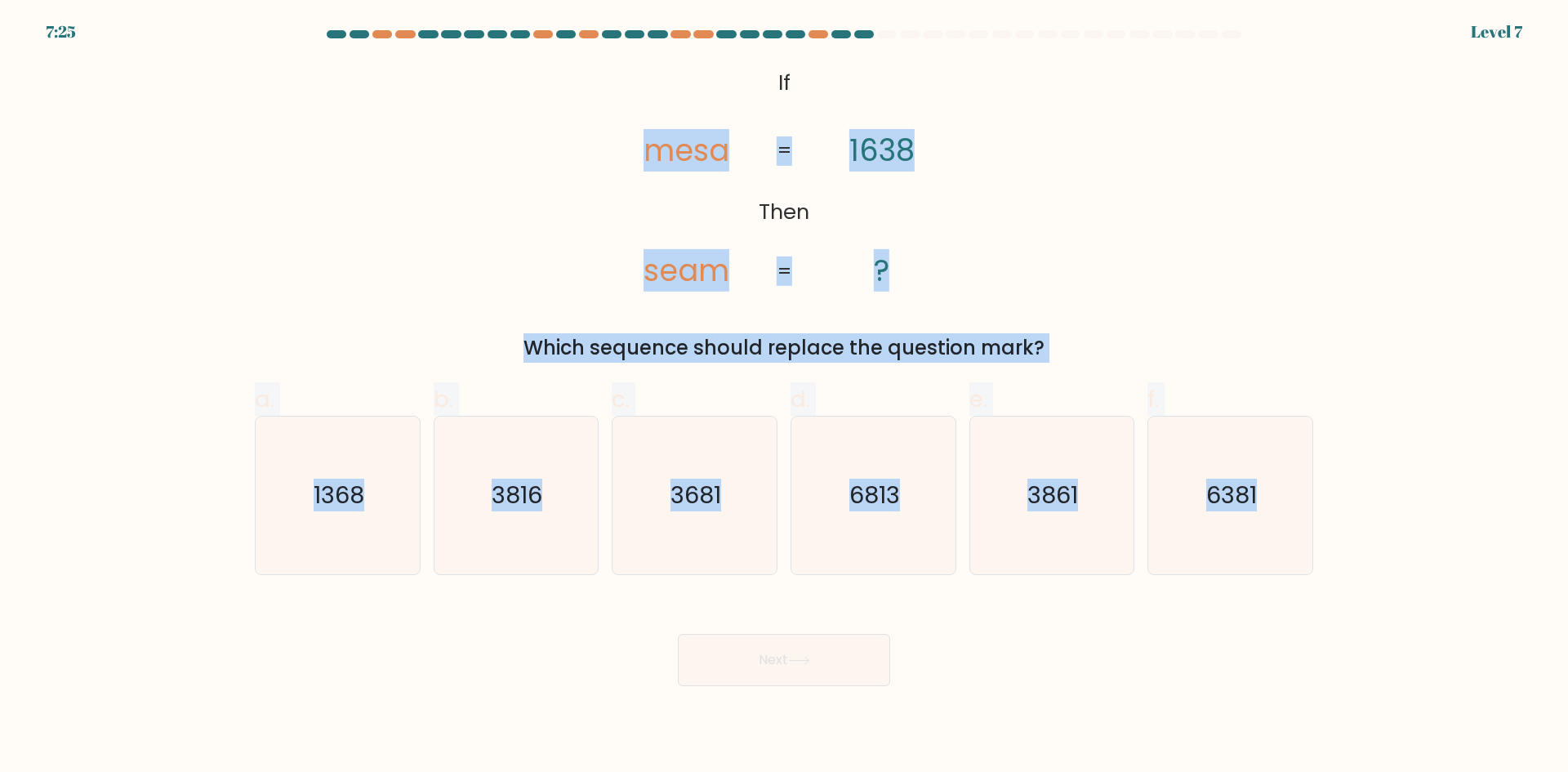
drag, startPoint x: 569, startPoint y: 77, endPoint x: 1346, endPoint y: 557, distance: 913.3
click at [1336, 559] on form "If ?" at bounding box center [784, 358] width 1568 height 656
click at [1232, 555] on icon "6381" at bounding box center [1230, 495] width 157 height 157
click at [785, 397] on input "f. 6381" at bounding box center [784, 391] width 1 height 11
radio input "true"
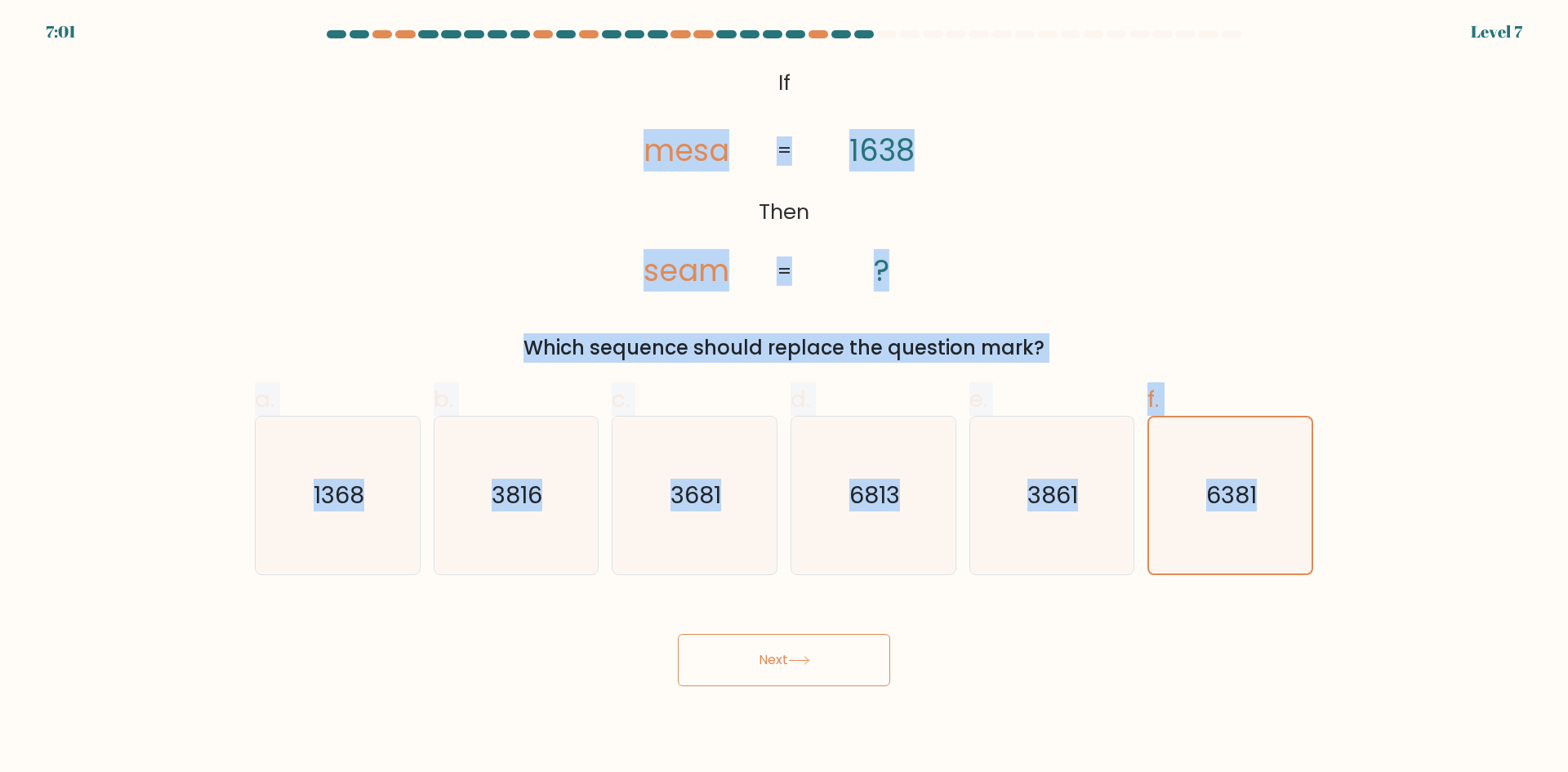
click at [824, 679] on button "Next" at bounding box center [784, 659] width 212 height 52
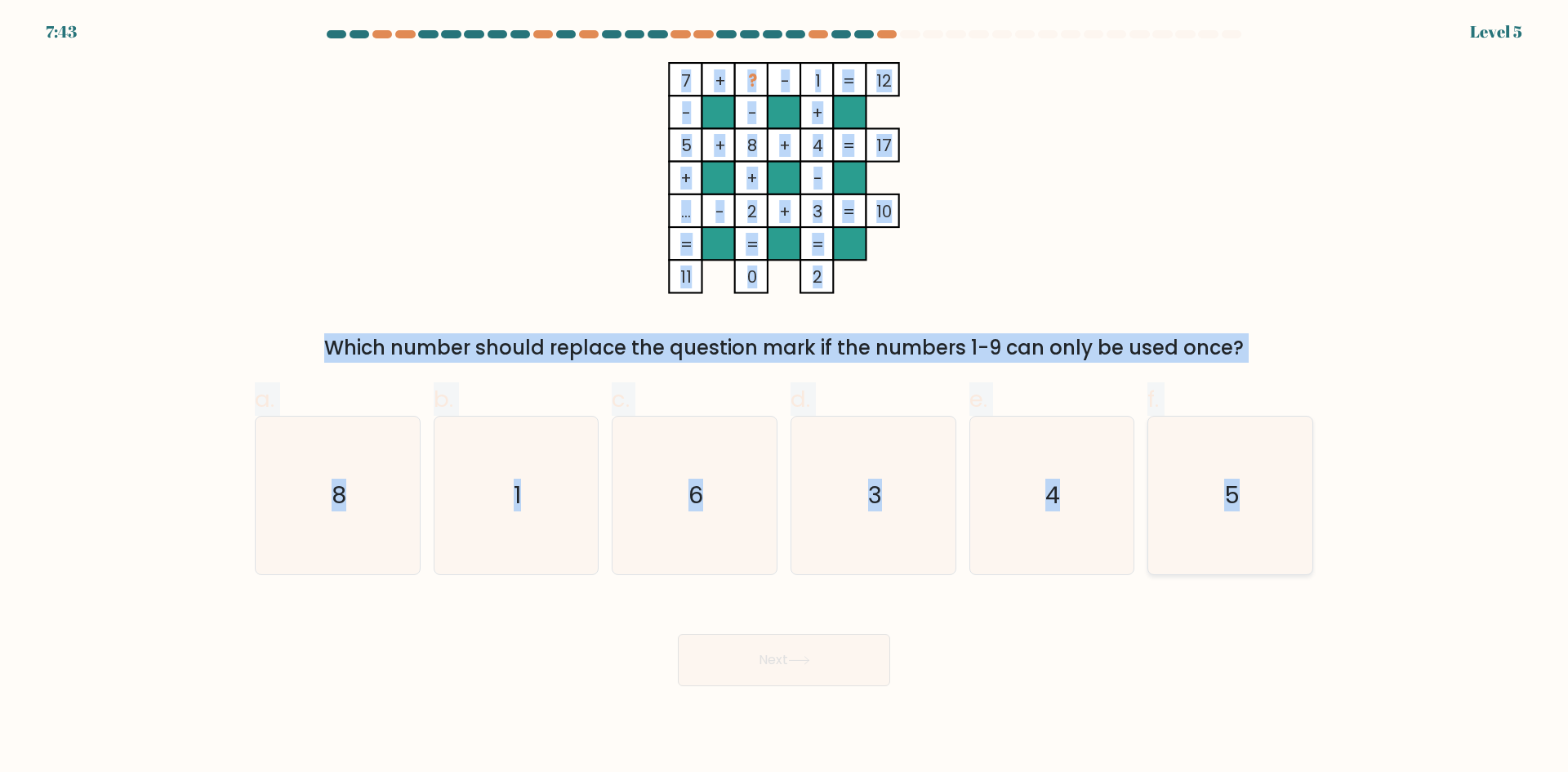
drag, startPoint x: 670, startPoint y: 62, endPoint x: 1285, endPoint y: 497, distance: 753.3
click at [1285, 497] on form at bounding box center [784, 358] width 1568 height 656
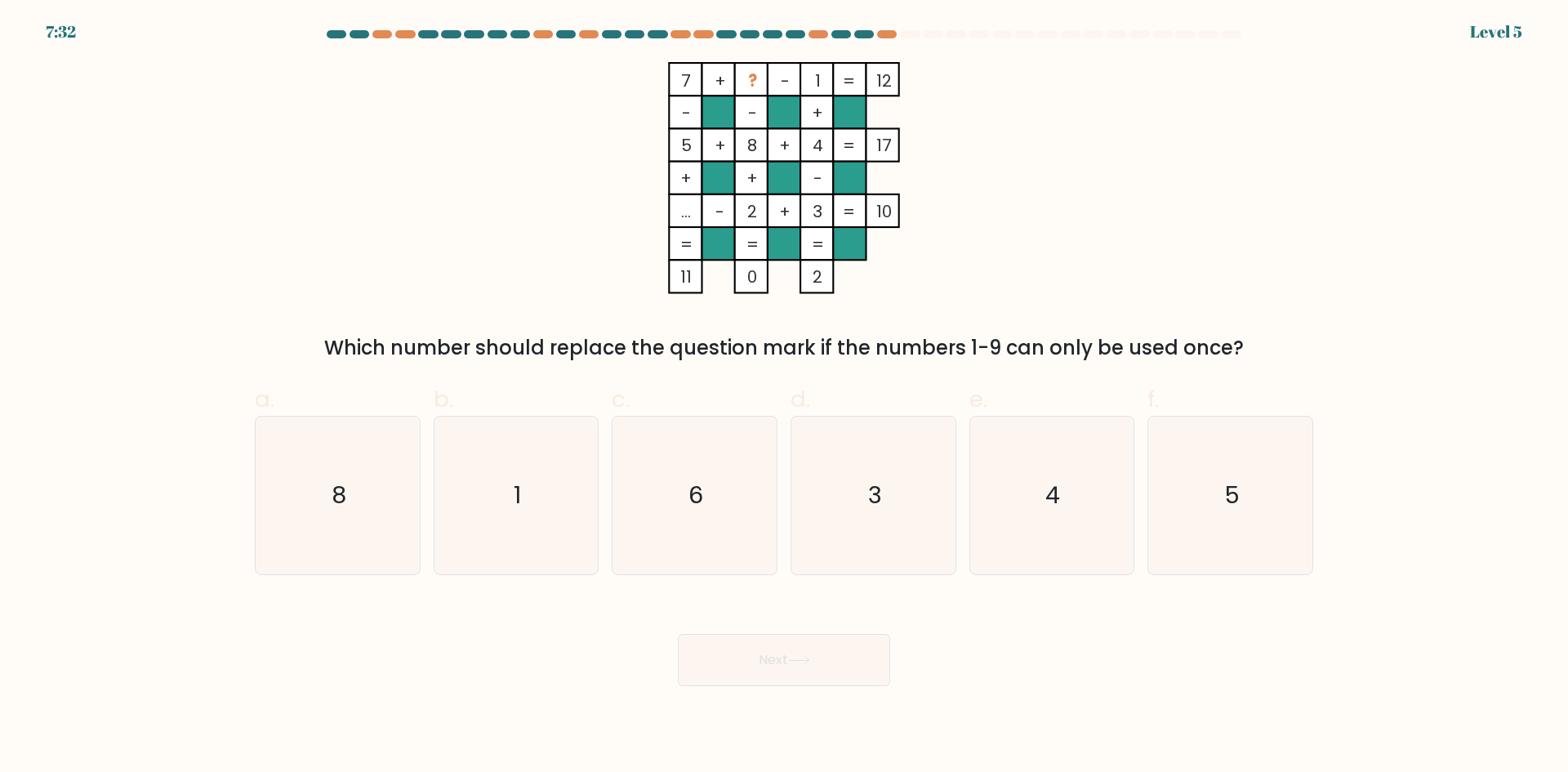
click at [1134, 673] on div "Next" at bounding box center [784, 639] width 1079 height 91
click at [619, 486] on icon "6" at bounding box center [695, 495] width 157 height 157
click at [784, 397] on input "c. 6" at bounding box center [784, 391] width 1 height 11
radio input "true"
click at [770, 642] on button "Next" at bounding box center [784, 659] width 212 height 52
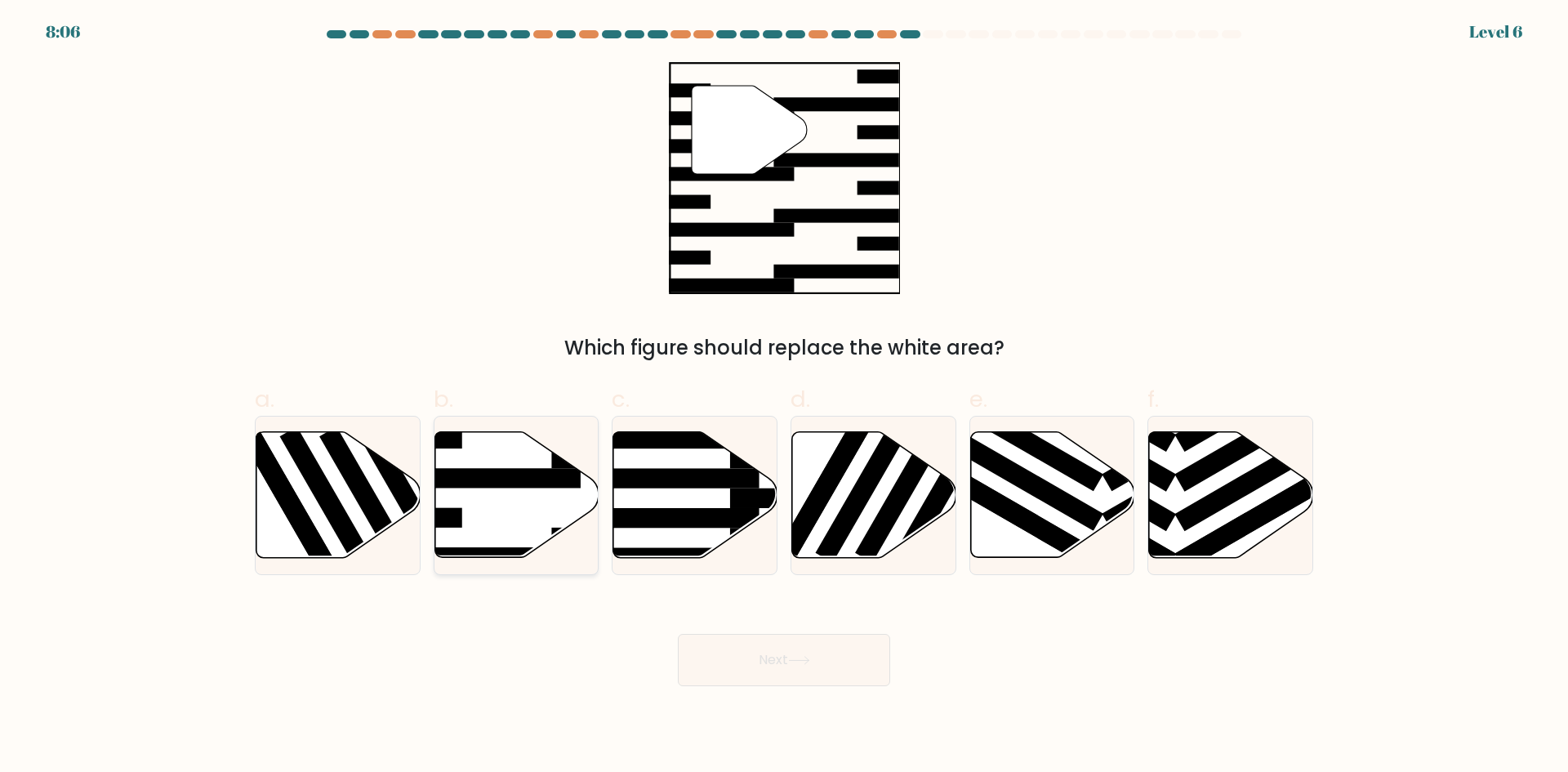
click at [501, 493] on icon at bounding box center [516, 495] width 164 height 126
click at [784, 397] on input "b." at bounding box center [784, 391] width 1 height 11
radio input "true"
click at [773, 638] on button "Next" at bounding box center [784, 659] width 212 height 52
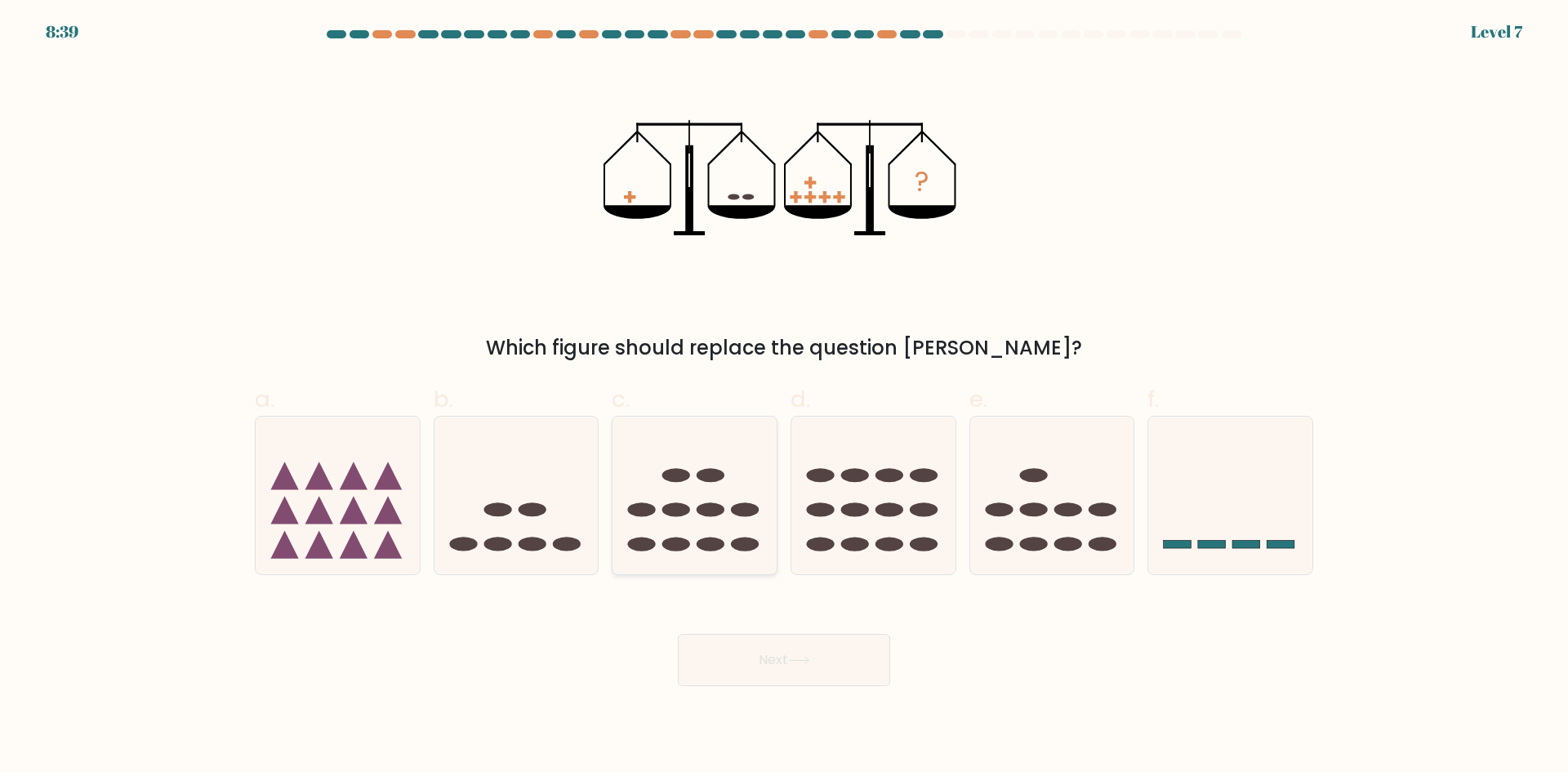
click at [705, 508] on ellipse at bounding box center [710, 510] width 28 height 14
click at [784, 397] on input "c." at bounding box center [784, 391] width 1 height 11
radio input "true"
click at [759, 667] on button "Next" at bounding box center [784, 659] width 212 height 52
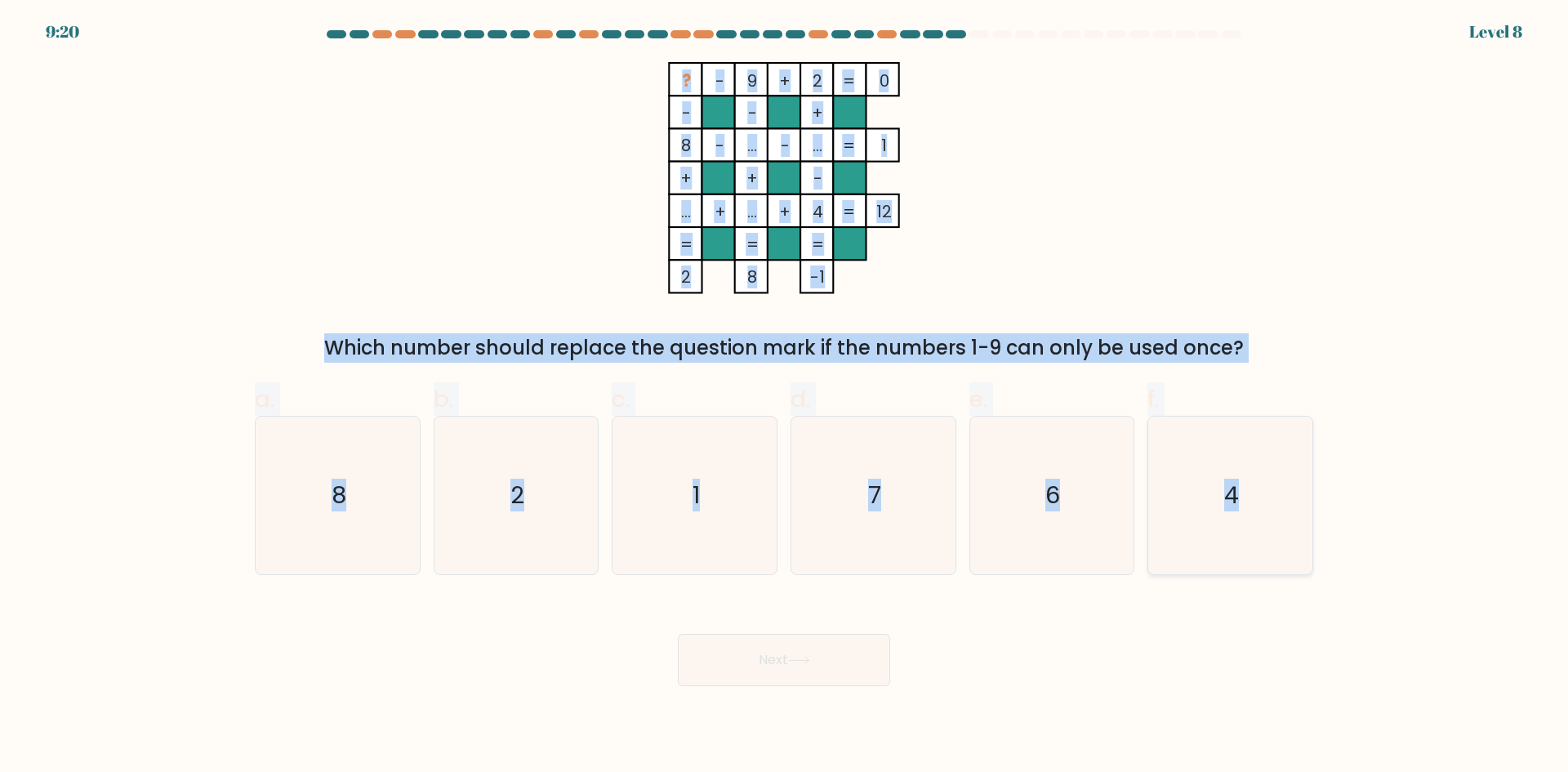
drag, startPoint x: 658, startPoint y: 71, endPoint x: 1281, endPoint y: 486, distance: 748.6
click at [1289, 484] on form at bounding box center [784, 358] width 1568 height 656
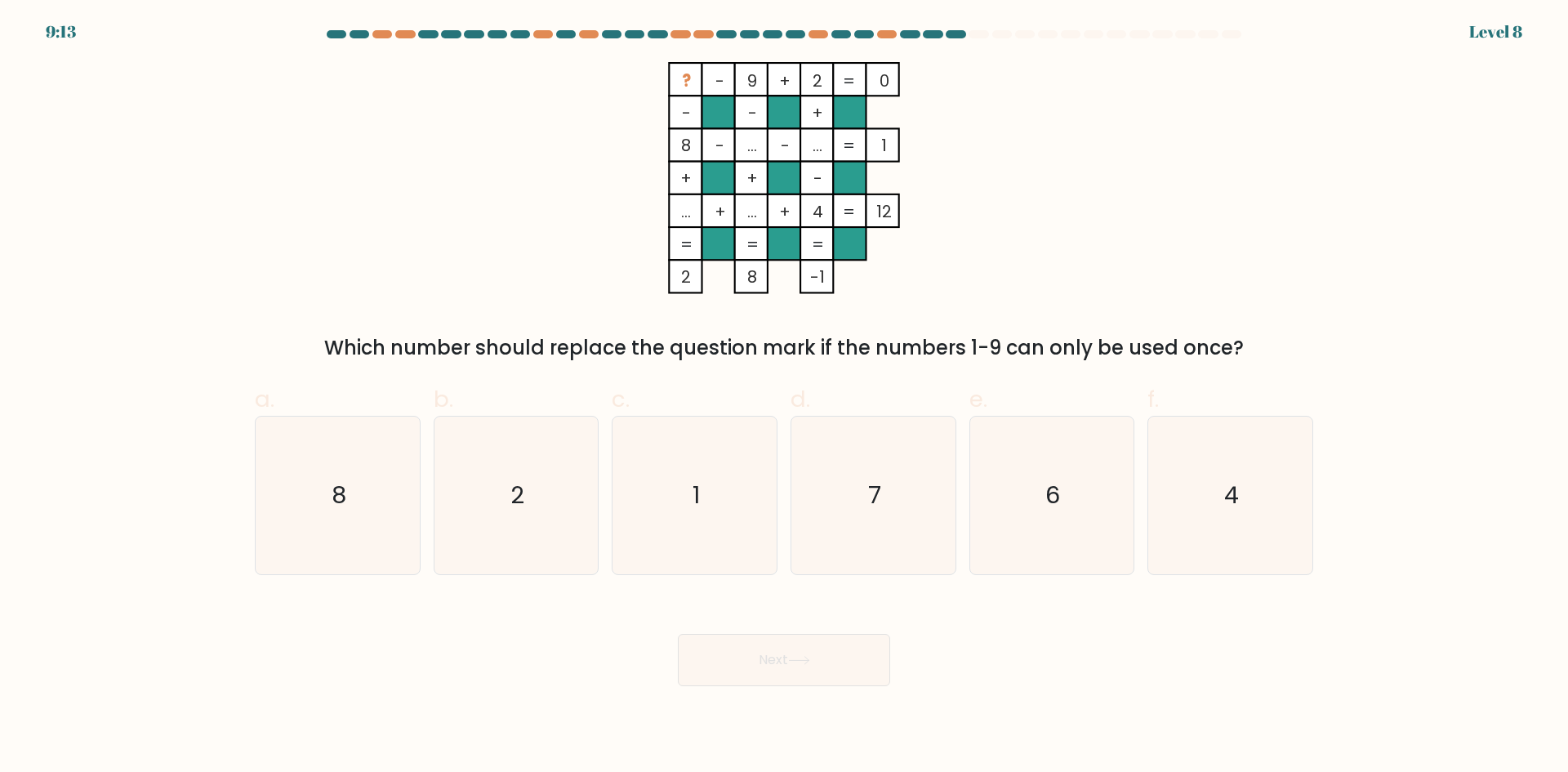
click at [1114, 643] on div "Next" at bounding box center [784, 639] width 1079 height 91
click at [846, 513] on icon "7" at bounding box center [873, 495] width 157 height 157
click at [785, 397] on input "d. 7" at bounding box center [784, 391] width 1 height 11
radio input "true"
click at [835, 651] on button "Next" at bounding box center [784, 659] width 212 height 52
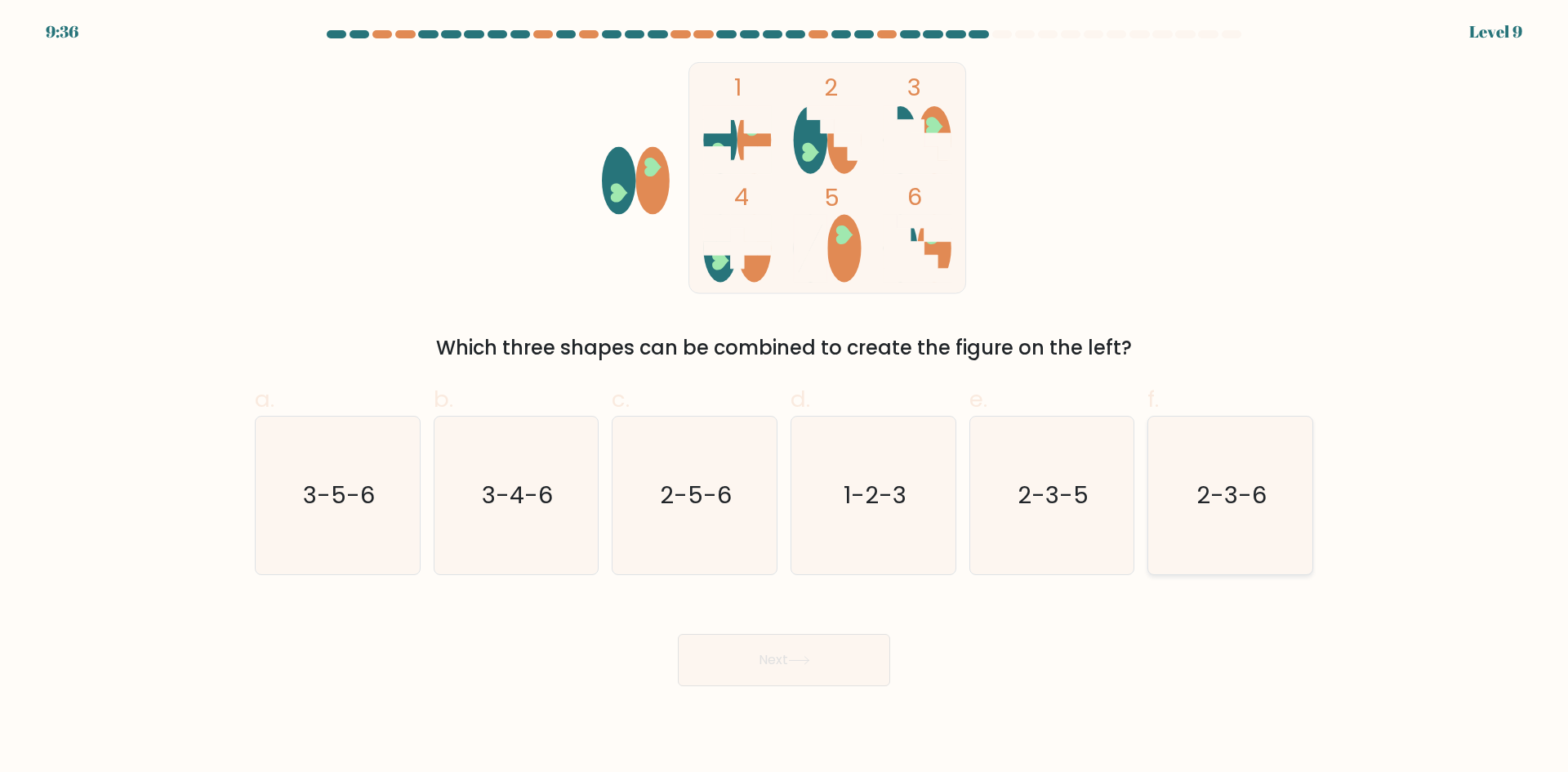
click at [1251, 490] on text "2-3-6" at bounding box center [1233, 494] width 71 height 32
click at [785, 397] on input "f. 2-3-6" at bounding box center [784, 391] width 1 height 11
radio input "true"
click at [827, 665] on button "Next" at bounding box center [784, 659] width 212 height 52
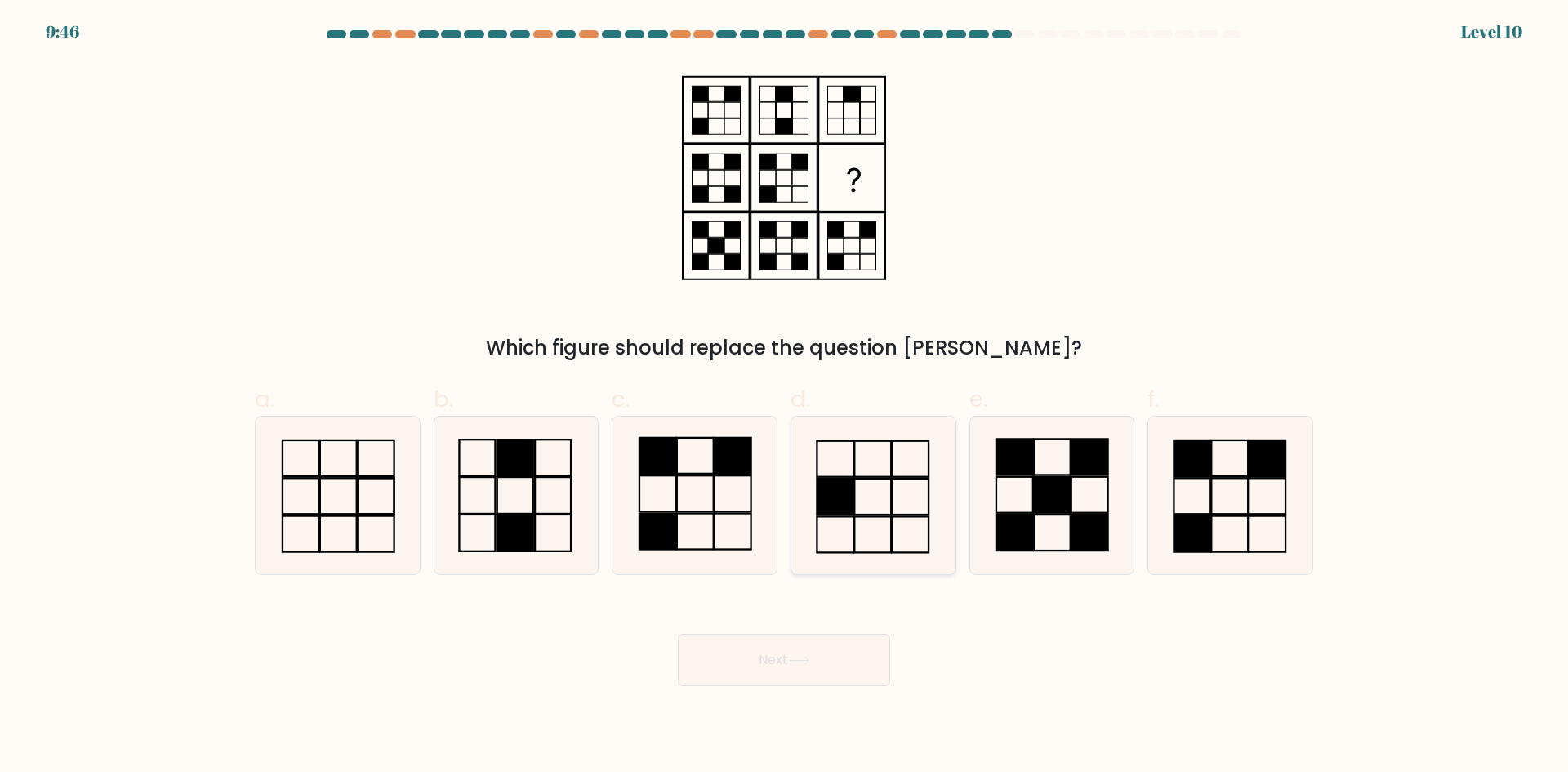
click at [862, 489] on icon at bounding box center [873, 495] width 157 height 157
click at [785, 397] on input "d." at bounding box center [784, 391] width 1 height 11
radio input "true"
click at [832, 656] on button "Next" at bounding box center [784, 659] width 212 height 52
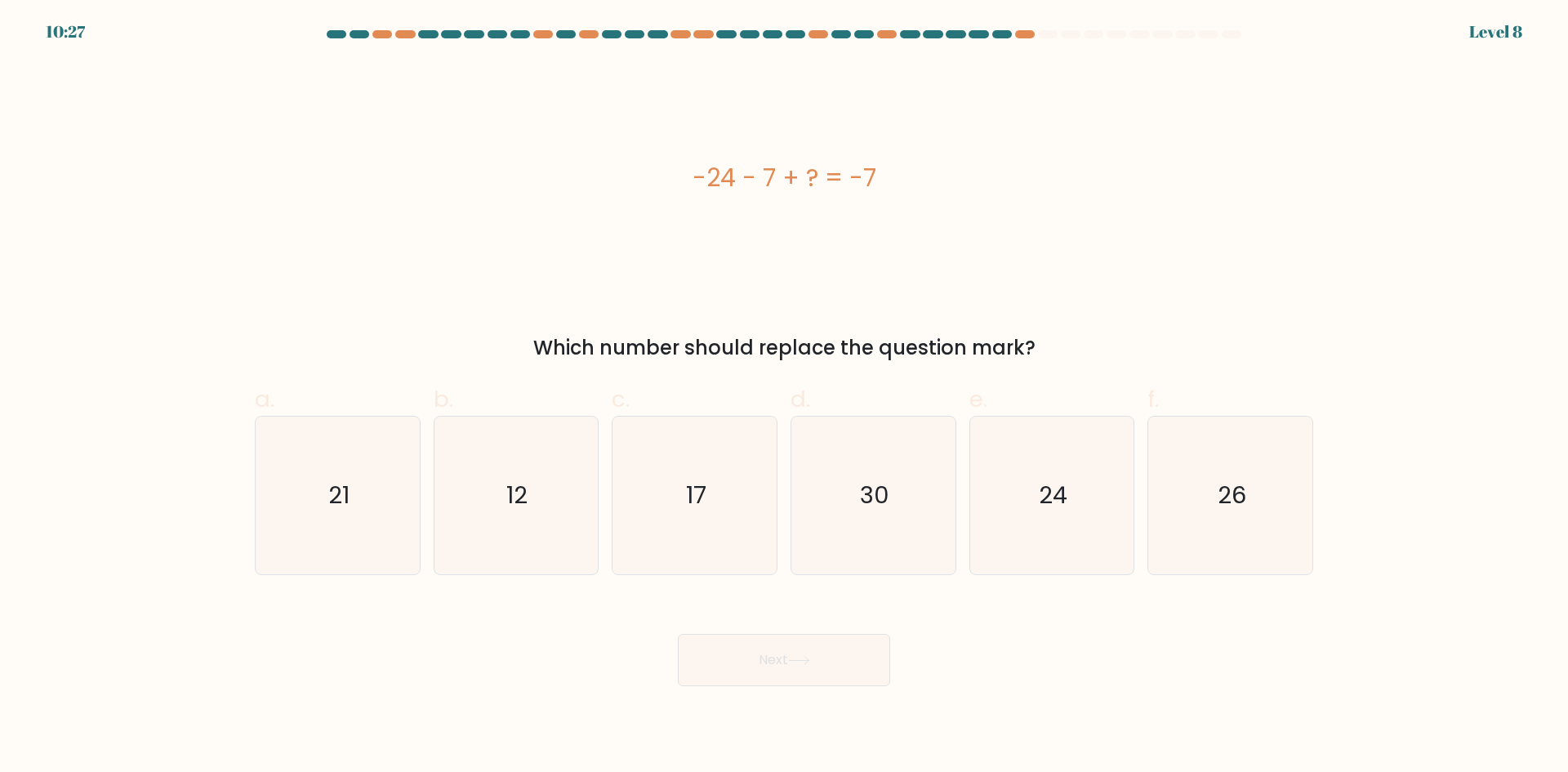
drag, startPoint x: 631, startPoint y: 131, endPoint x: 989, endPoint y: 206, distance: 365.8
click at [989, 206] on div "-24 - 7 + ? = -7" at bounding box center [784, 178] width 1059 height 232
click at [1067, 543] on icon "24" at bounding box center [1051, 495] width 157 height 157
click at [785, 397] on input "e. 24" at bounding box center [784, 391] width 1 height 11
radio input "true"
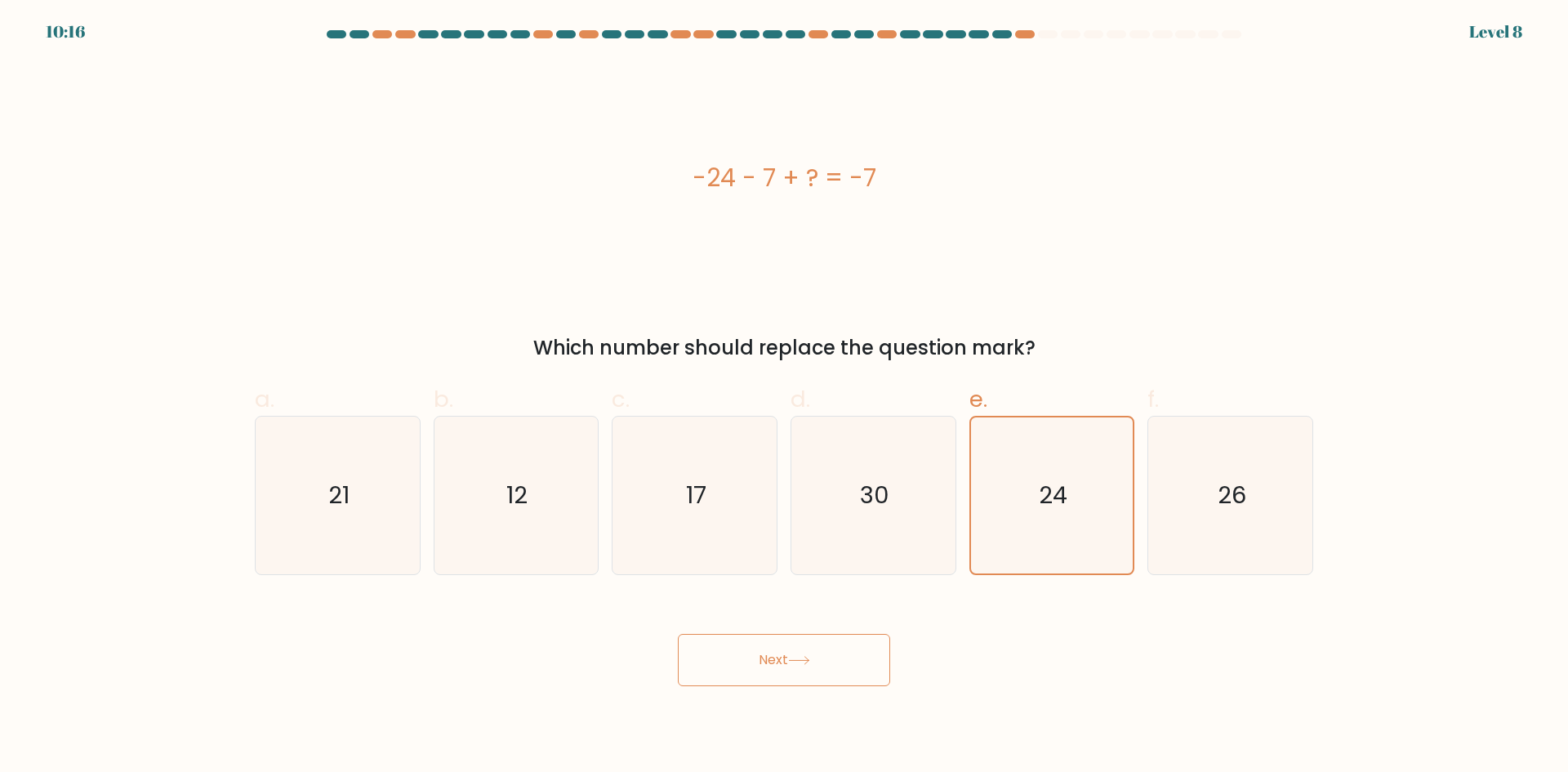
click at [795, 671] on button "Next" at bounding box center [784, 659] width 212 height 52
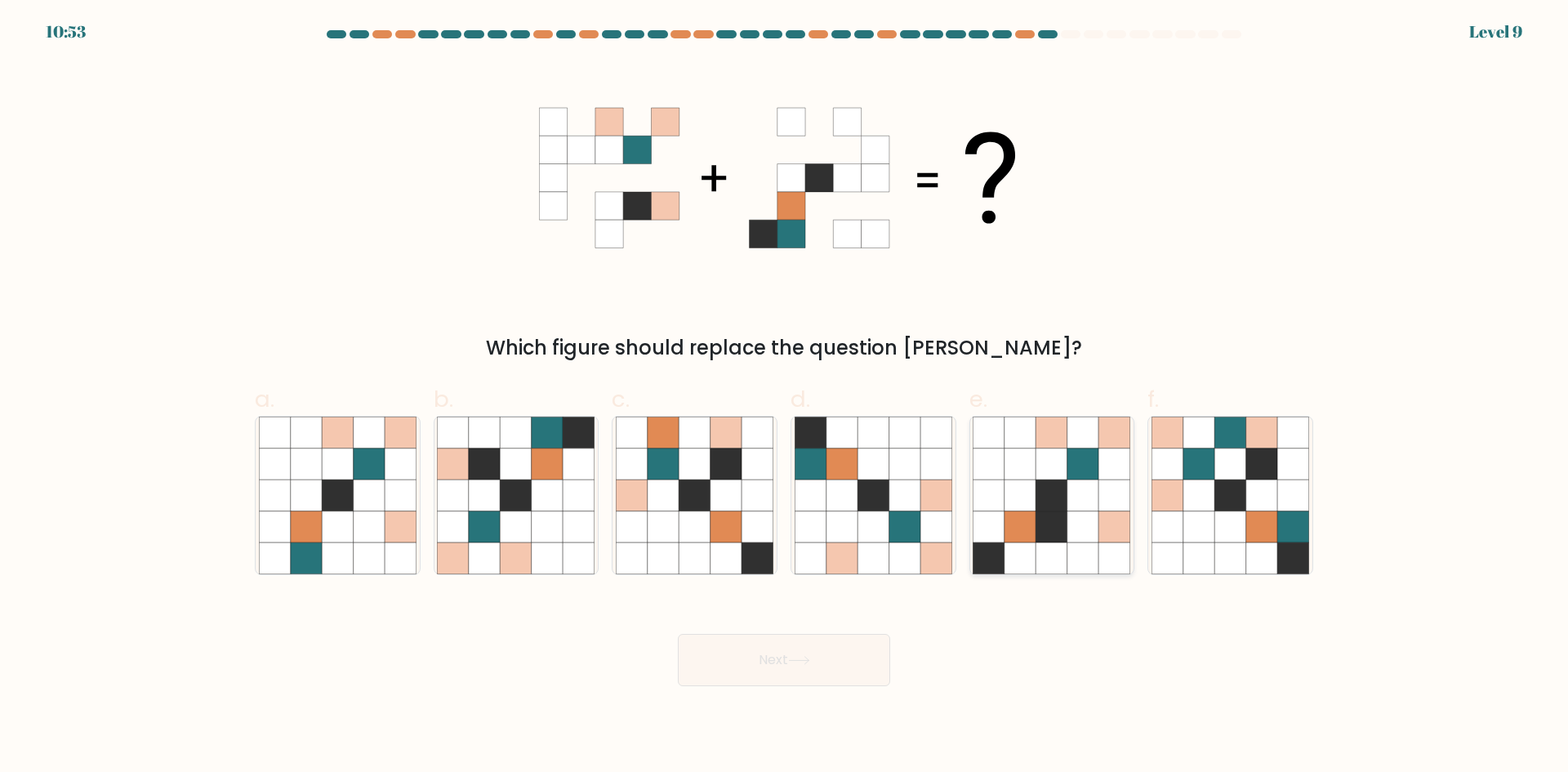
click at [1057, 528] on icon at bounding box center [1052, 526] width 31 height 31
click at [785, 397] on input "e." at bounding box center [784, 391] width 1 height 11
radio input "true"
click at [868, 671] on button "Next" at bounding box center [784, 659] width 212 height 52
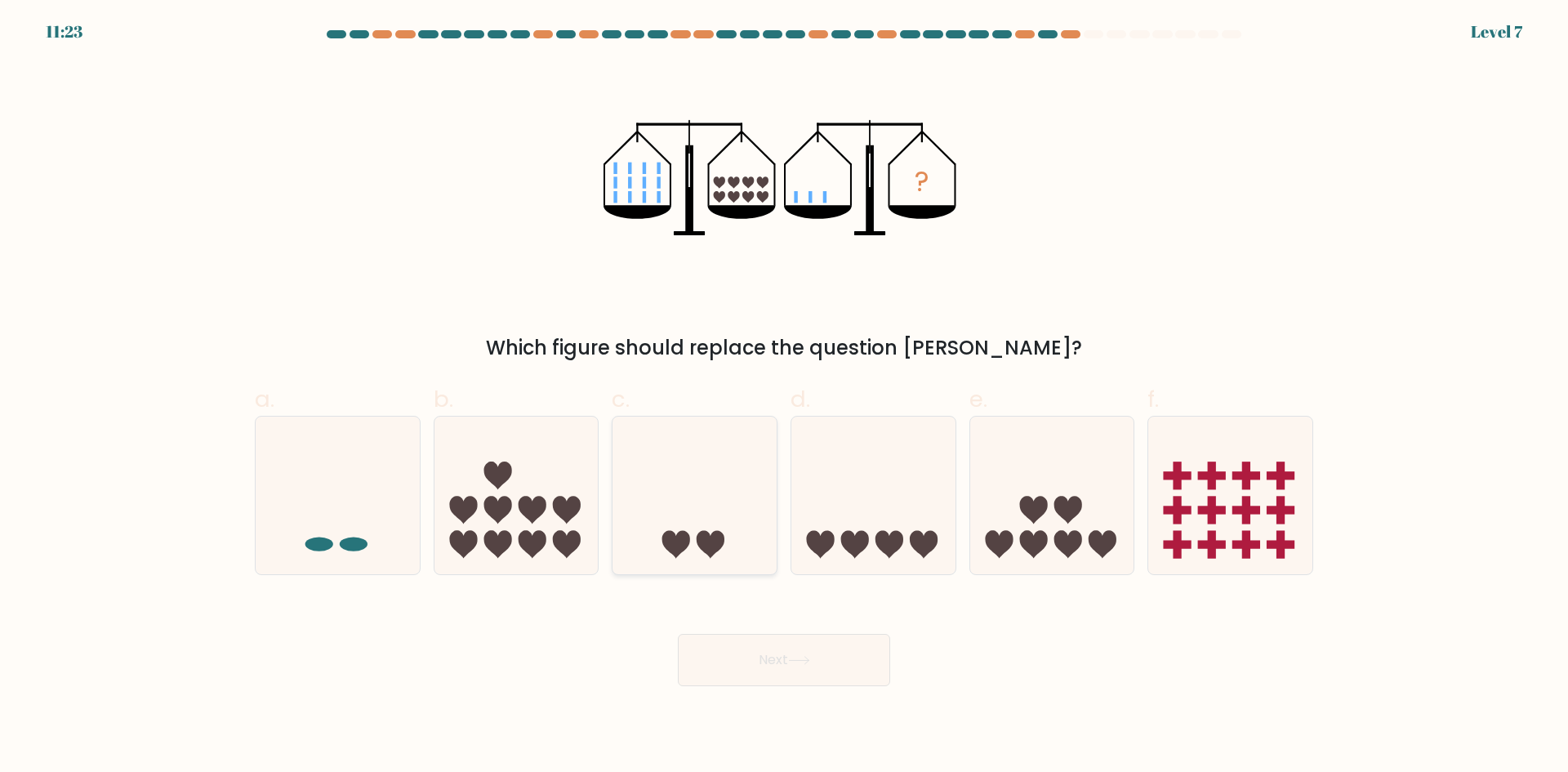
click at [711, 539] on icon at bounding box center [710, 544] width 28 height 28
click at [784, 397] on input "c." at bounding box center [784, 391] width 1 height 11
radio input "true"
click at [777, 672] on button "Next" at bounding box center [784, 659] width 212 height 52
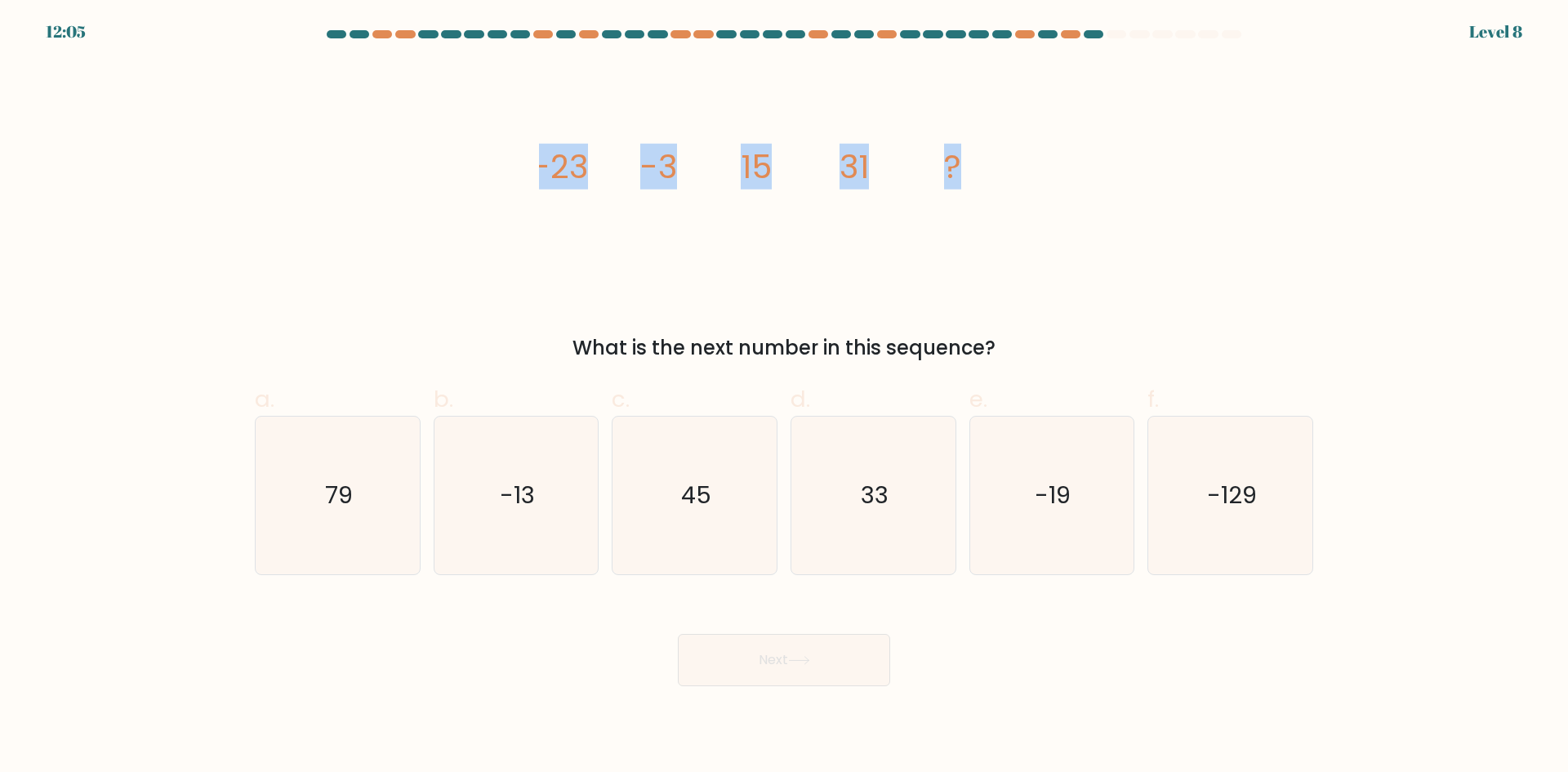
drag, startPoint x: 552, startPoint y: 147, endPoint x: 1002, endPoint y: 144, distance: 450.0
click at [1002, 144] on div "image/svg+xml -23 -3 15 31 ? What is the next number in this sequence?" at bounding box center [784, 212] width 1079 height 301
click at [739, 533] on icon "45" at bounding box center [695, 495] width 157 height 157
click at [784, 397] on input "c. 45" at bounding box center [784, 391] width 1 height 11
radio input "true"
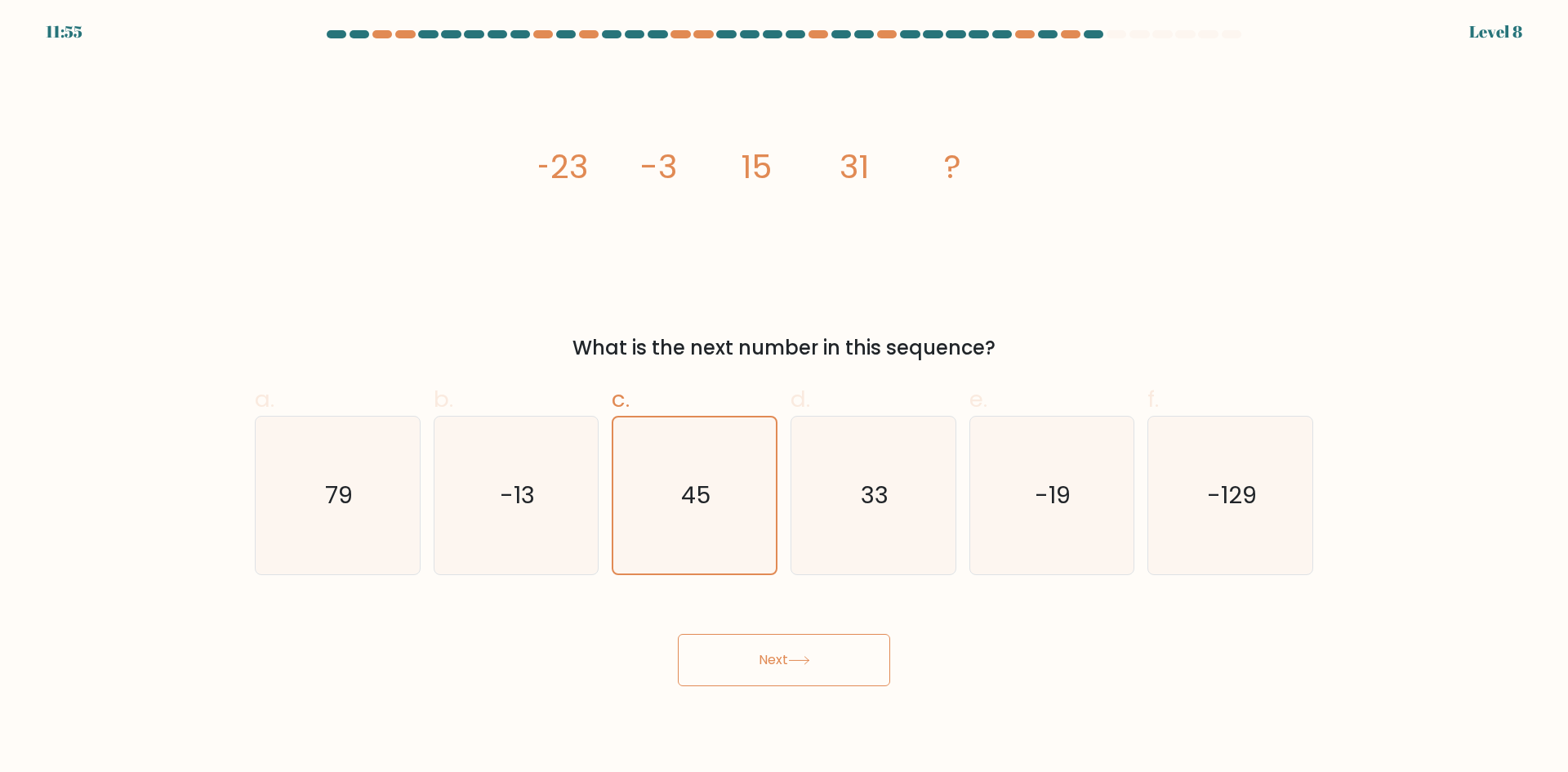
click at [780, 666] on button "Next" at bounding box center [784, 659] width 212 height 52
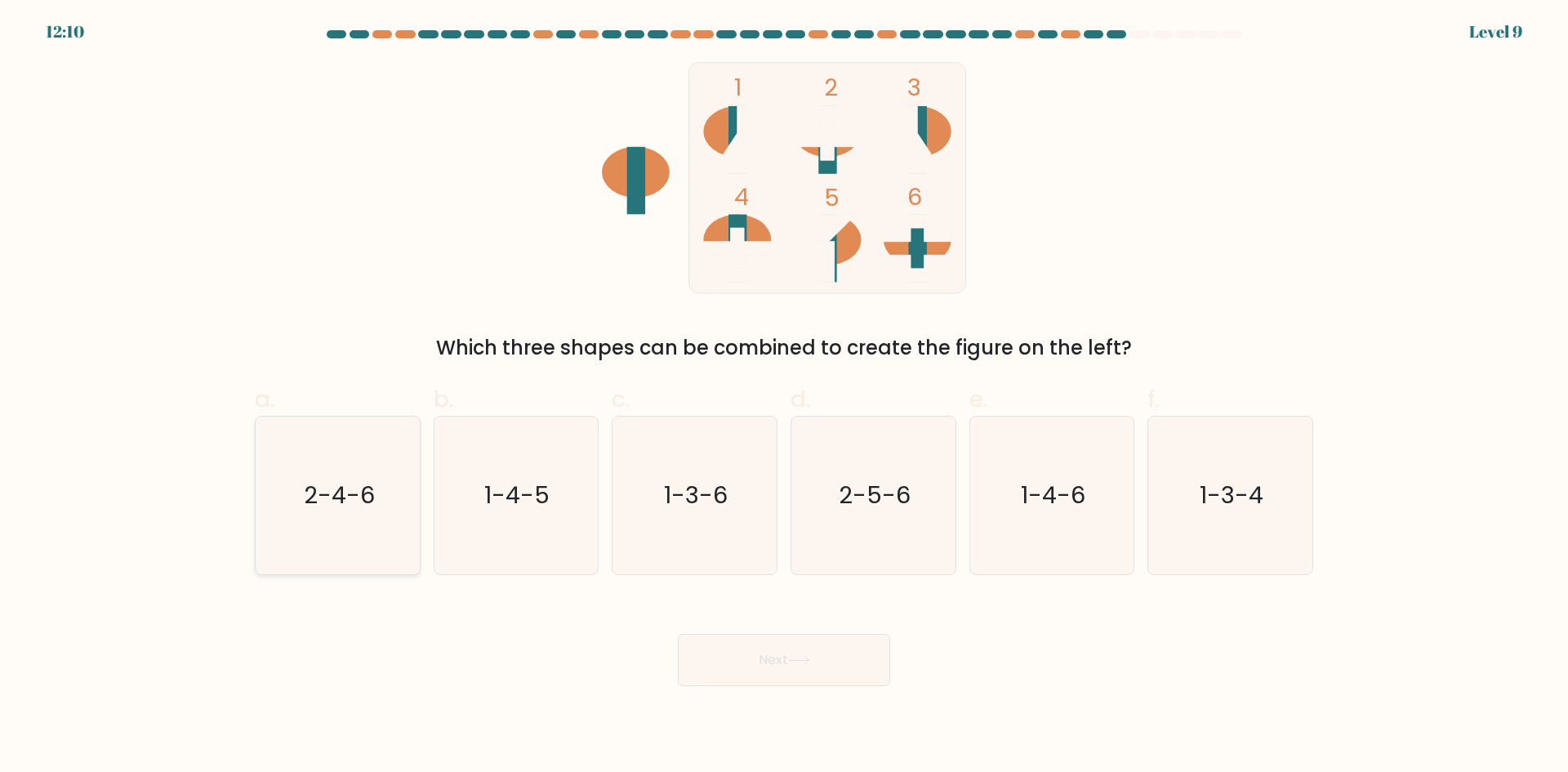
click at [343, 511] on text "2-4-6" at bounding box center [339, 494] width 71 height 32
click at [784, 397] on input "a. 2-4-6" at bounding box center [784, 391] width 1 height 11
radio input "true"
click at [760, 657] on button "Next" at bounding box center [784, 659] width 212 height 52
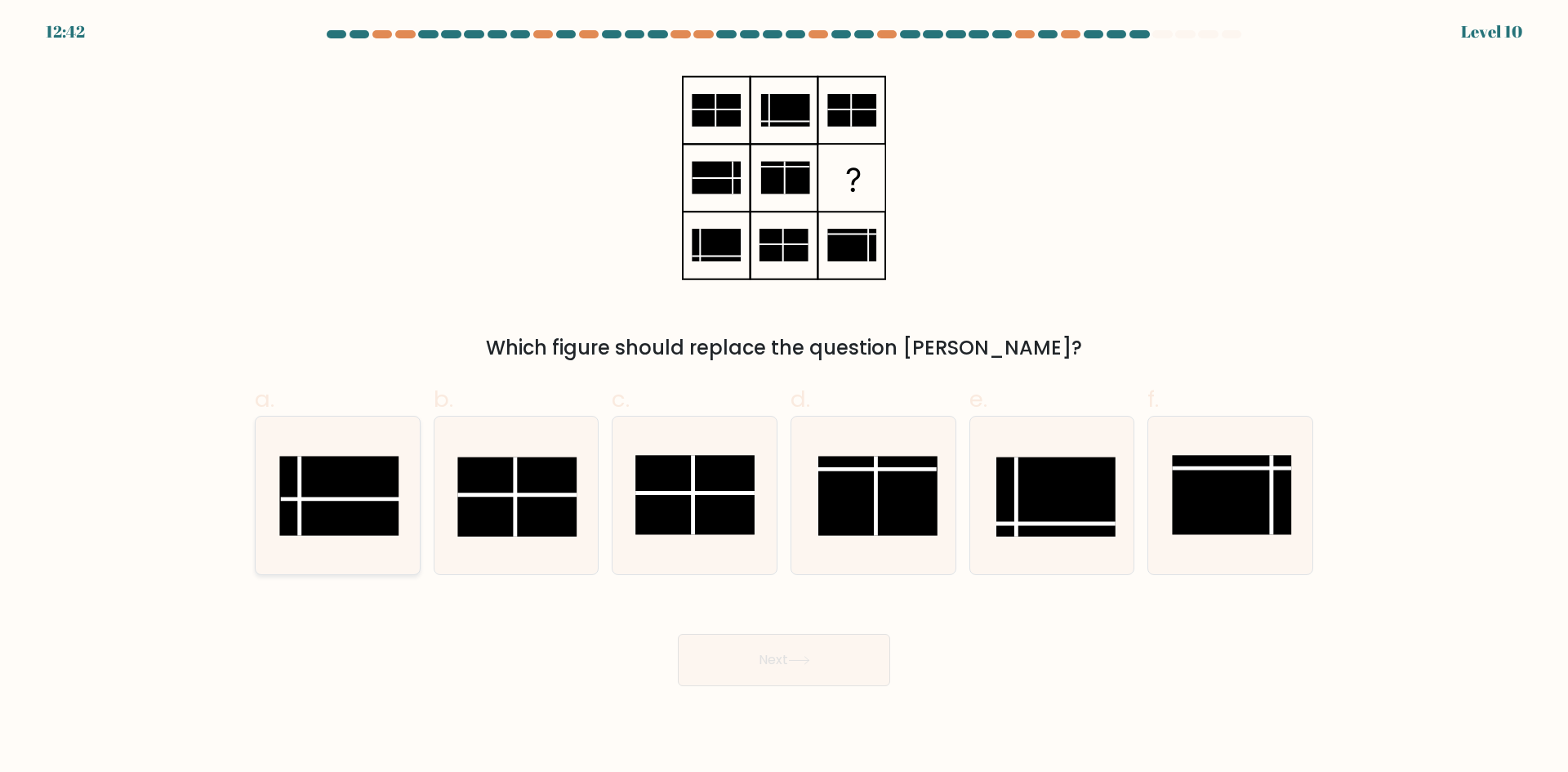
click at [341, 496] on rect at bounding box center [338, 495] width 119 height 80
click at [784, 397] on input "a." at bounding box center [784, 391] width 1 height 11
radio input "true"
click at [817, 664] on button "Next" at bounding box center [784, 659] width 212 height 52
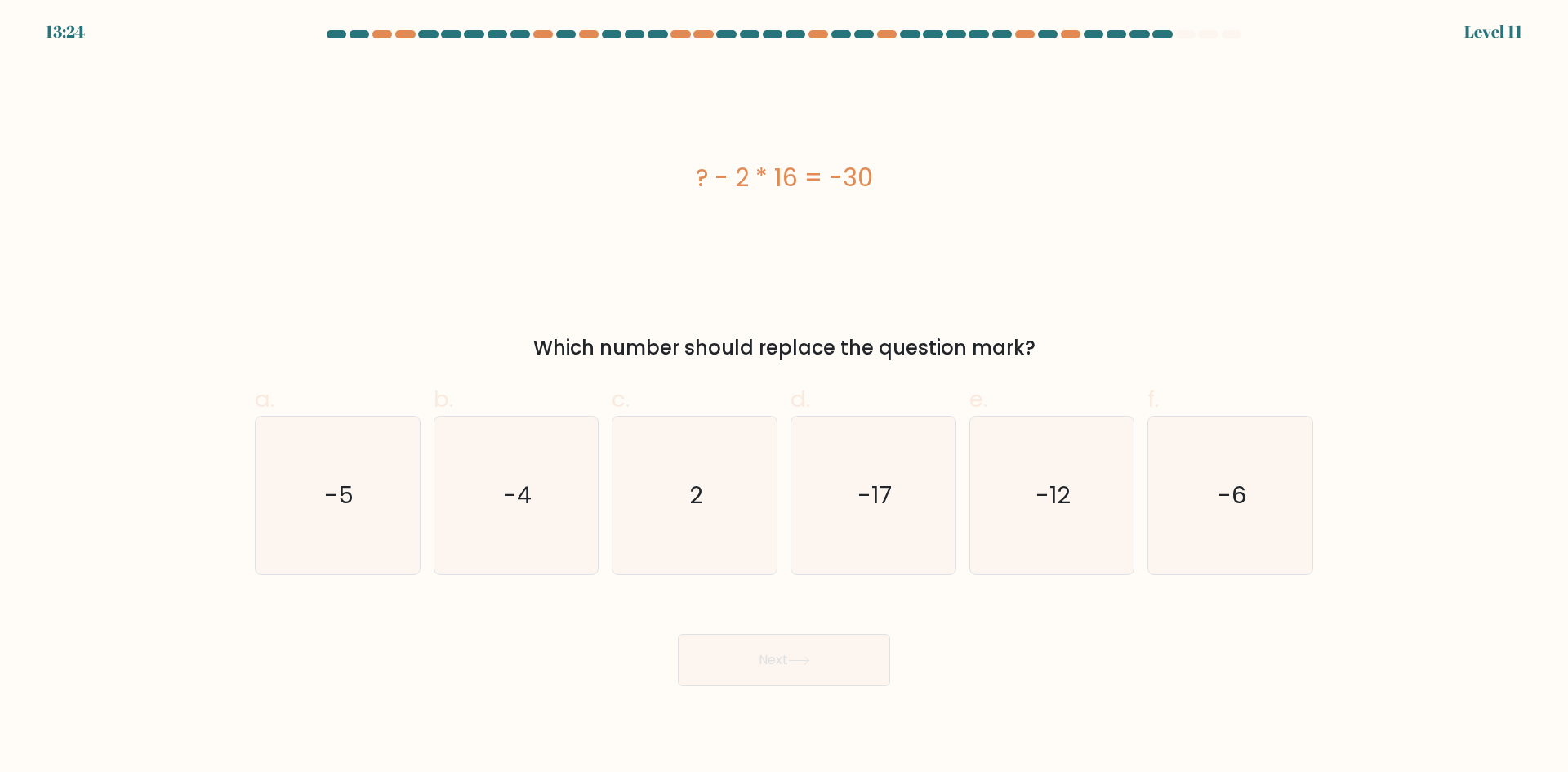
drag, startPoint x: 674, startPoint y: 187, endPoint x: 917, endPoint y: 177, distance: 243.2
click at [917, 177] on div "? - 2 * 16 = -30" at bounding box center [784, 177] width 1059 height 36
click at [680, 520] on icon "2" at bounding box center [695, 495] width 157 height 157
click at [784, 397] on input "c. 2" at bounding box center [784, 391] width 1 height 11
radio input "true"
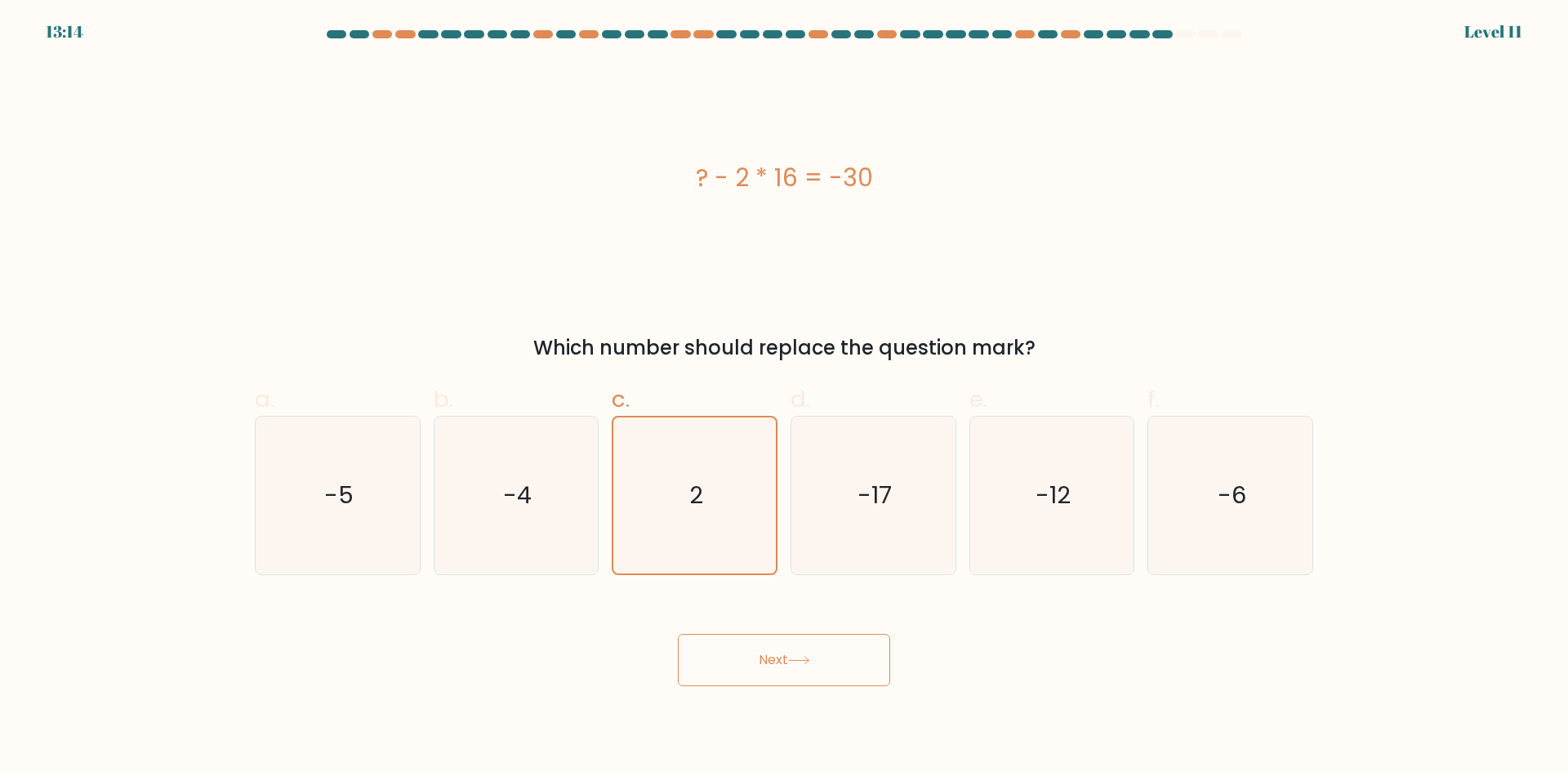
click at [756, 658] on button "Next" at bounding box center [784, 659] width 212 height 52
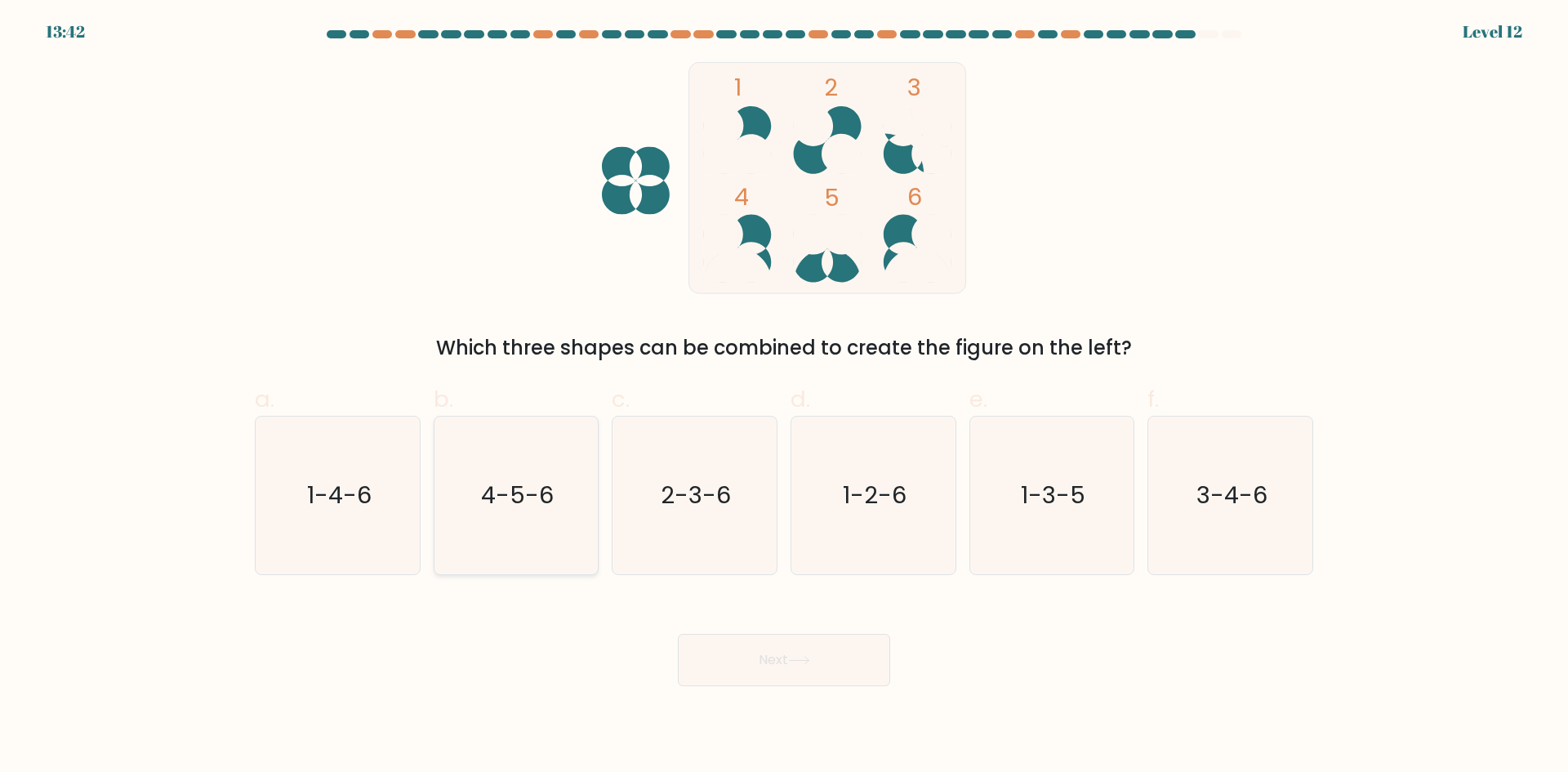
click at [525, 512] on icon "4-5-6" at bounding box center [516, 495] width 157 height 157
click at [784, 397] on input "b. 4-5-6" at bounding box center [784, 391] width 1 height 11
radio input "true"
click at [747, 643] on button "Next" at bounding box center [784, 659] width 212 height 52
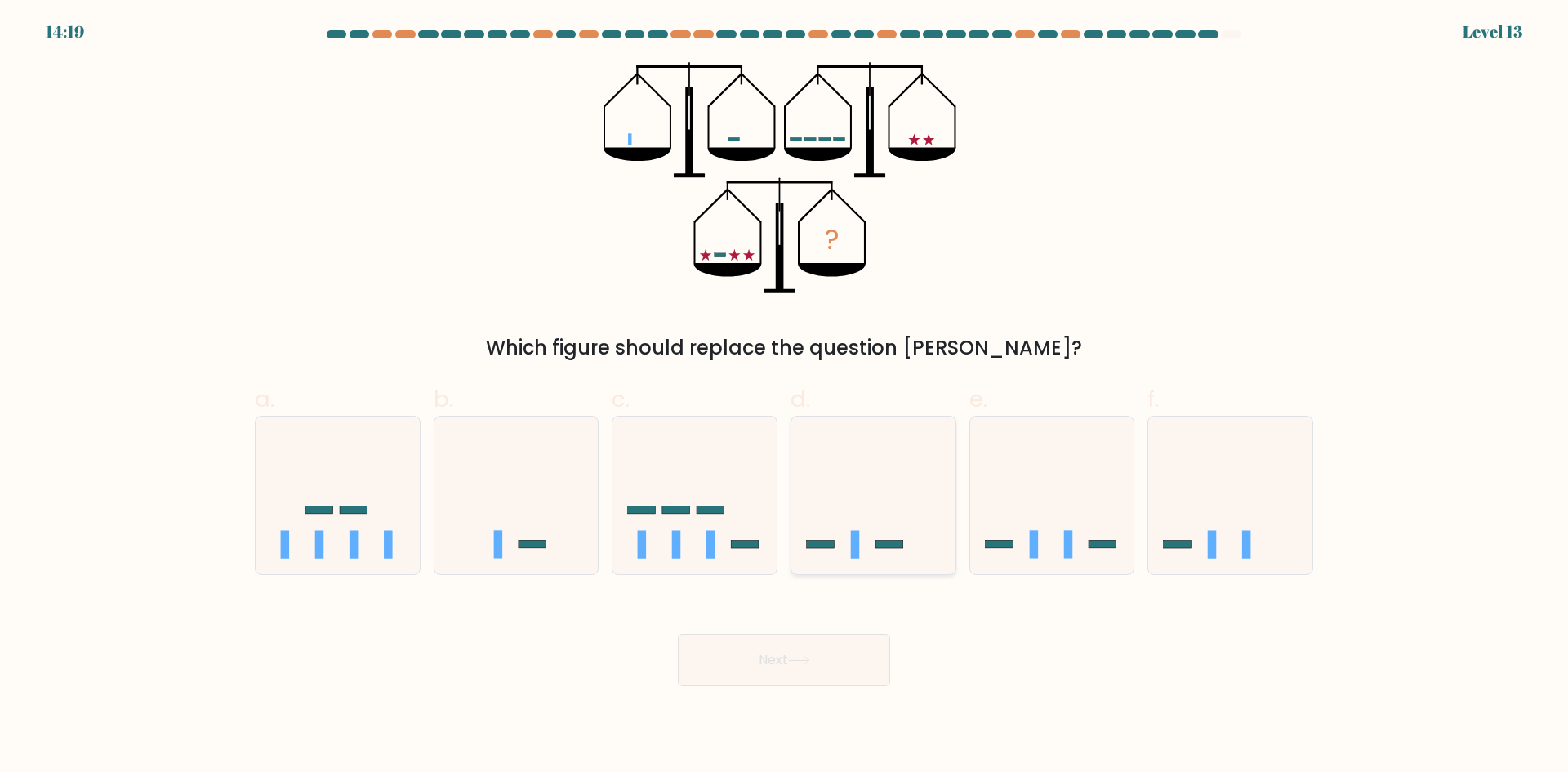
click at [830, 507] on icon at bounding box center [873, 495] width 164 height 136
click at [785, 397] on input "d." at bounding box center [784, 391] width 1 height 11
radio input "true"
click at [828, 625] on div "Next" at bounding box center [784, 639] width 1079 height 91
click at [826, 651] on button "Next" at bounding box center [784, 659] width 212 height 52
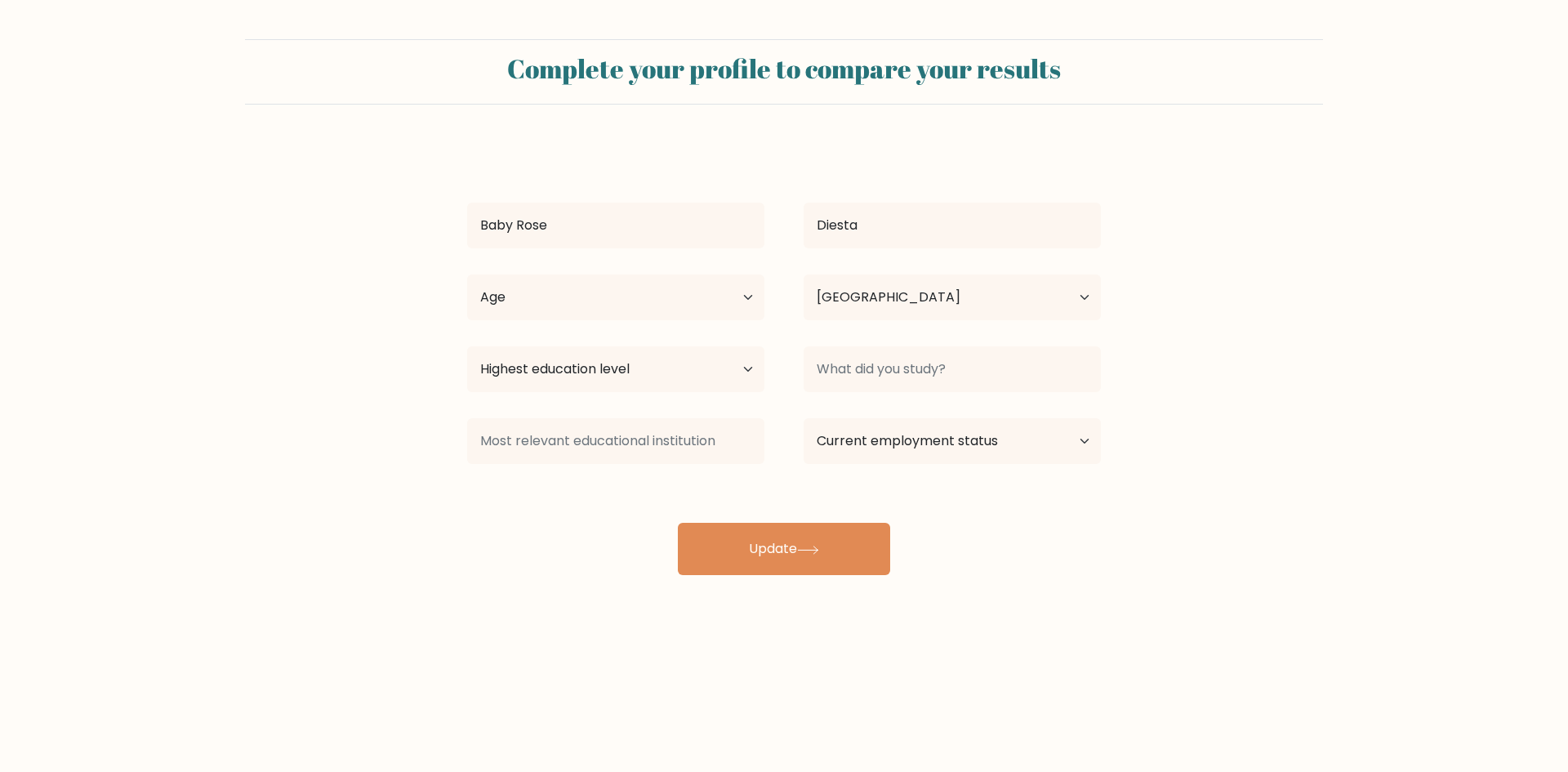
select select "PH"
click at [948, 367] on input at bounding box center [952, 369] width 298 height 46
click at [742, 368] on select "Highest education level No schooling Primary Lower Secondary Upper Secondary Oc…" at bounding box center [616, 369] width 298 height 46
select select "upper_secondary"
click at [468, 347] on select "Highest education level No schooling Primary Lower Secondary Upper Secondary Oc…" at bounding box center [616, 369] width 298 height 46
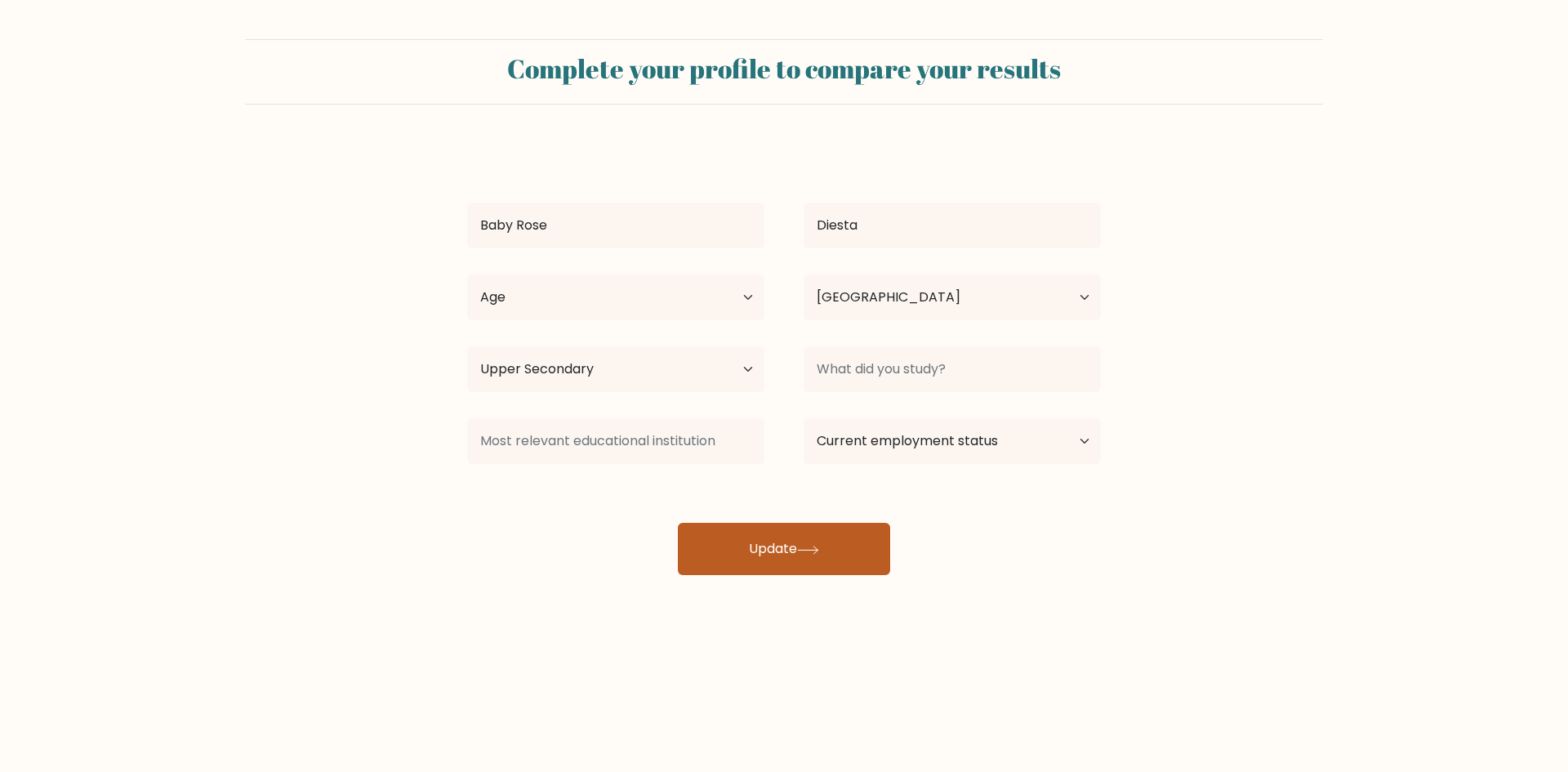
click at [834, 549] on button "Update" at bounding box center [784, 548] width 212 height 52
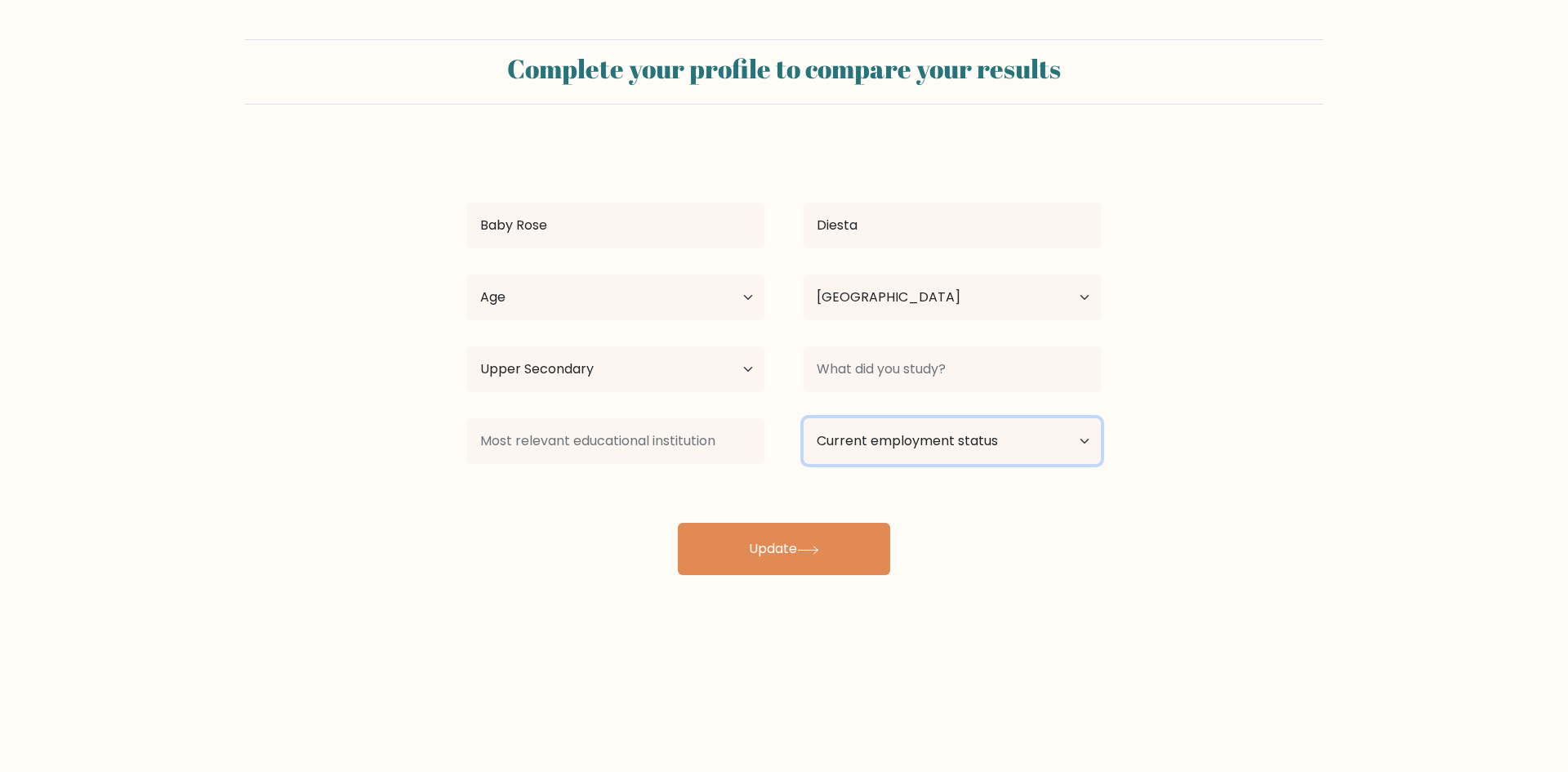
click at [1025, 451] on select "Current employment status Employed Student Retired Other / prefer not to answer" at bounding box center [952, 441] width 298 height 46
select select "other"
click at [804, 418] on select "Current employment status Employed Student Retired Other / prefer not to answer" at bounding box center [952, 441] width 298 height 46
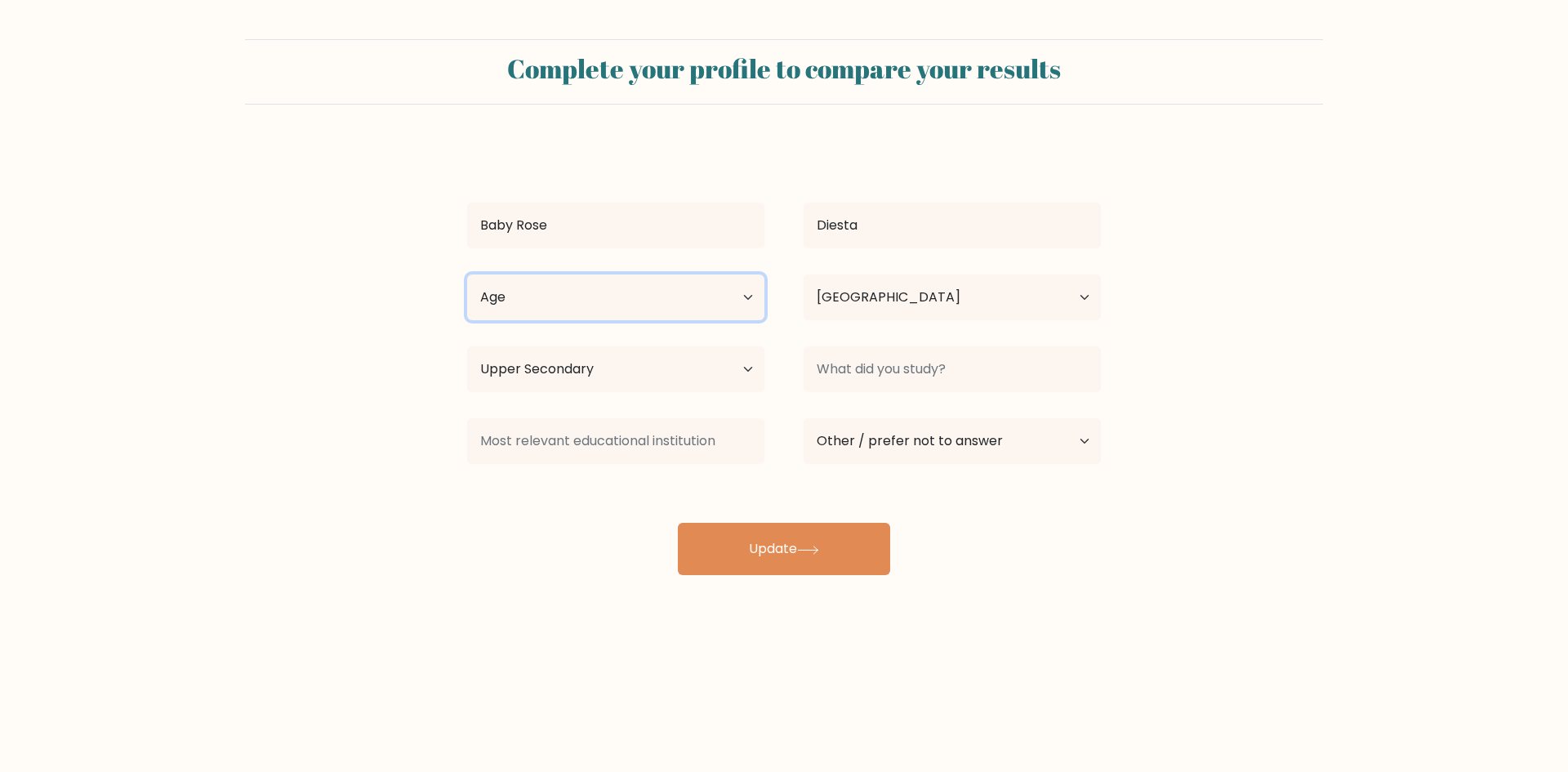
click at [662, 304] on select "Age Under 18 years old 18-24 years old 25-34 years old 35-44 years old 45-54 ye…" at bounding box center [616, 297] width 298 height 46
select select "25_34"
click at [468, 274] on select "Age Under 18 years old 18-24 years old 25-34 years old 35-44 years old 45-54 ye…" at bounding box center [616, 297] width 298 height 46
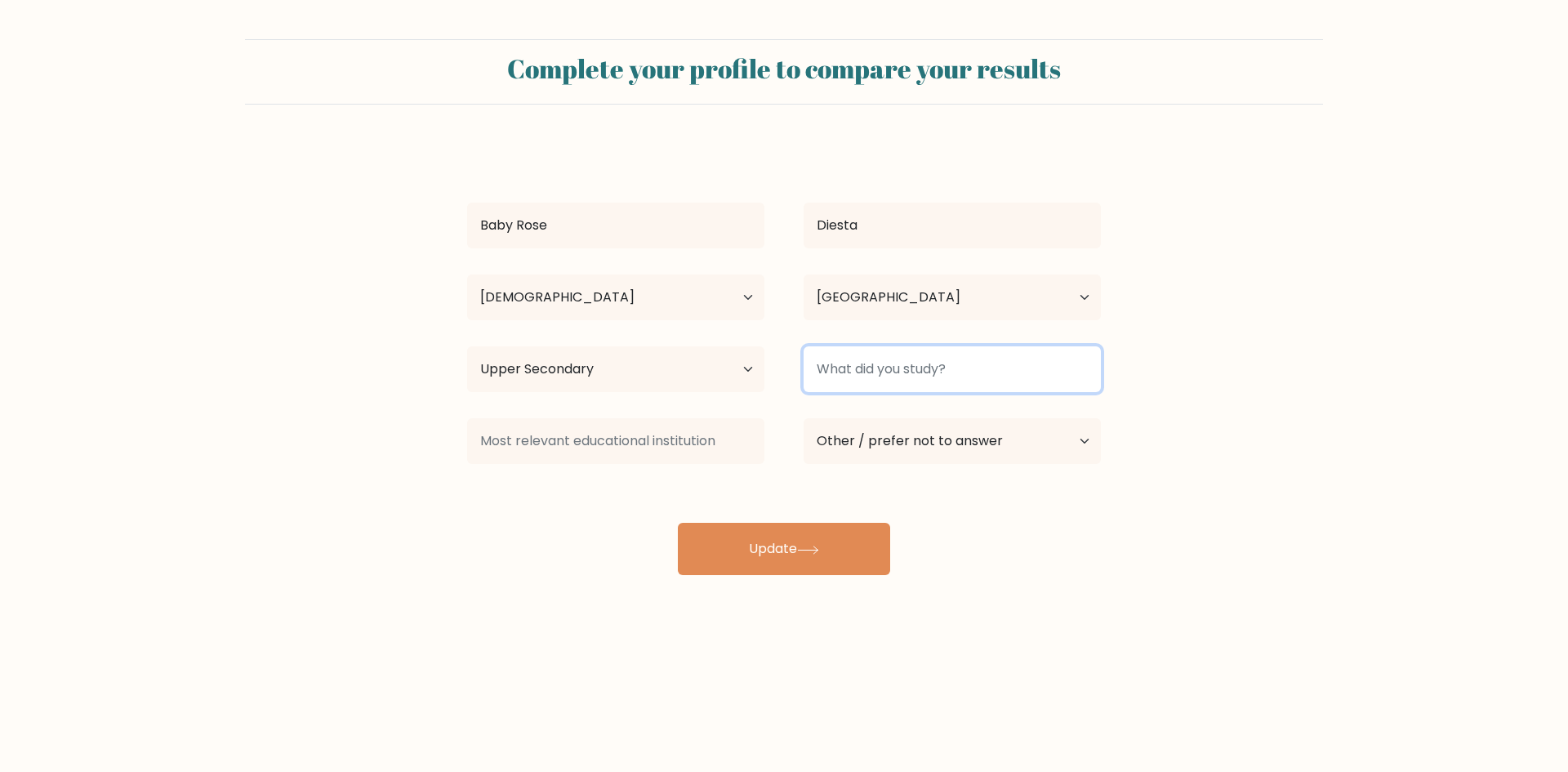
click at [860, 382] on input at bounding box center [952, 369] width 298 height 46
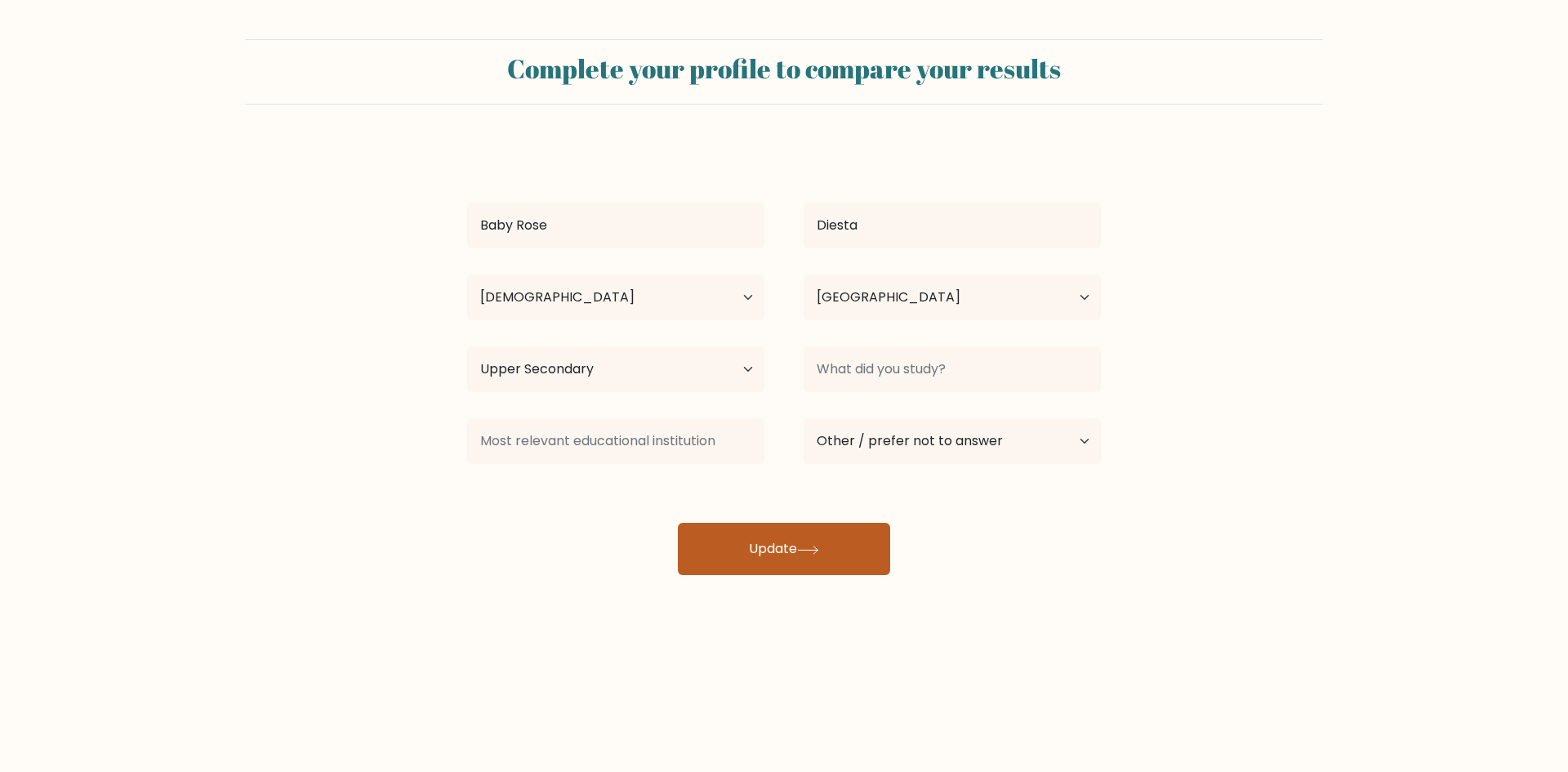
click at [807, 535] on button "Update" at bounding box center [784, 548] width 212 height 52
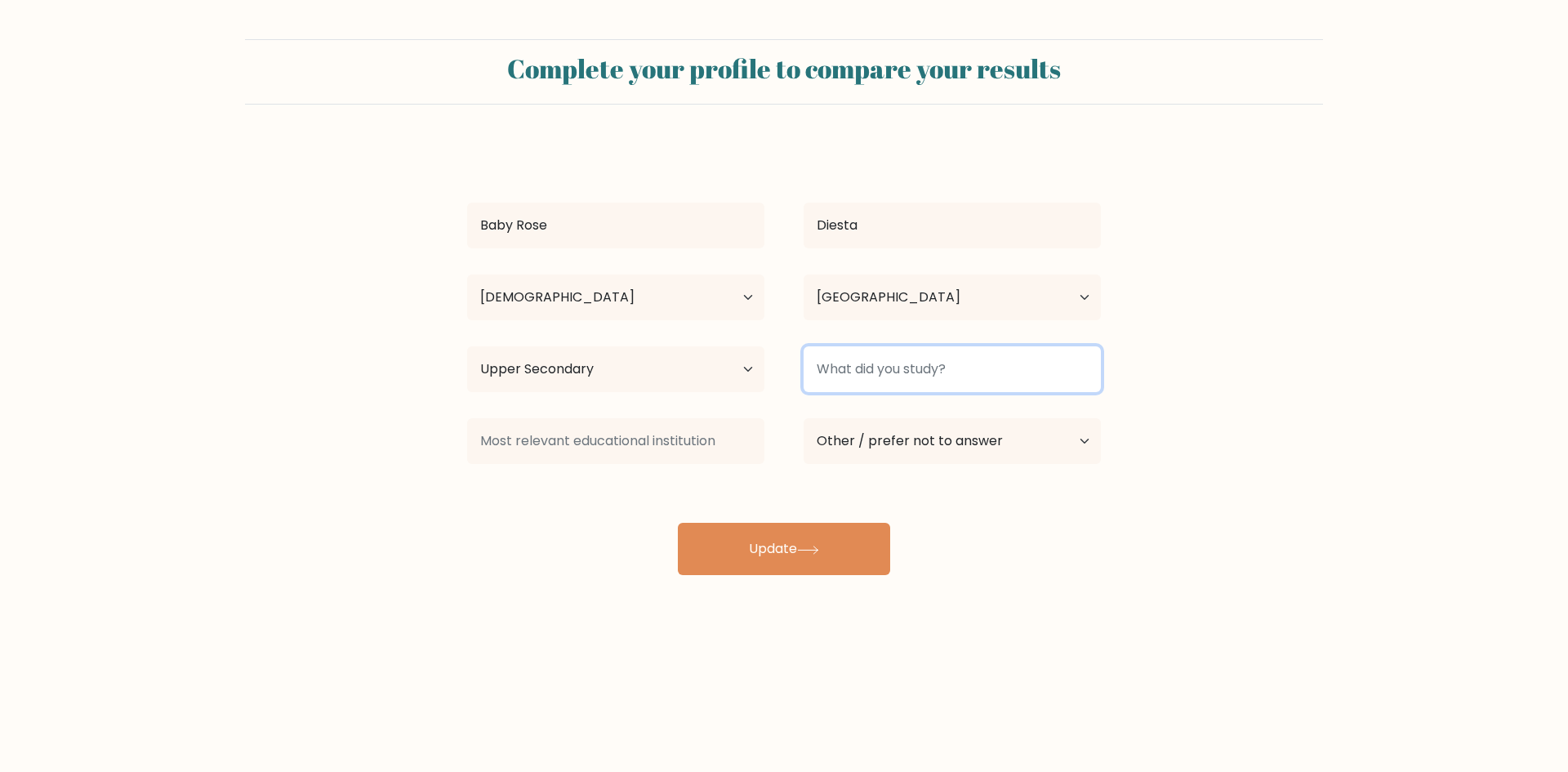
click at [924, 359] on input at bounding box center [952, 369] width 298 height 46
type input "Bartending NCII"
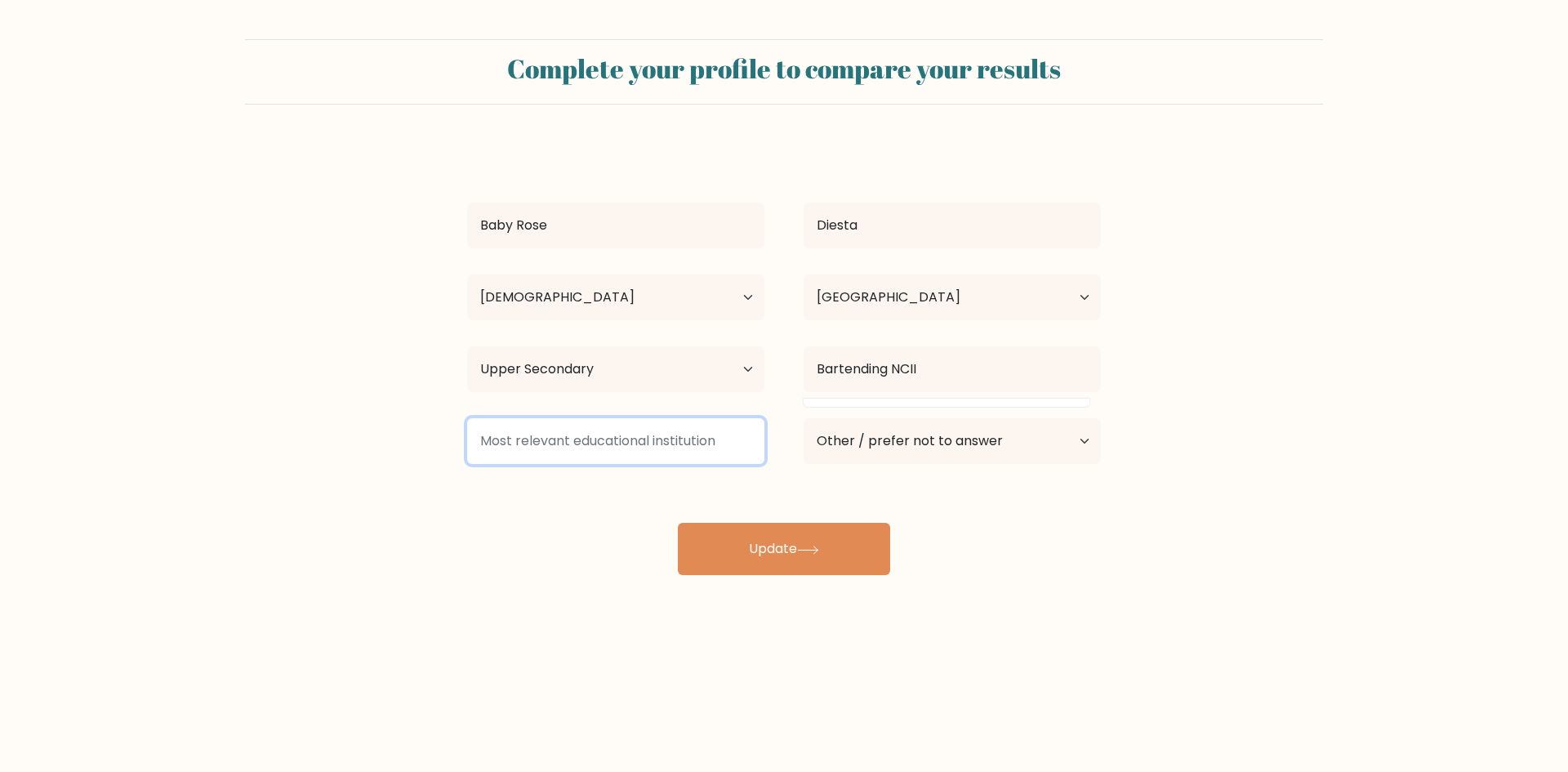
click at [655, 433] on input at bounding box center [616, 441] width 298 height 46
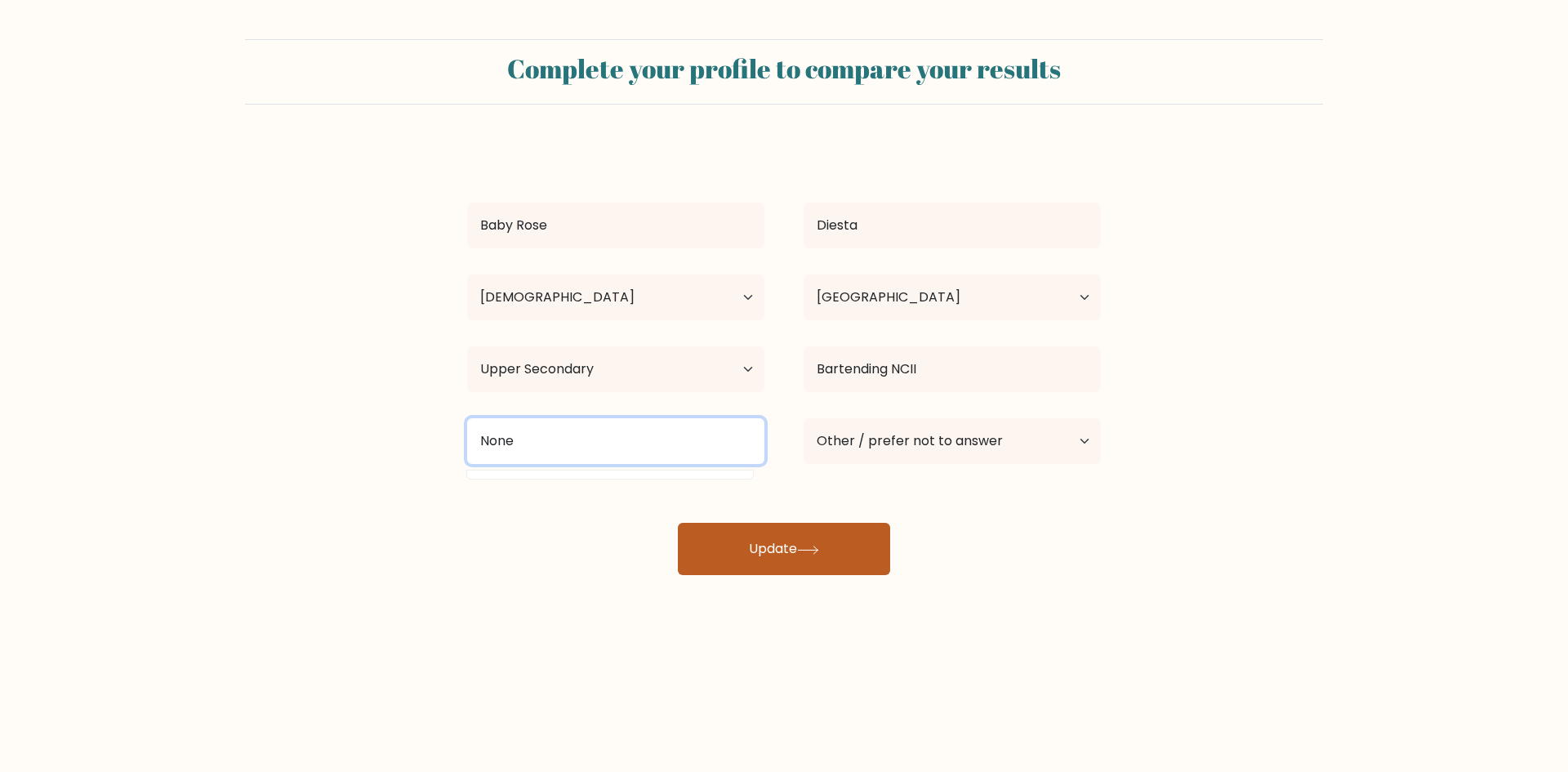
type input "None"
click at [789, 525] on button "Update" at bounding box center [784, 548] width 212 height 52
